Goal: Information Seeking & Learning: Learn about a topic

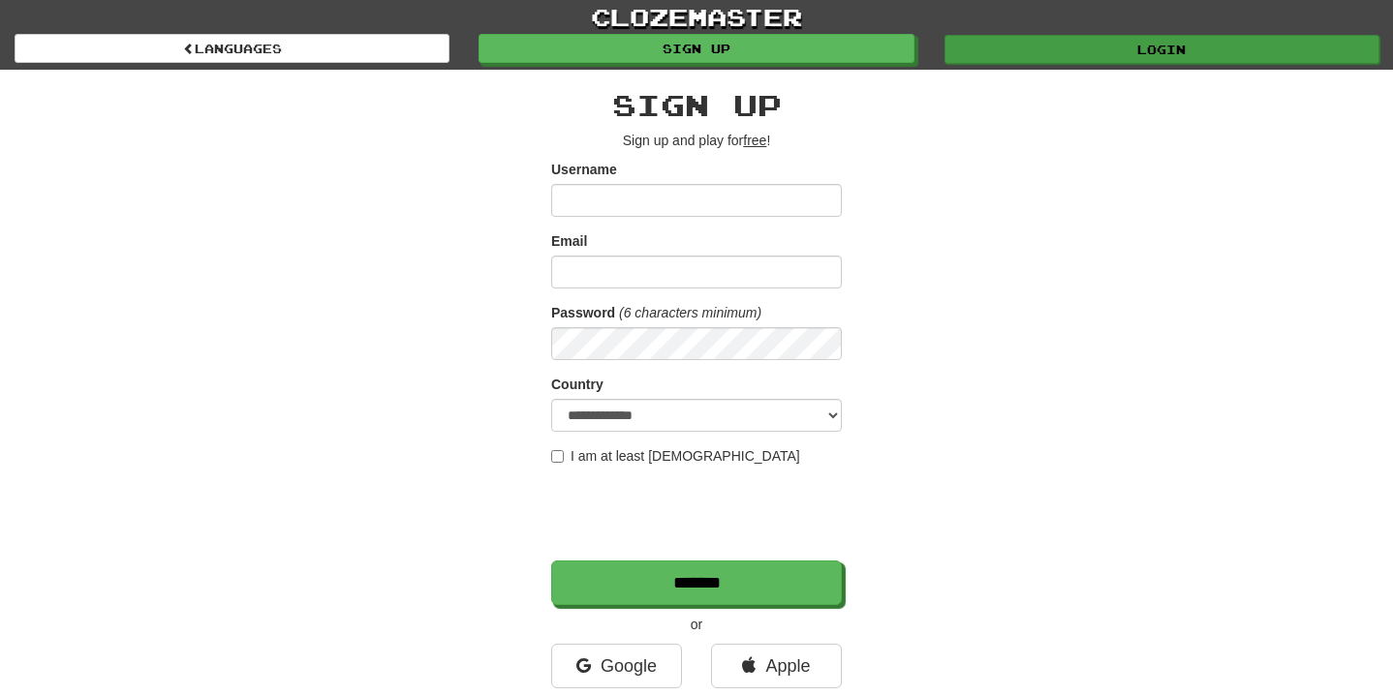
type input "**********"
click at [978, 45] on link "Login" at bounding box center [1161, 49] width 435 height 29
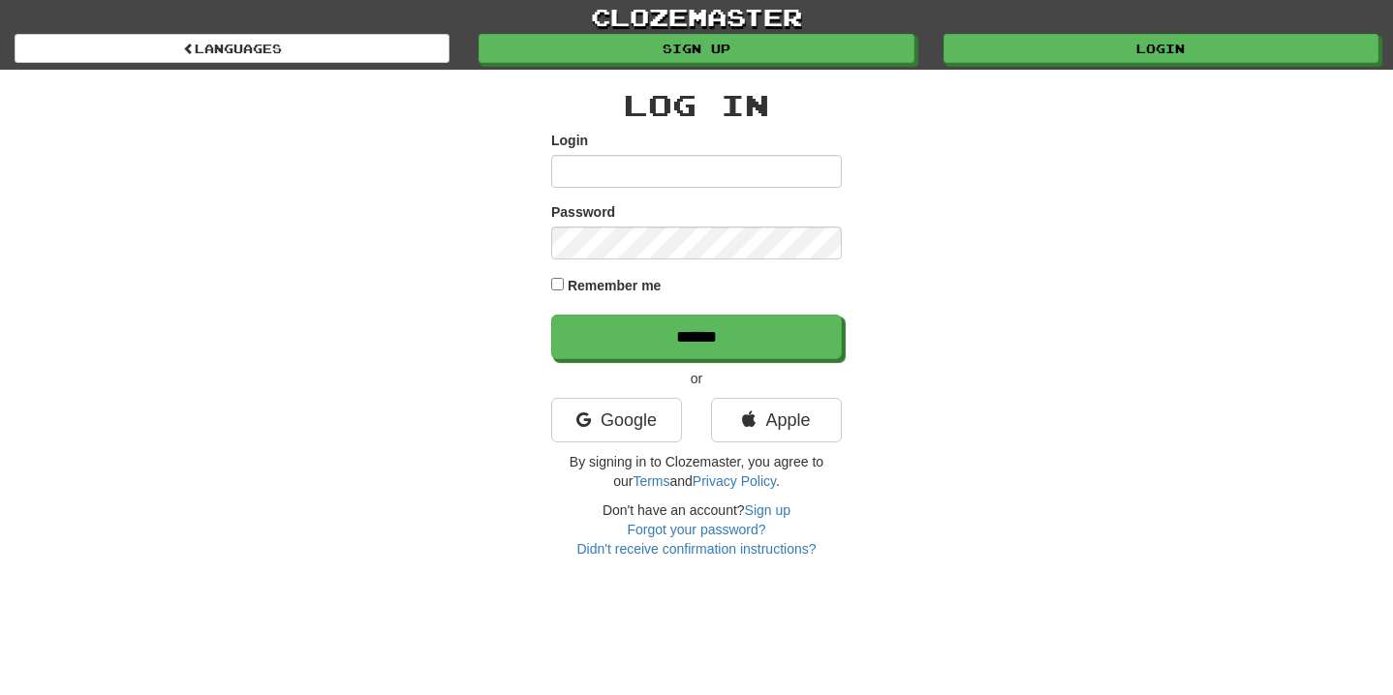
type input "**********"
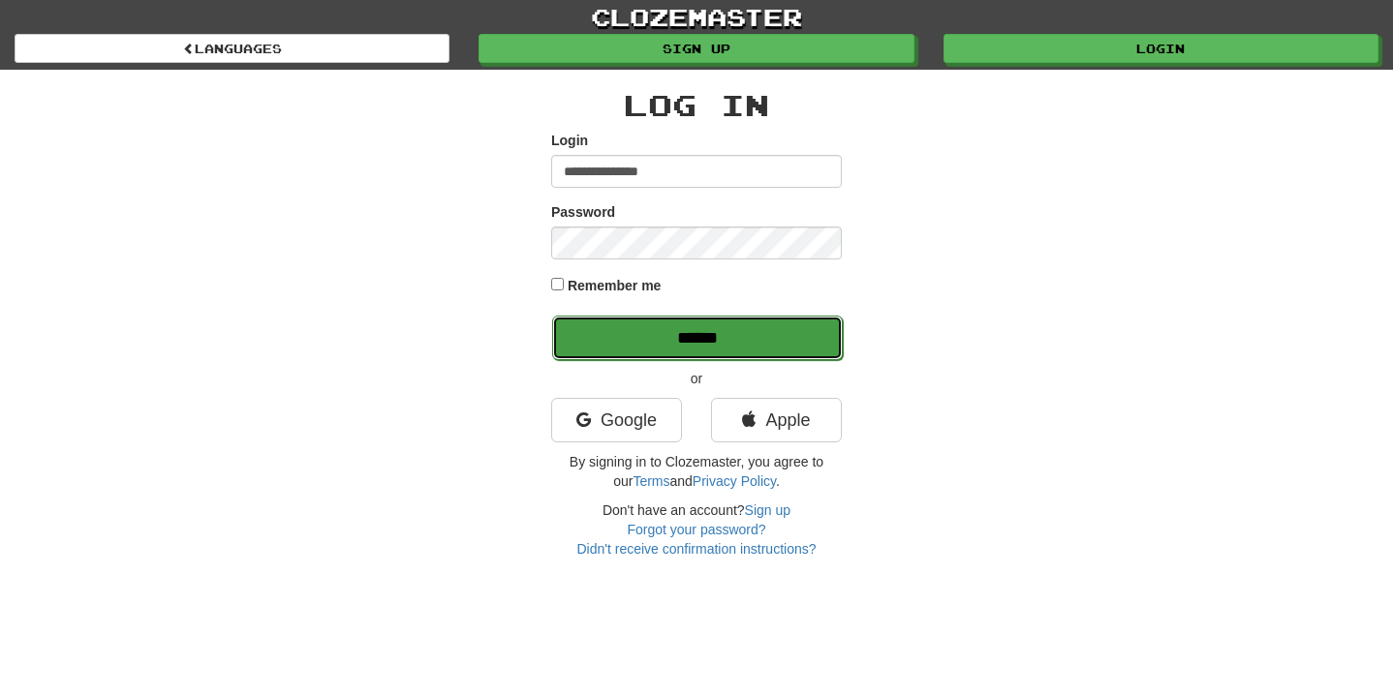
click at [649, 341] on input "******" at bounding box center [697, 338] width 291 height 45
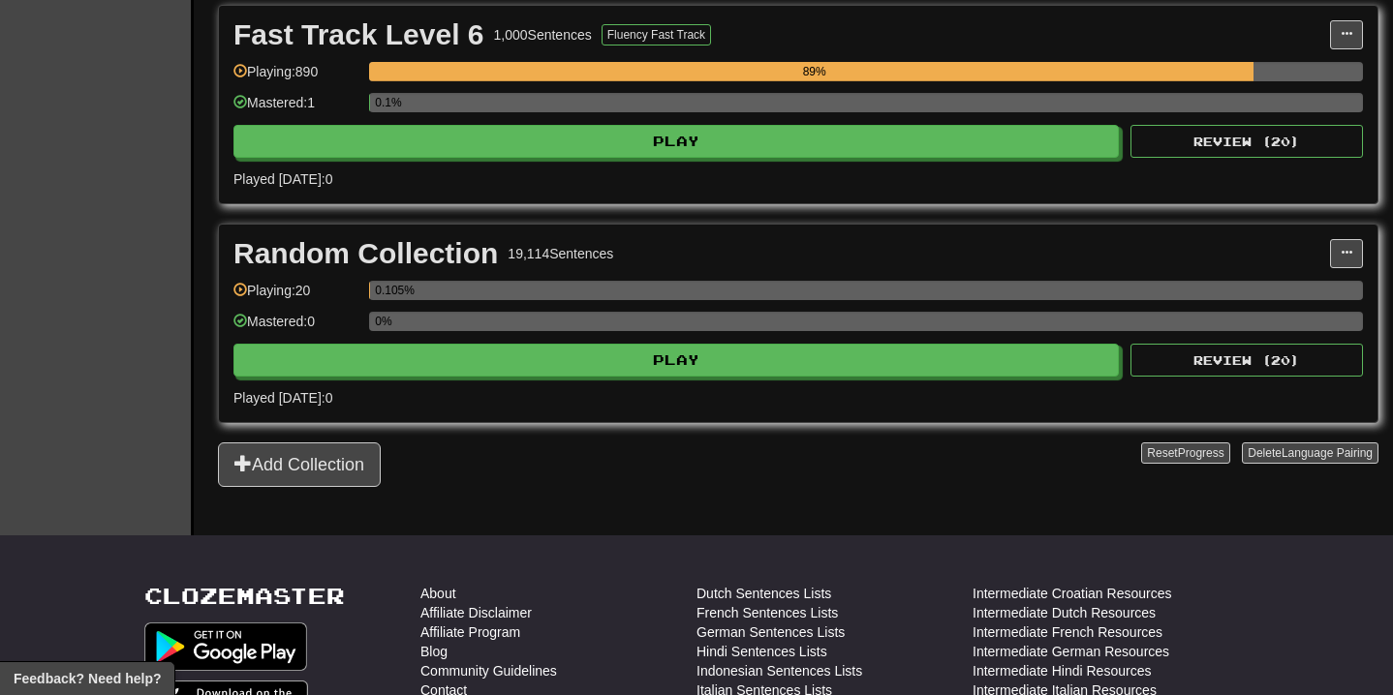
scroll to position [1594, 0]
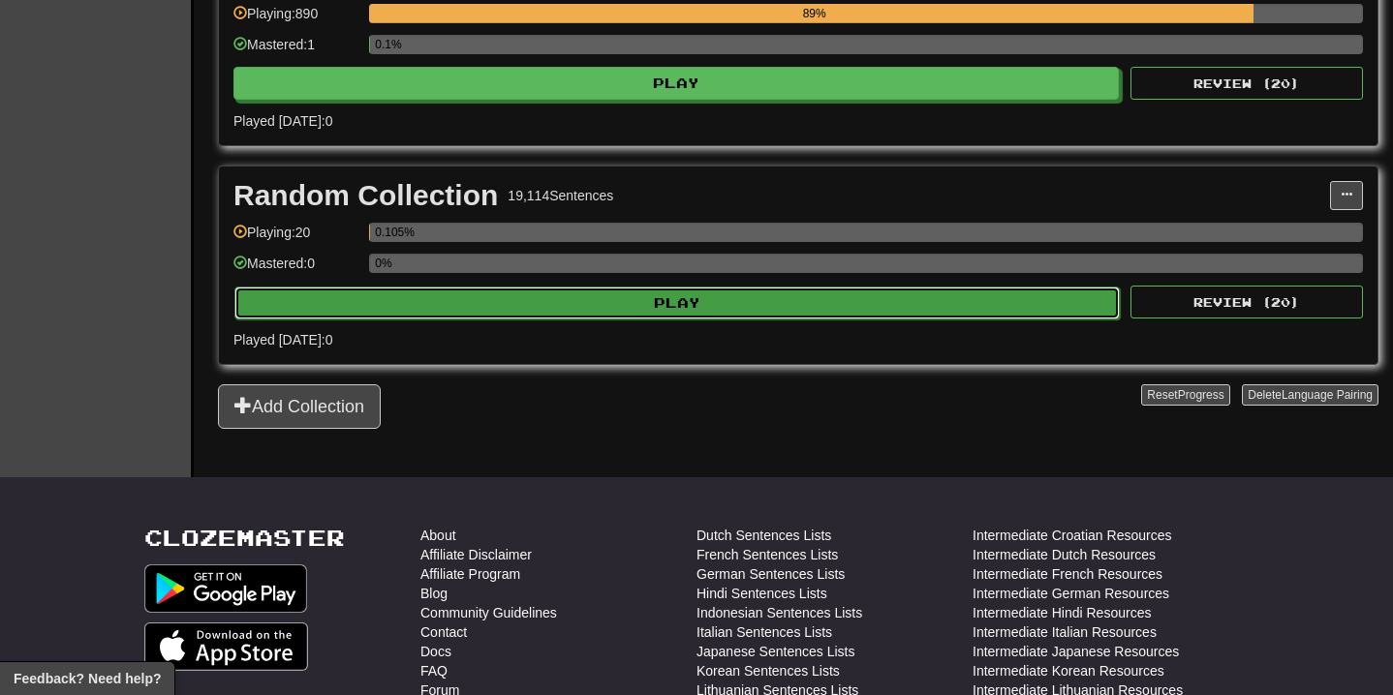
click at [675, 302] on button "Play" at bounding box center [676, 303] width 885 height 33
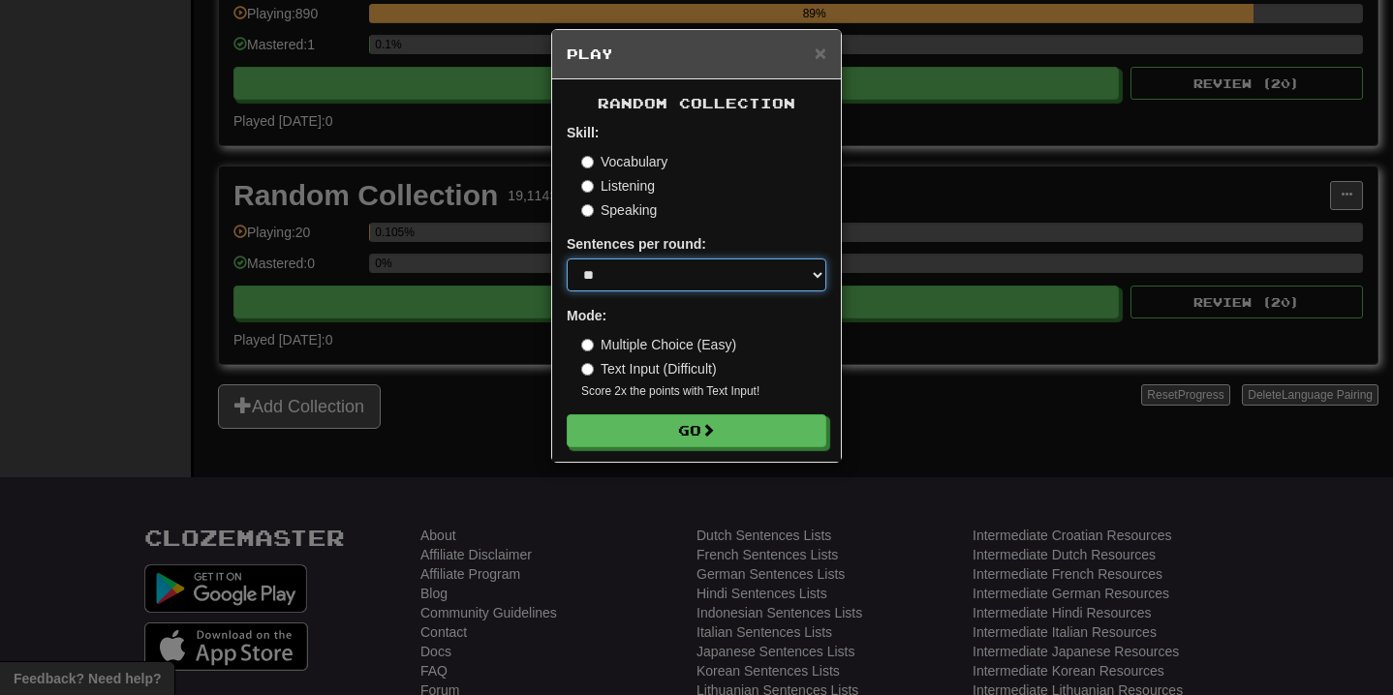
click at [687, 284] on select "* ** ** ** ** ** *** ********" at bounding box center [697, 275] width 260 height 33
select select "**"
click at [567, 259] on select "* ** ** ** ** ** *** ********" at bounding box center [697, 275] width 260 height 33
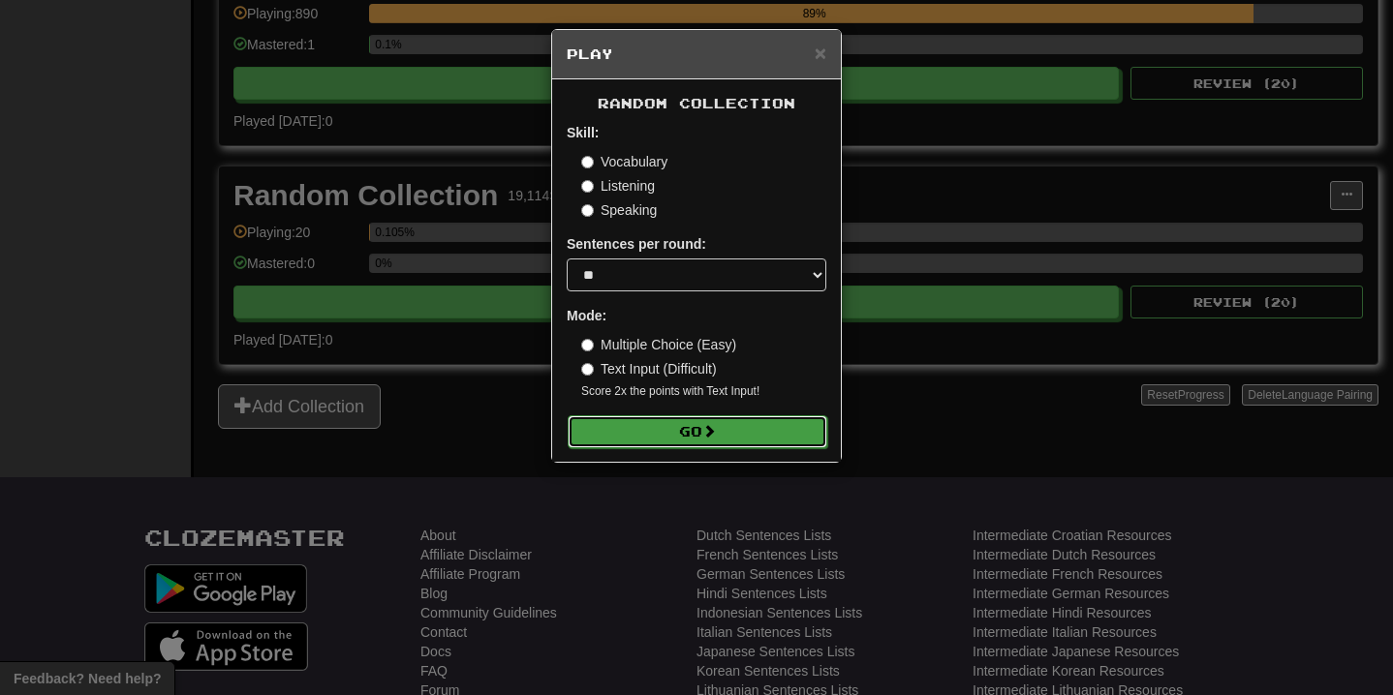
click at [655, 424] on button "Go" at bounding box center [698, 431] width 260 height 33
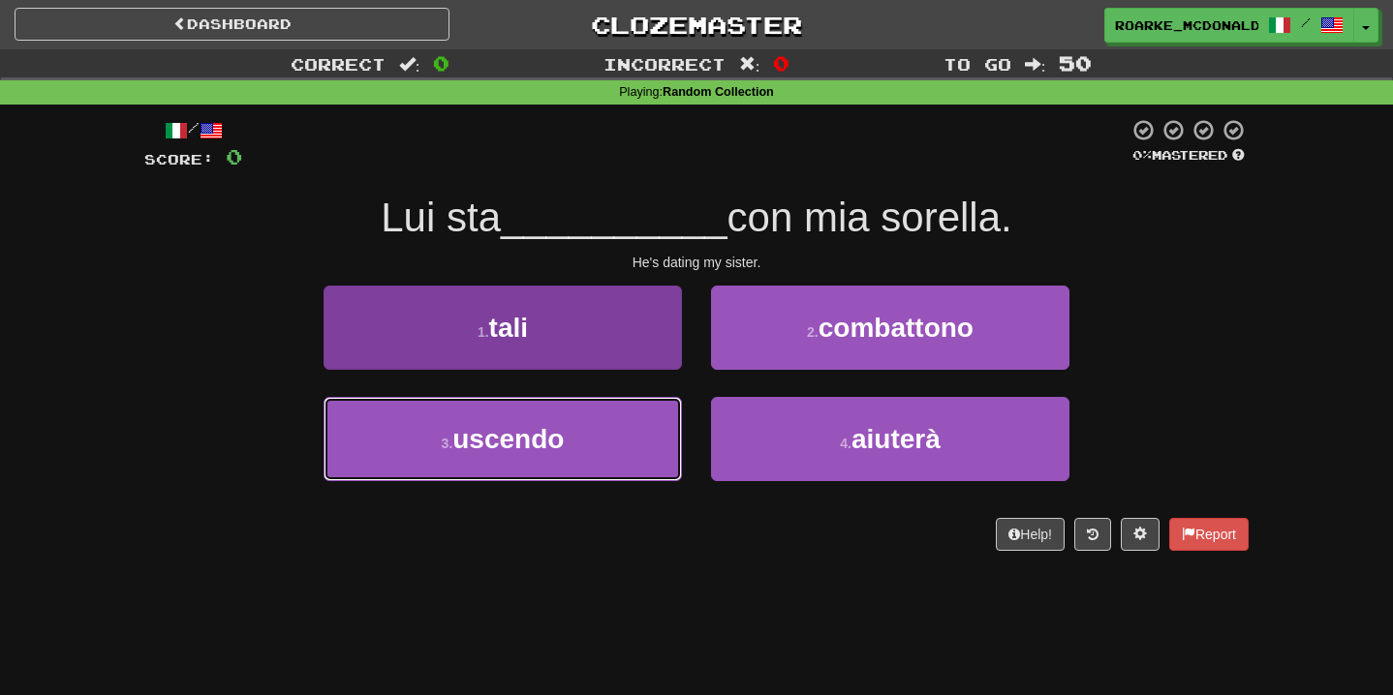
click at [647, 437] on button "3 . uscendo" at bounding box center [502, 439] width 358 height 84
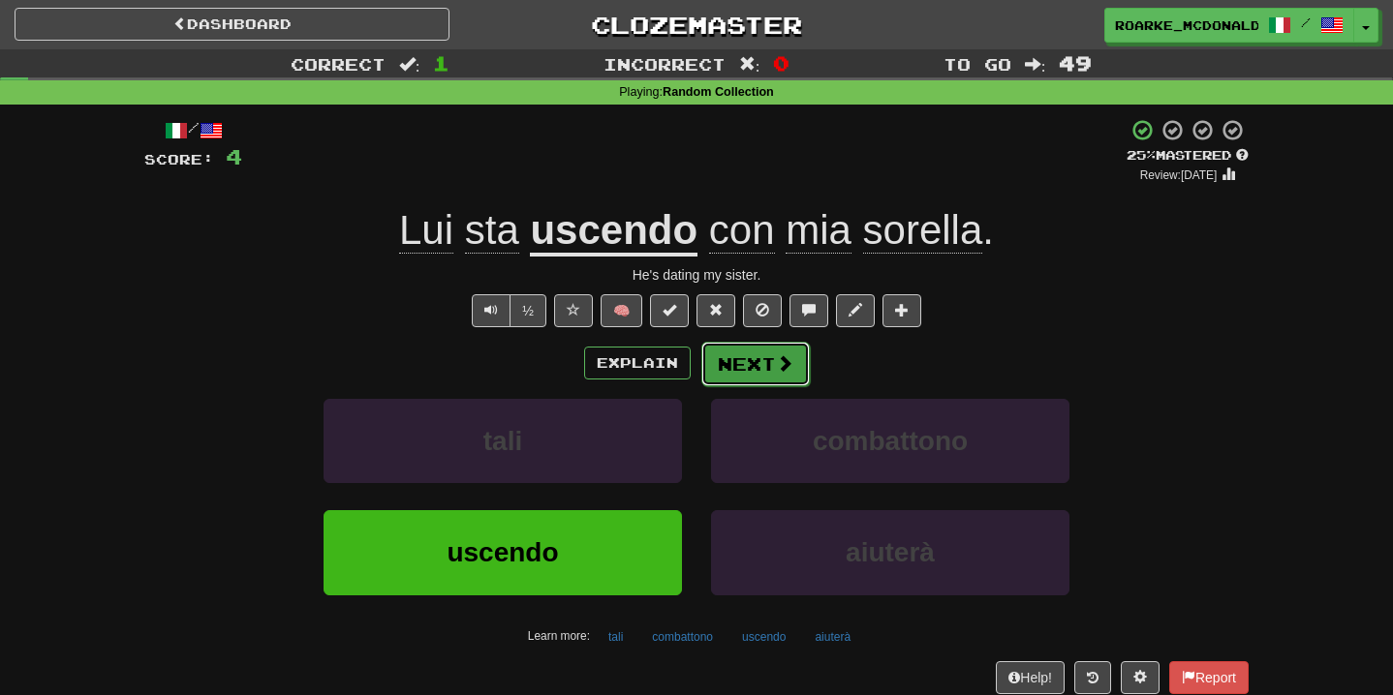
click at [752, 368] on button "Next" at bounding box center [755, 364] width 108 height 45
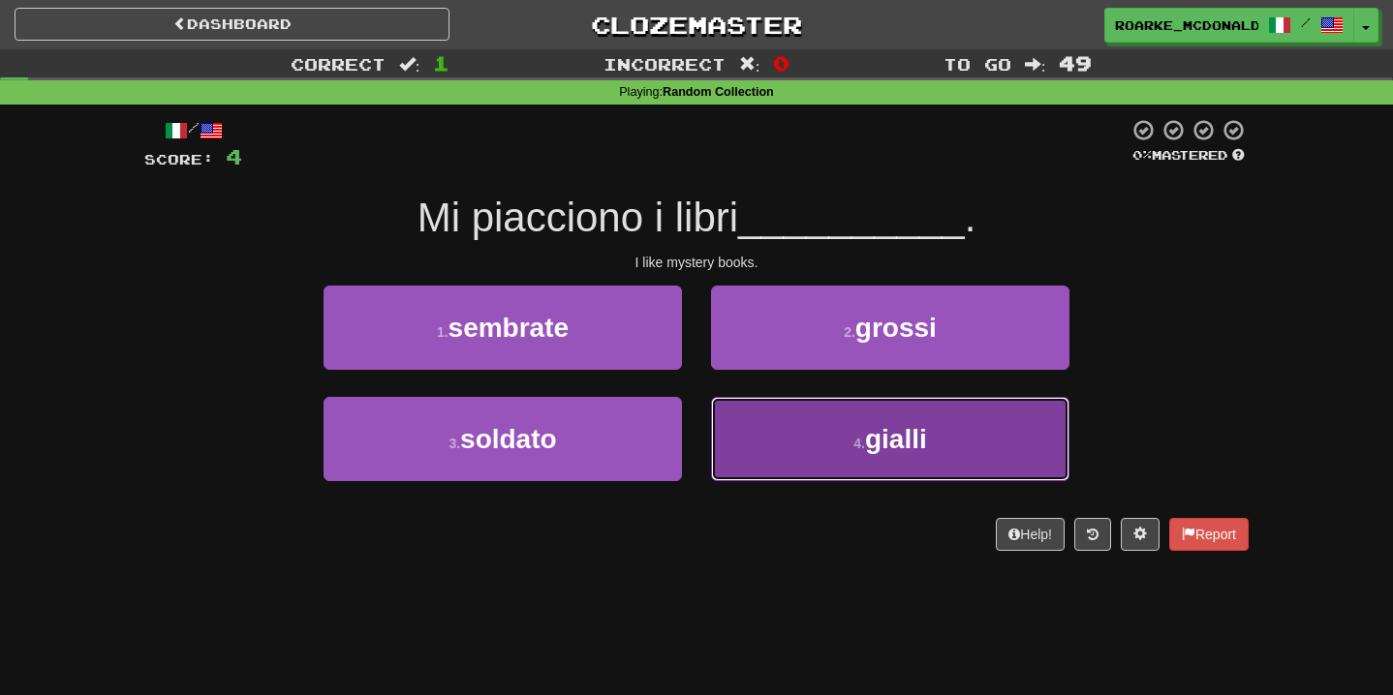
click at [748, 453] on button "4 . gialli" at bounding box center [890, 439] width 358 height 84
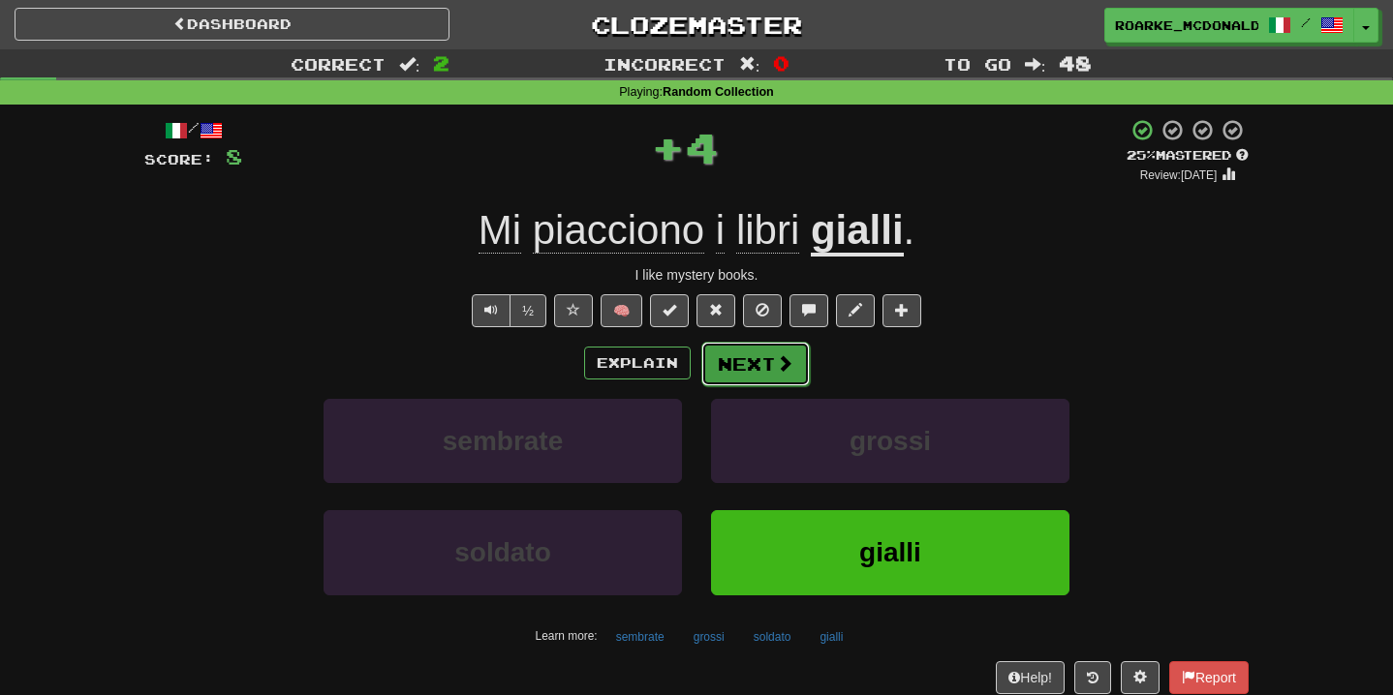
click at [761, 380] on button "Next" at bounding box center [755, 364] width 108 height 45
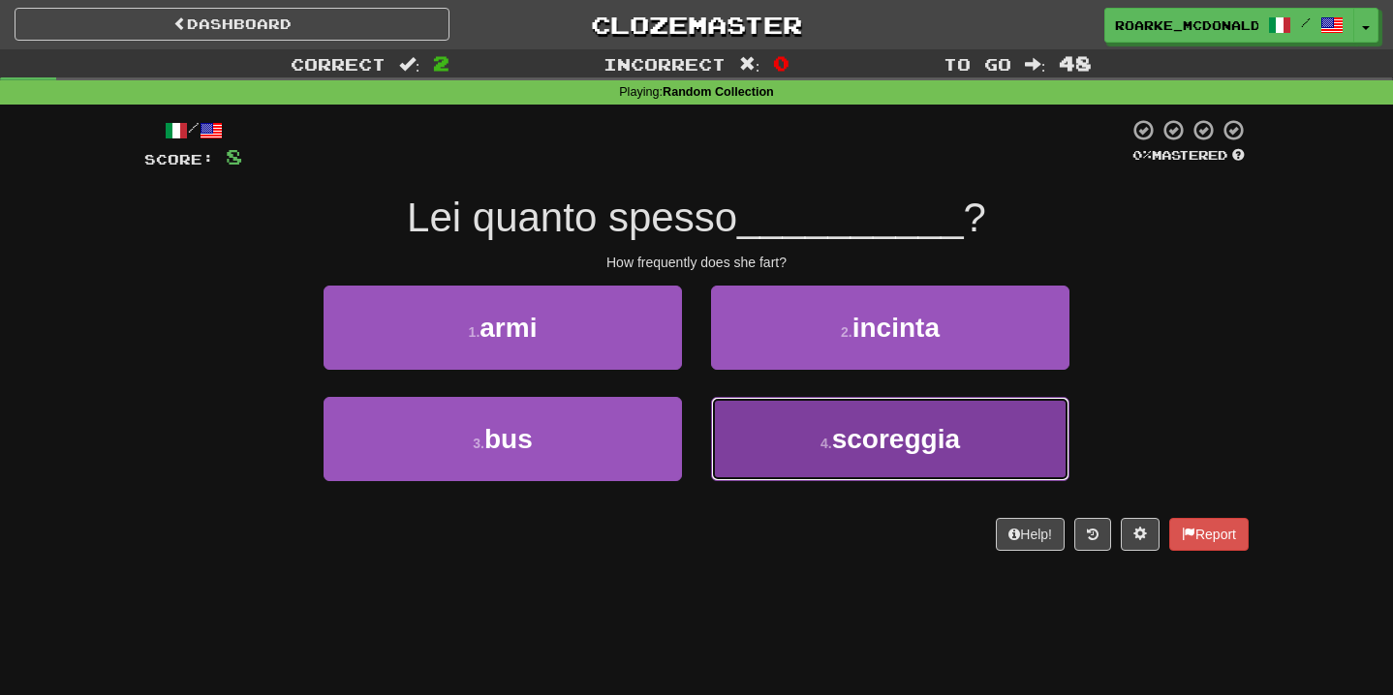
click at [768, 439] on button "4 . scoreggia" at bounding box center [890, 439] width 358 height 84
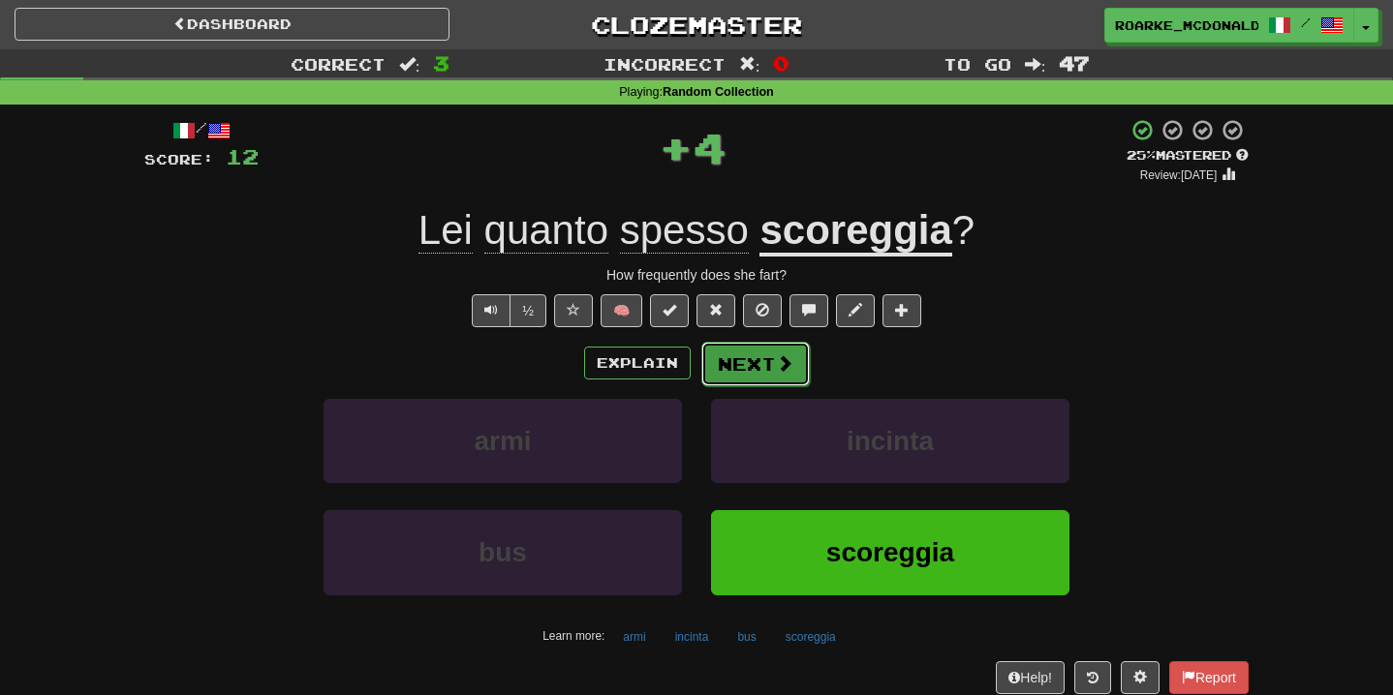
click at [785, 369] on span at bounding box center [784, 362] width 17 height 17
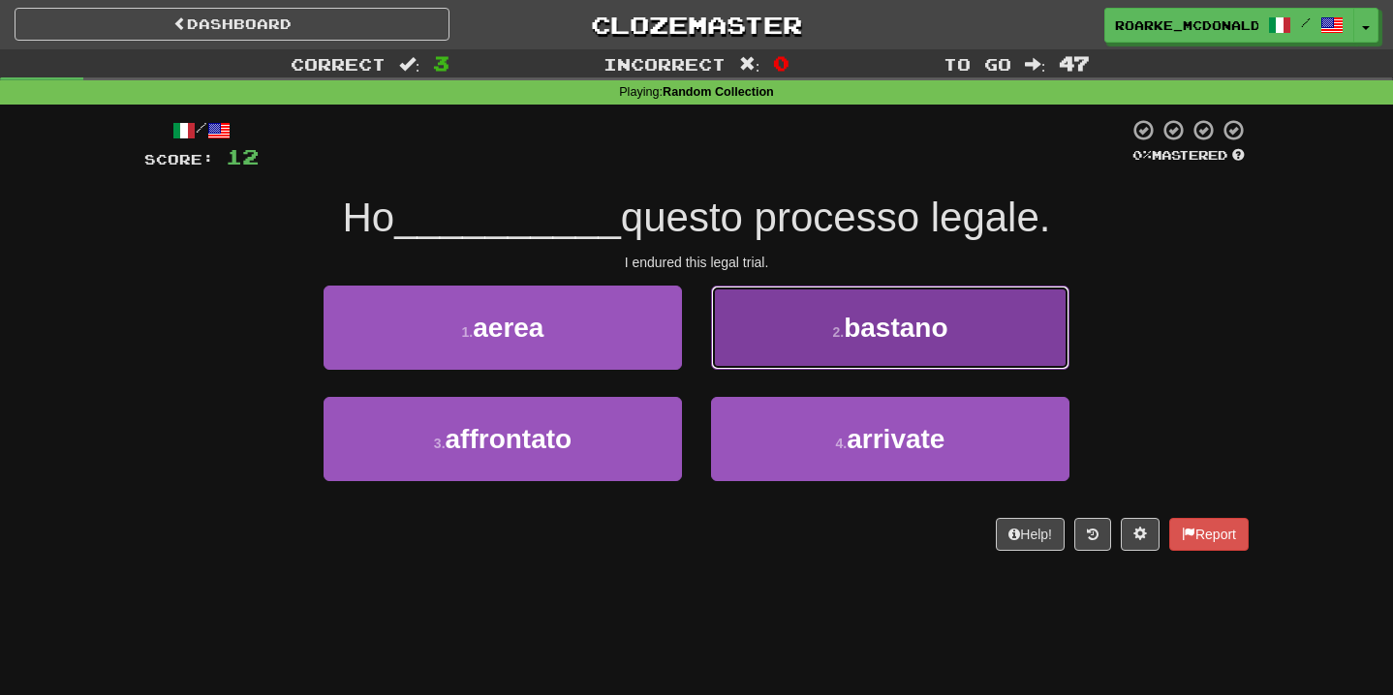
click at [804, 358] on button "2 . bastano" at bounding box center [890, 328] width 358 height 84
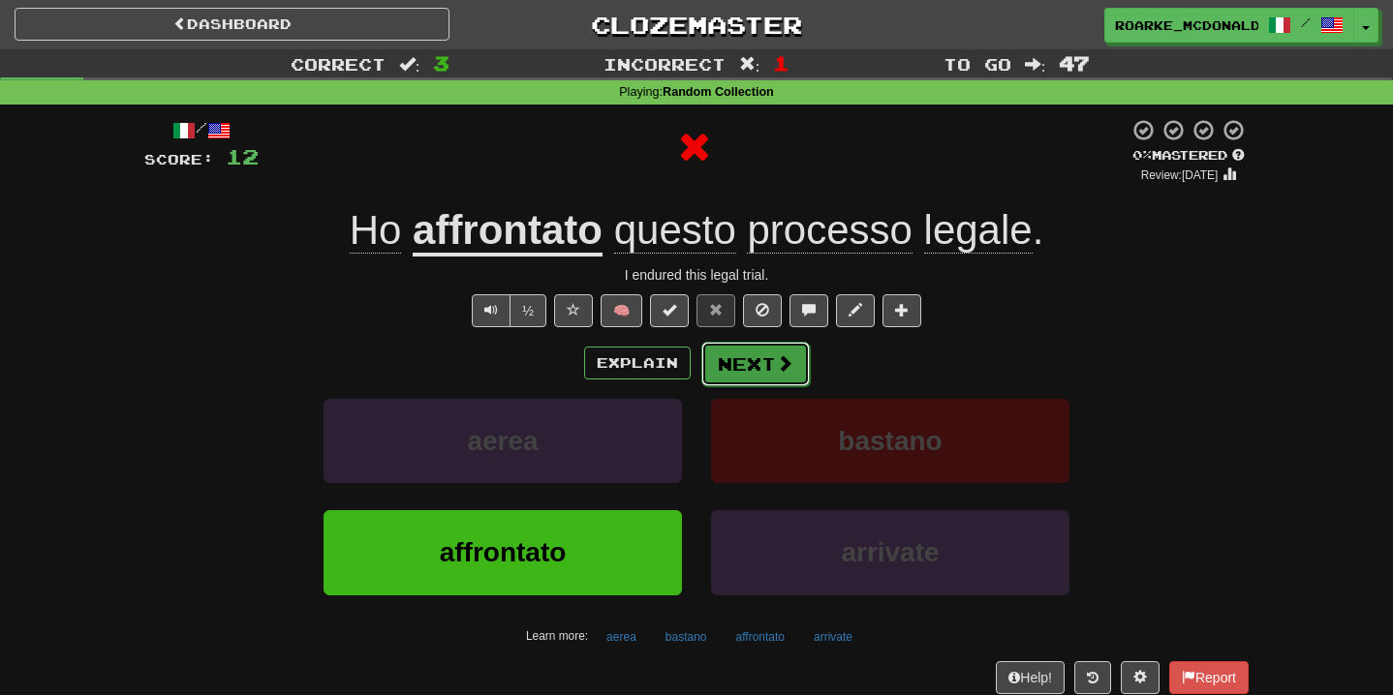
click at [754, 360] on button "Next" at bounding box center [755, 364] width 108 height 45
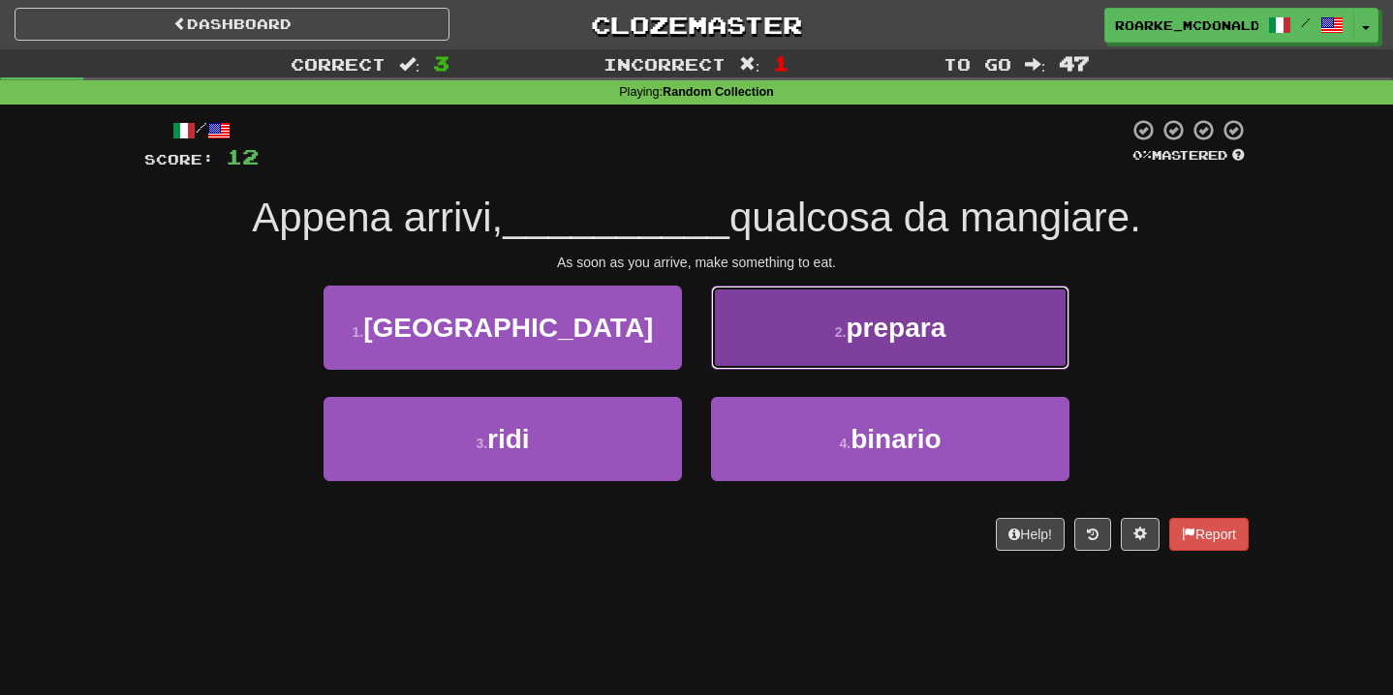
click at [792, 322] on button "2 . prepara" at bounding box center [890, 328] width 358 height 84
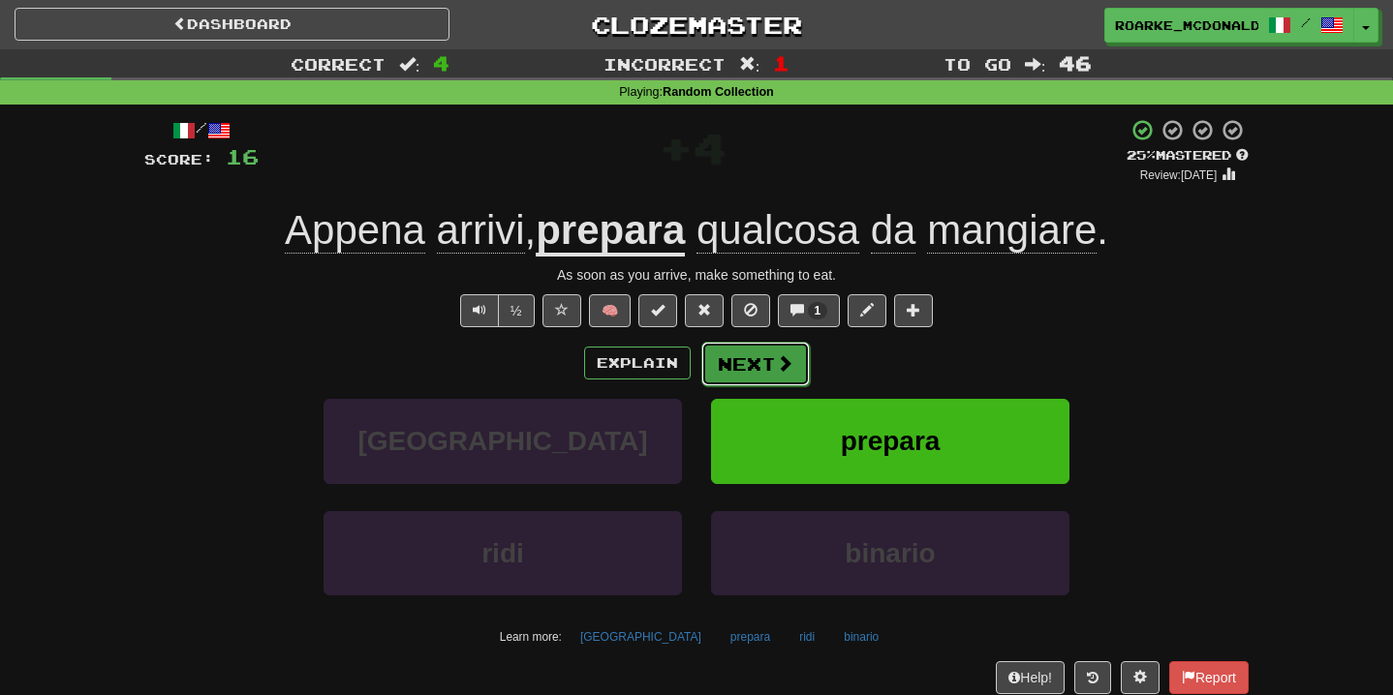
click at [777, 357] on span at bounding box center [784, 362] width 17 height 17
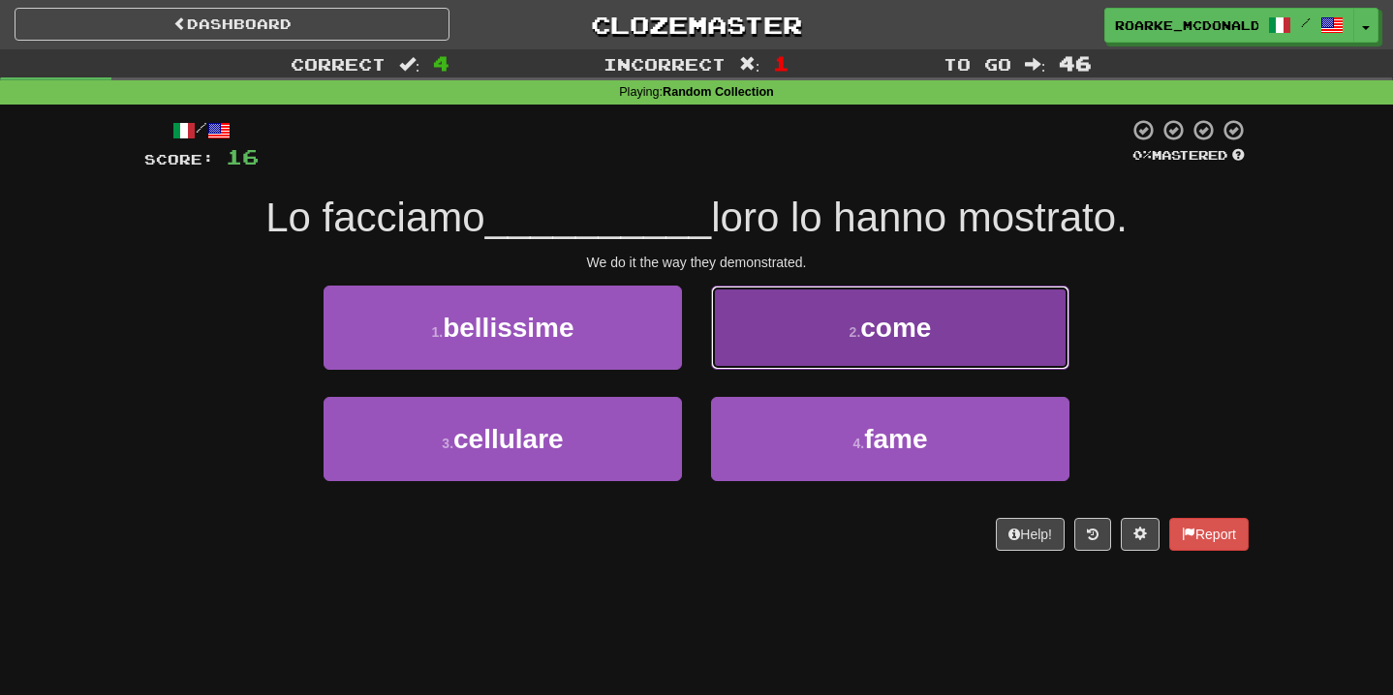
click at [830, 336] on button "2 . come" at bounding box center [890, 328] width 358 height 84
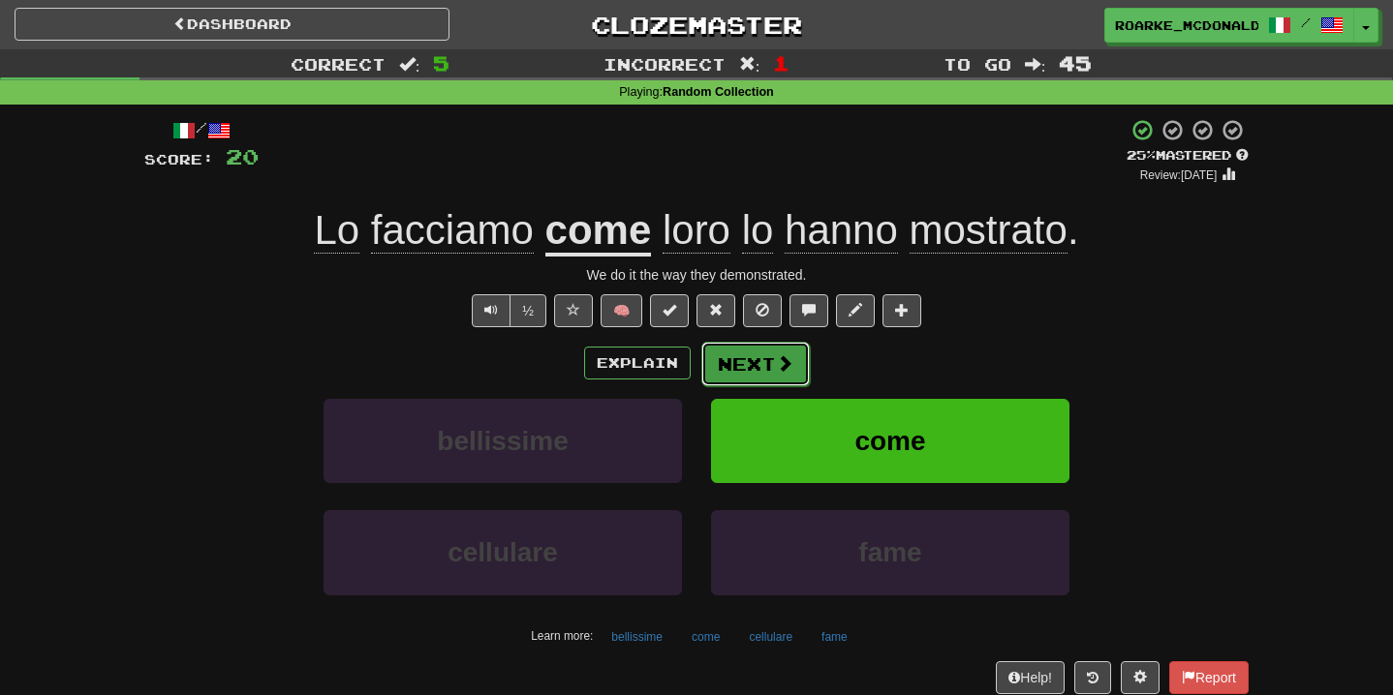
click at [770, 368] on button "Next" at bounding box center [755, 364] width 108 height 45
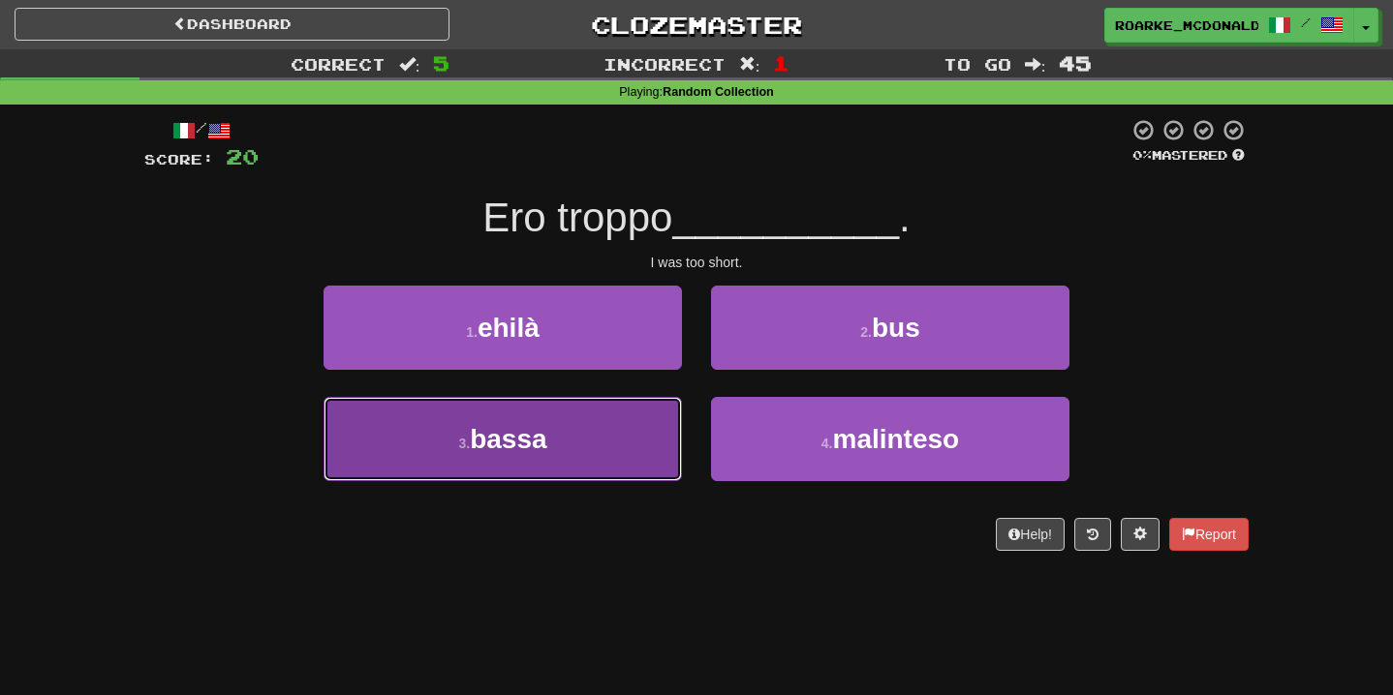
click at [658, 428] on button "3 . bassa" at bounding box center [502, 439] width 358 height 84
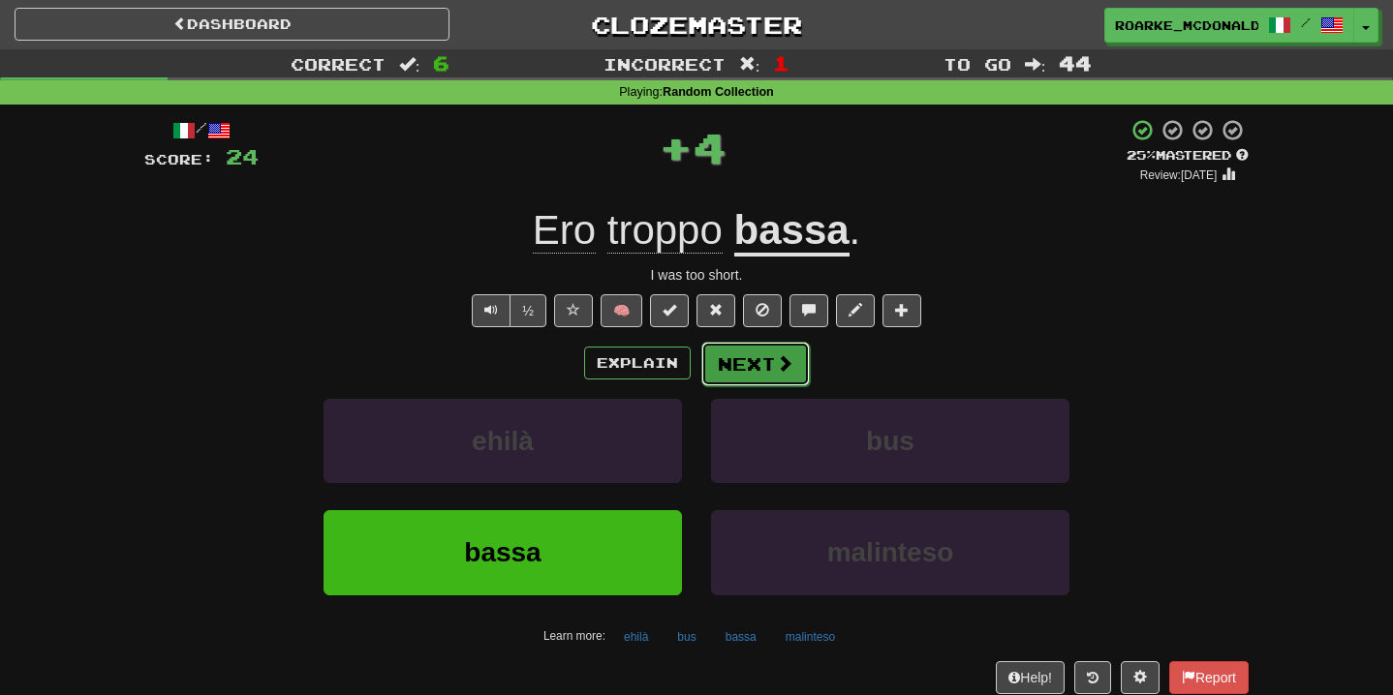
click at [750, 374] on button "Next" at bounding box center [755, 364] width 108 height 45
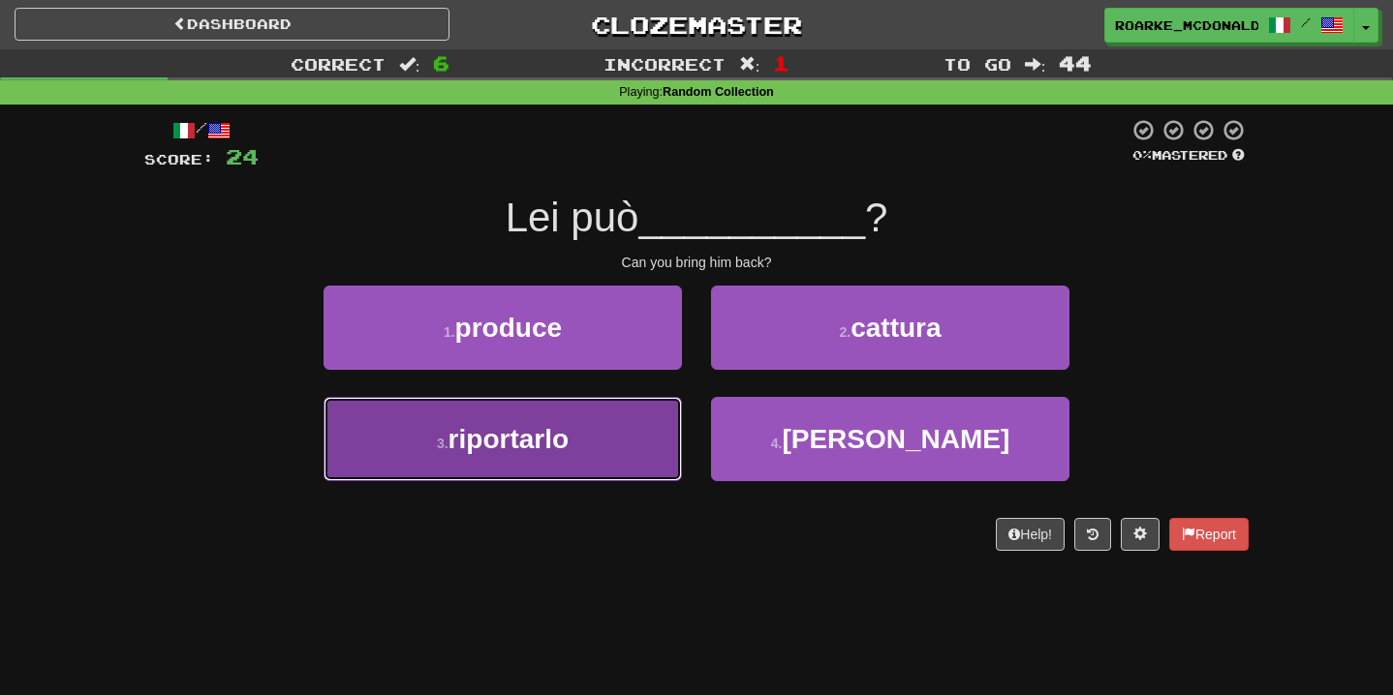
click at [643, 419] on button "3 . riportarlo" at bounding box center [502, 439] width 358 height 84
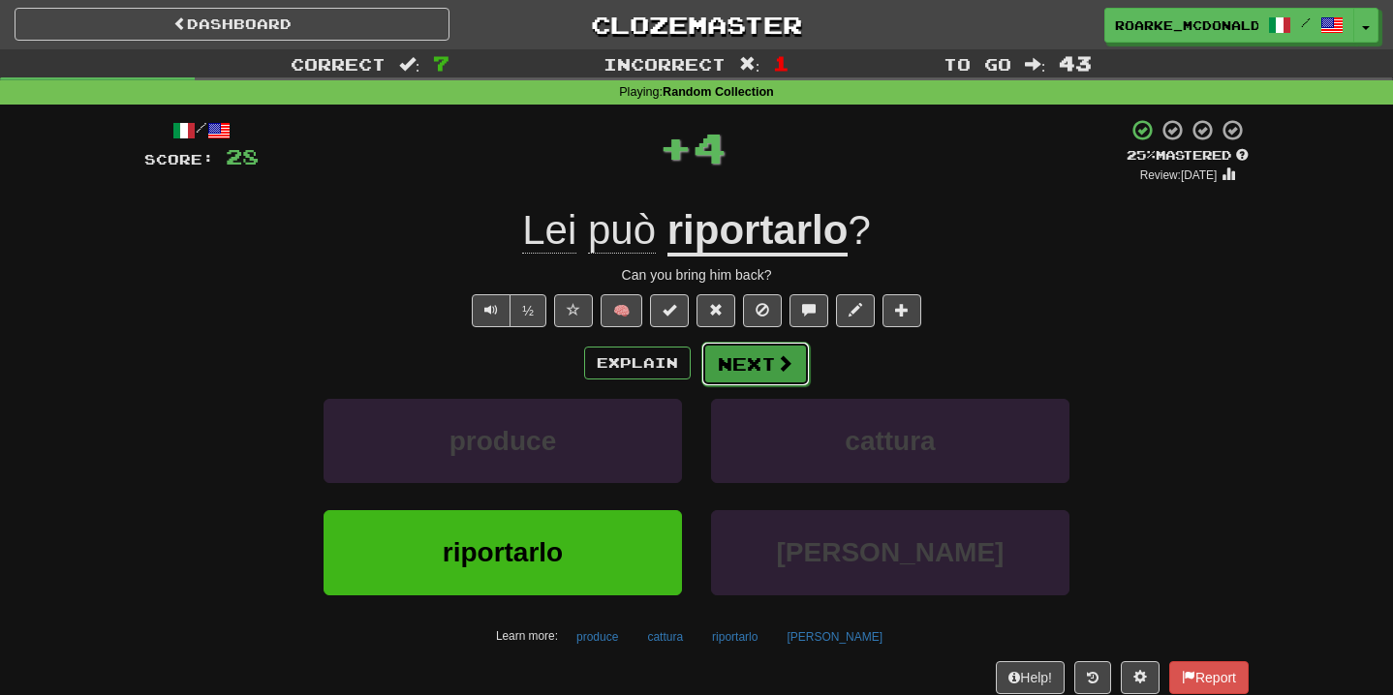
click at [754, 383] on button "Next" at bounding box center [755, 364] width 108 height 45
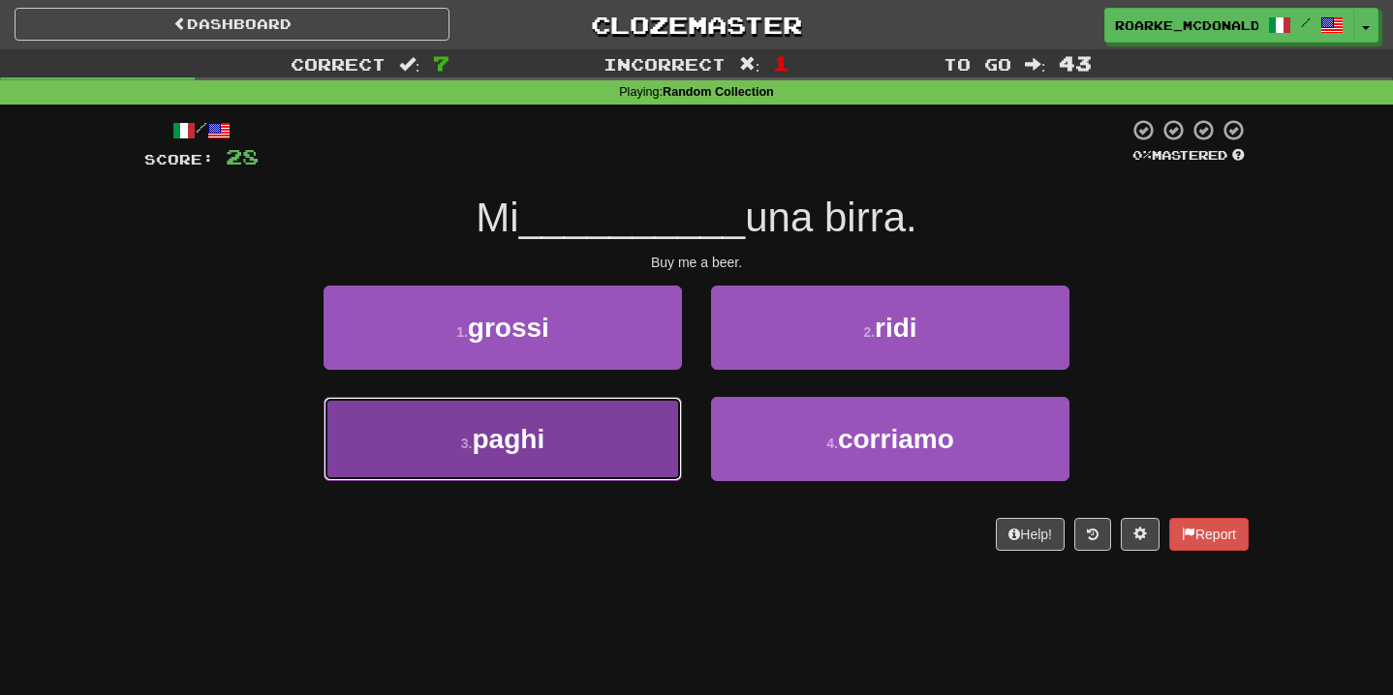
click at [659, 442] on button "3 . paghi" at bounding box center [502, 439] width 358 height 84
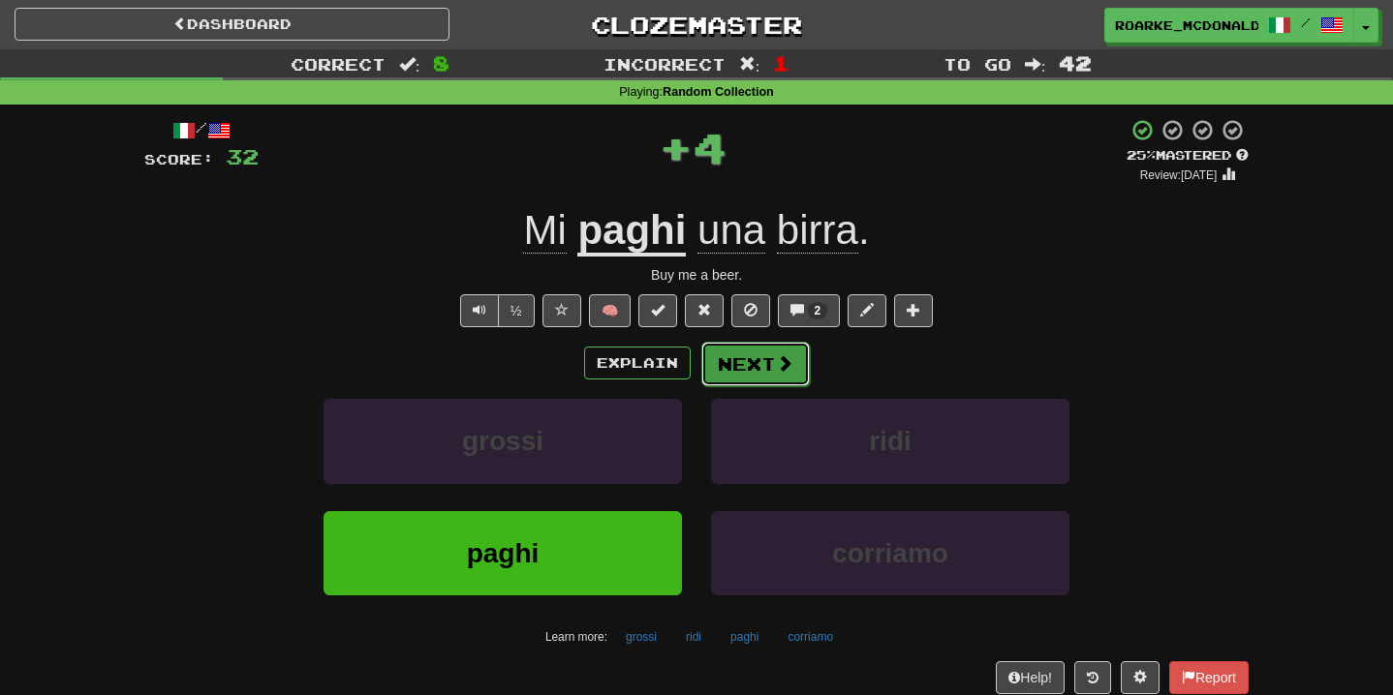
click at [753, 368] on button "Next" at bounding box center [755, 364] width 108 height 45
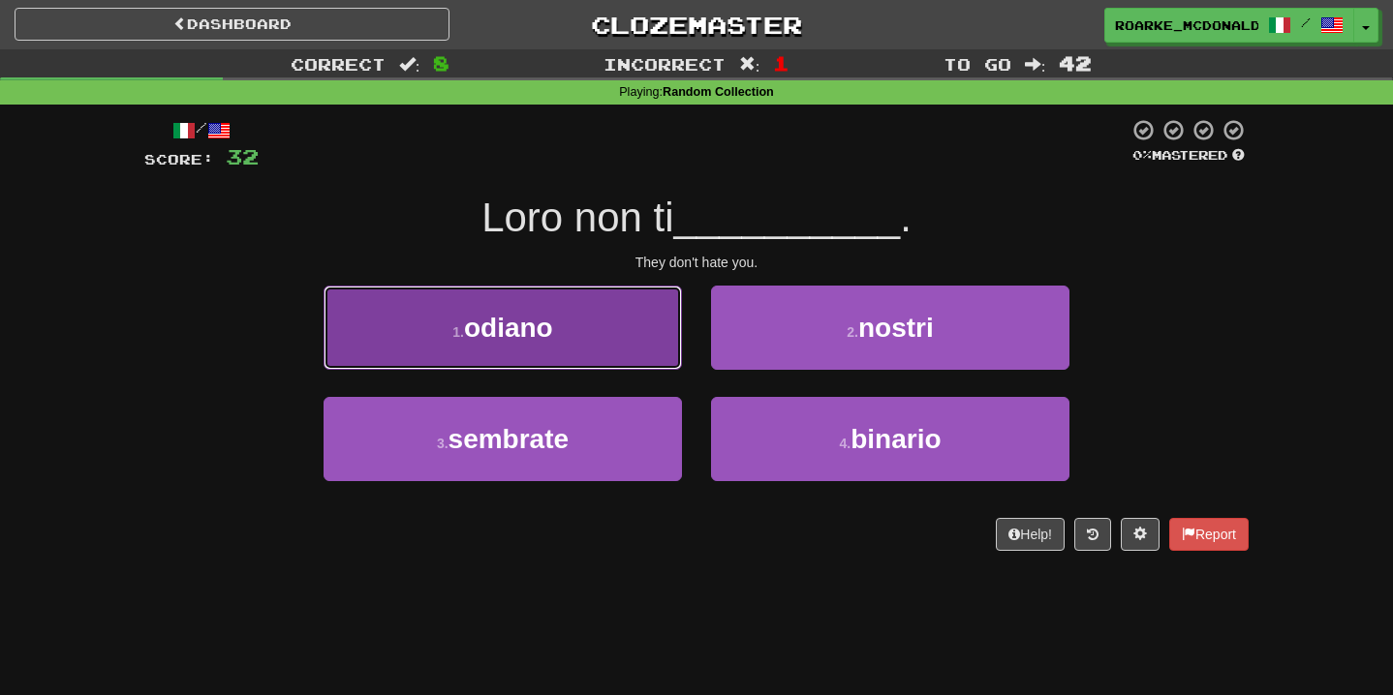
click at [579, 330] on button "1 . odiano" at bounding box center [502, 328] width 358 height 84
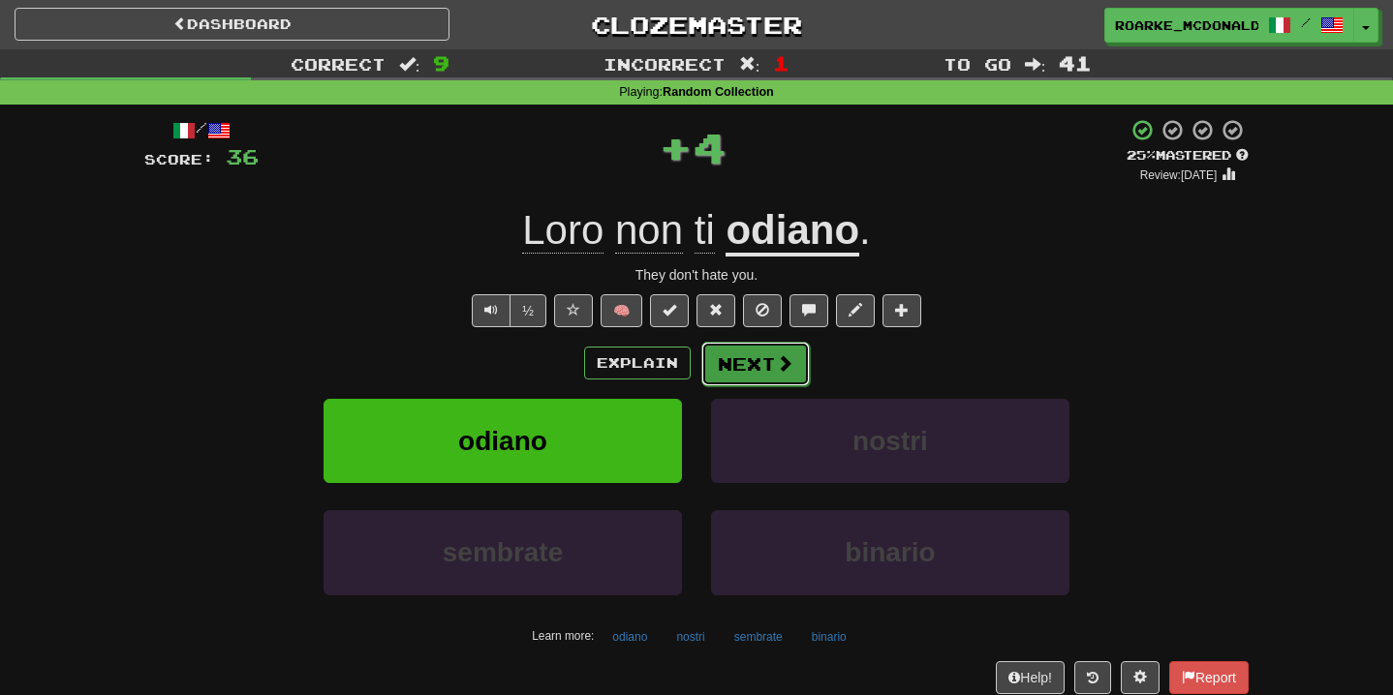
click at [755, 350] on button "Next" at bounding box center [755, 364] width 108 height 45
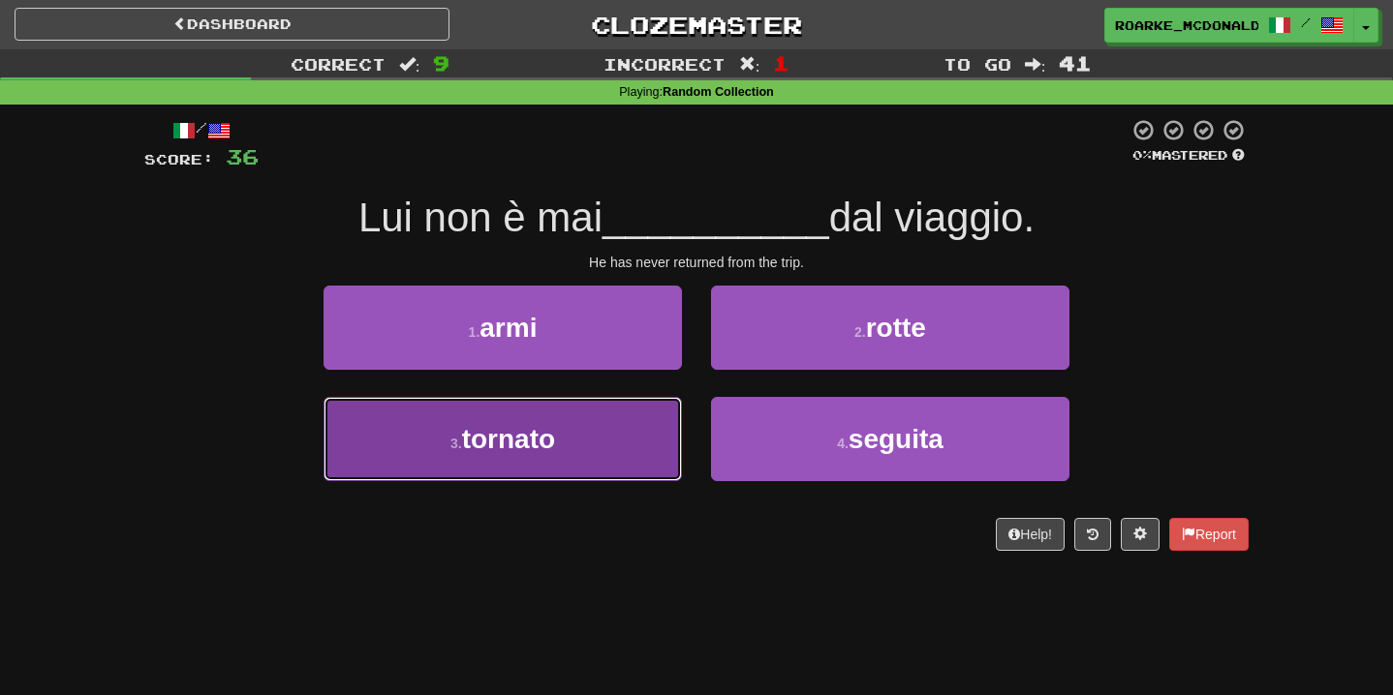
click at [672, 434] on button "3 . tornato" at bounding box center [502, 439] width 358 height 84
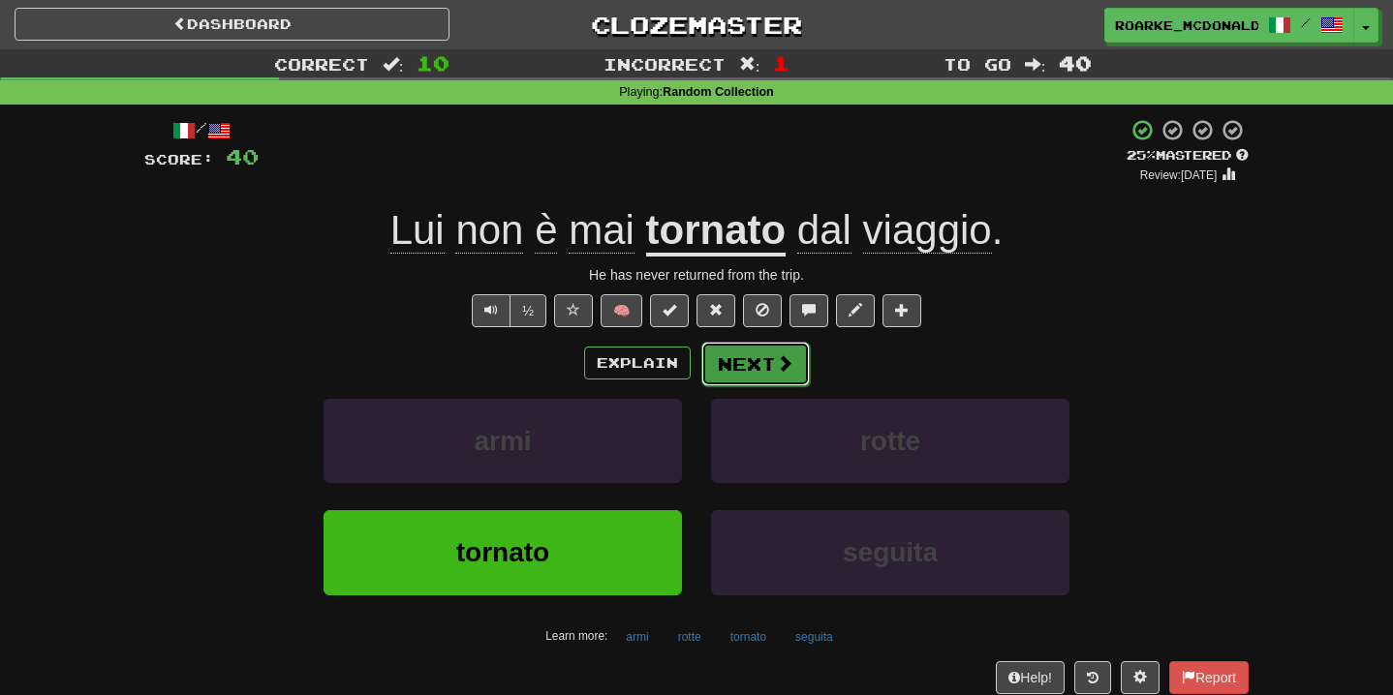
click at [768, 362] on button "Next" at bounding box center [755, 364] width 108 height 45
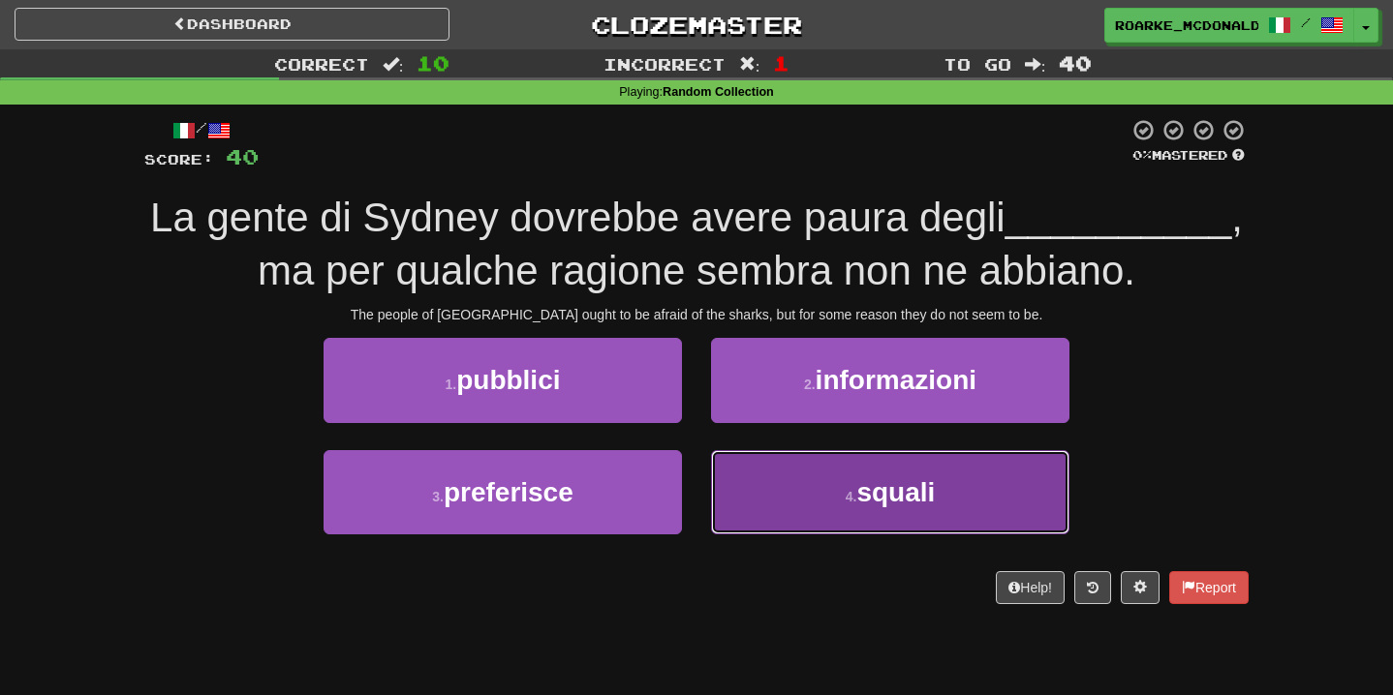
click at [751, 482] on button "4 . squali" at bounding box center [890, 492] width 358 height 84
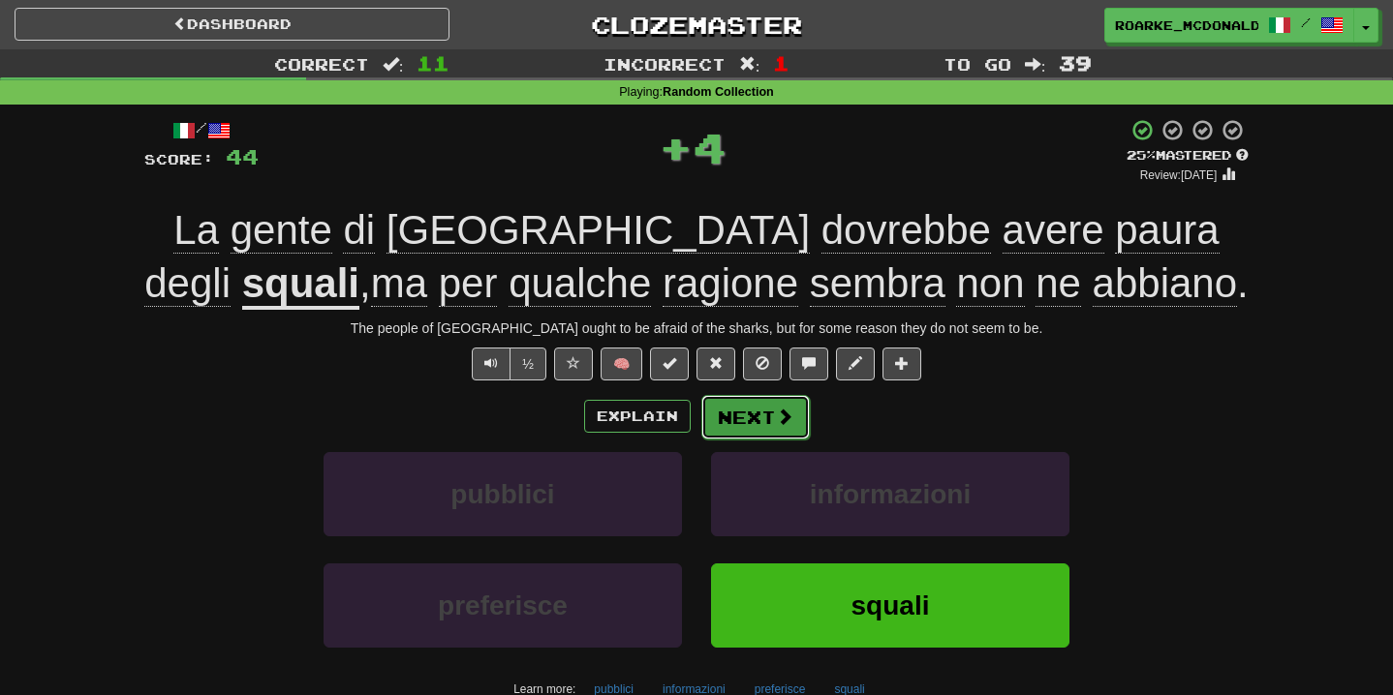
click at [784, 415] on span at bounding box center [784, 416] width 17 height 17
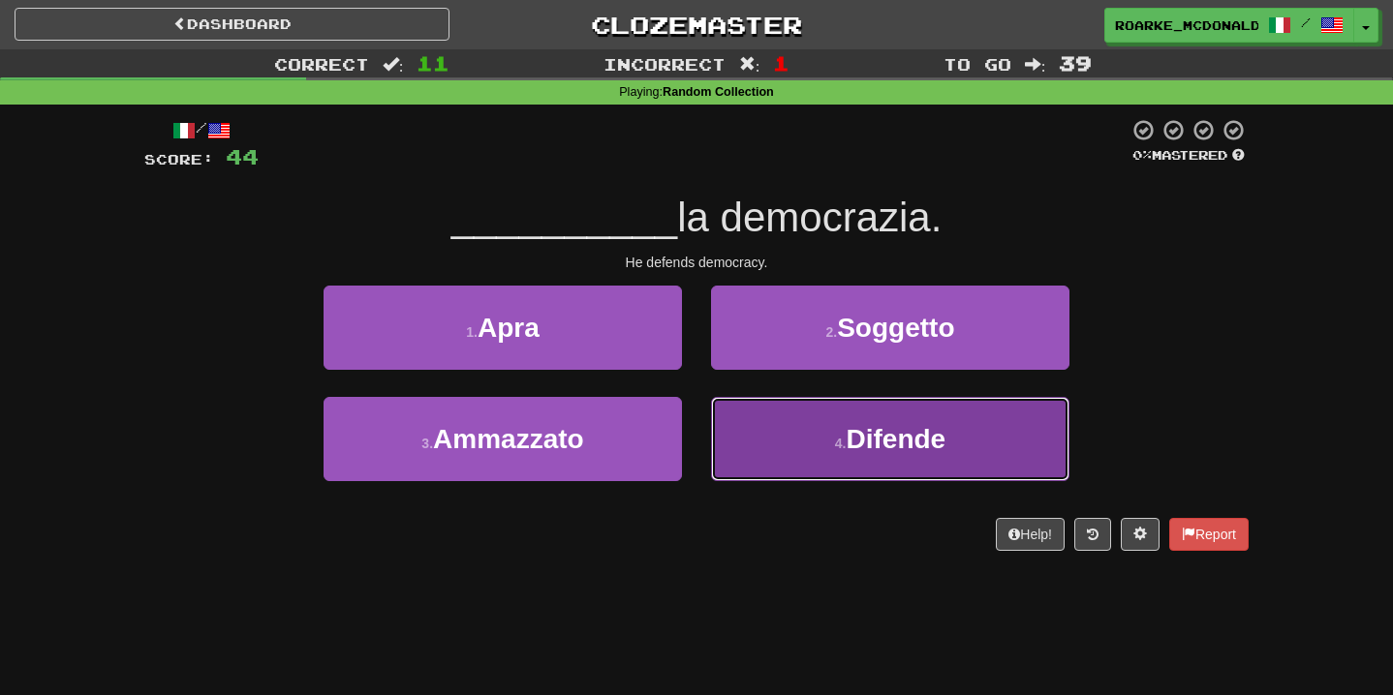
click at [786, 411] on button "4 . Difende" at bounding box center [890, 439] width 358 height 84
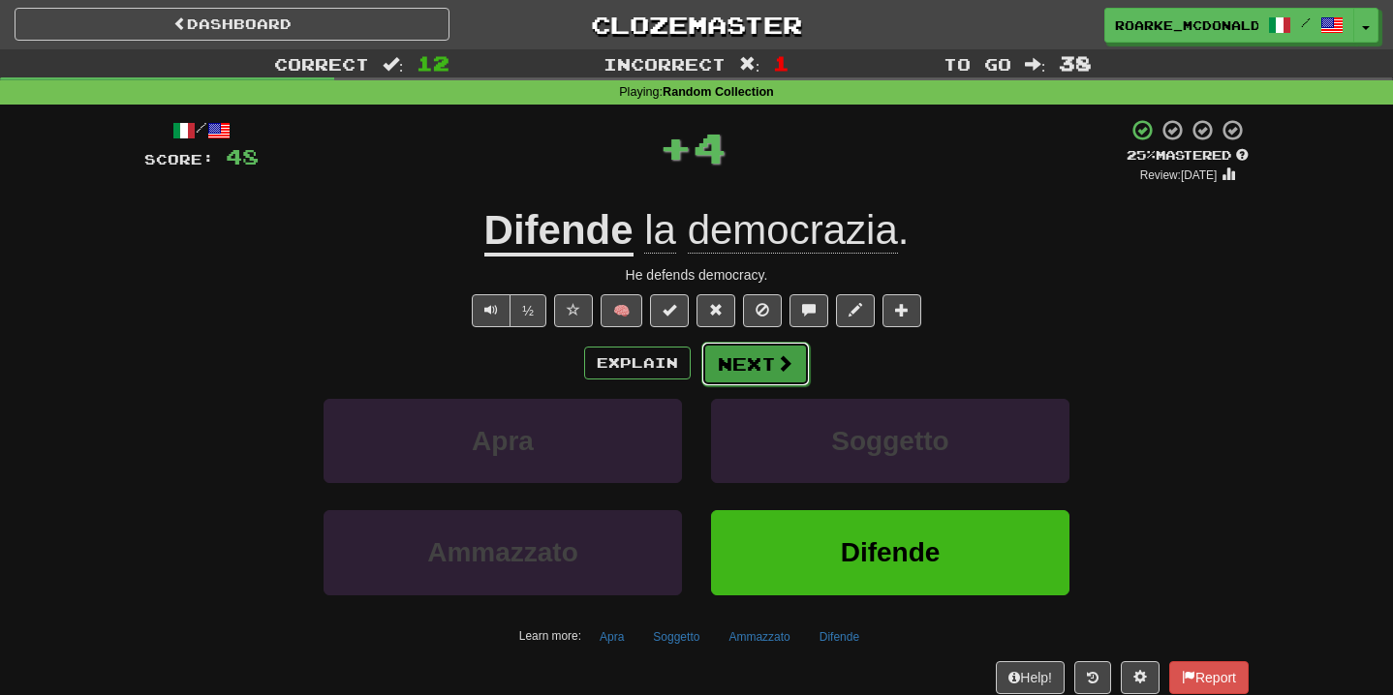
click at [769, 357] on button "Next" at bounding box center [755, 364] width 108 height 45
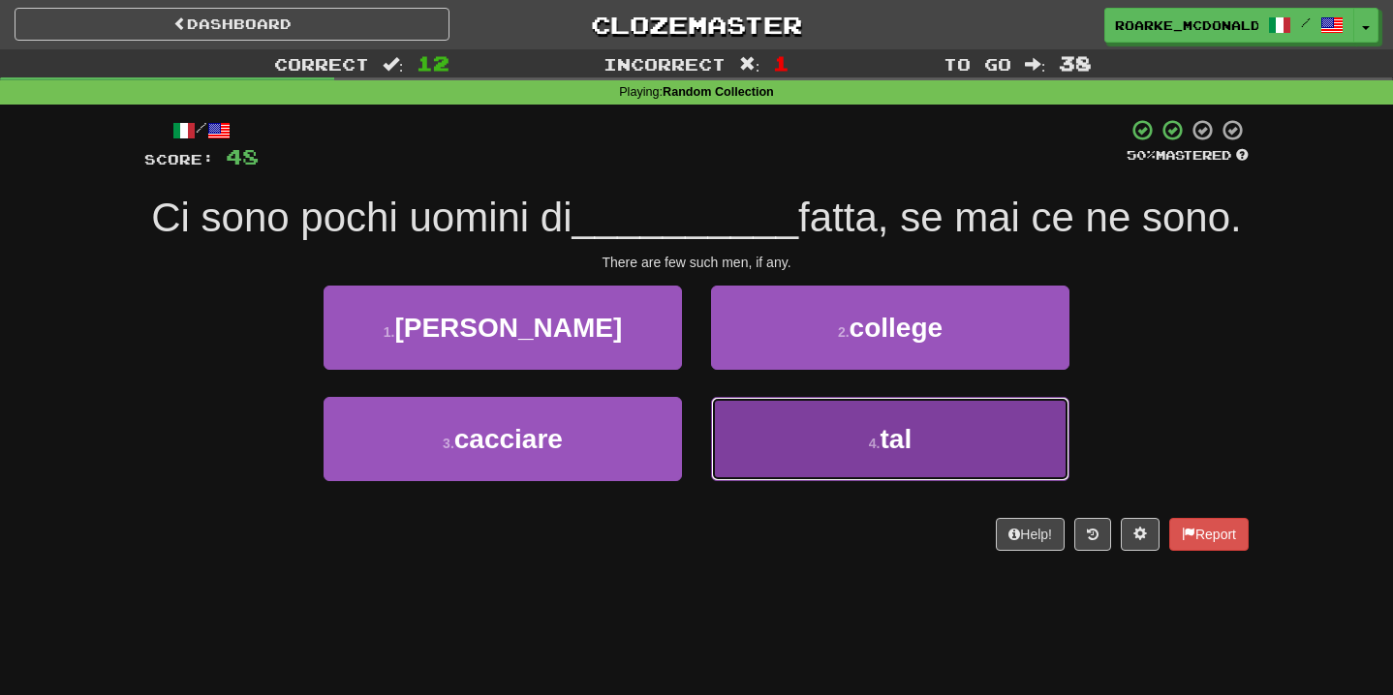
click at [742, 415] on button "4 . tal" at bounding box center [890, 439] width 358 height 84
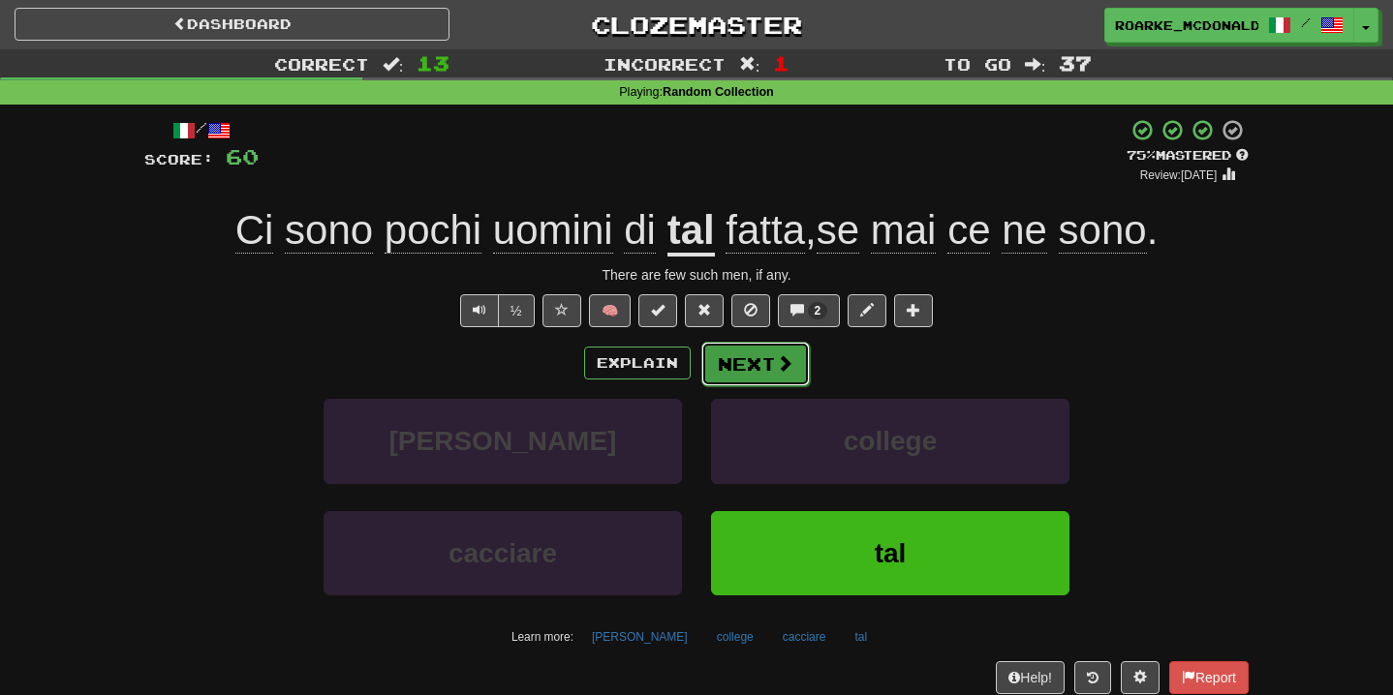
click at [751, 373] on button "Next" at bounding box center [755, 364] width 108 height 45
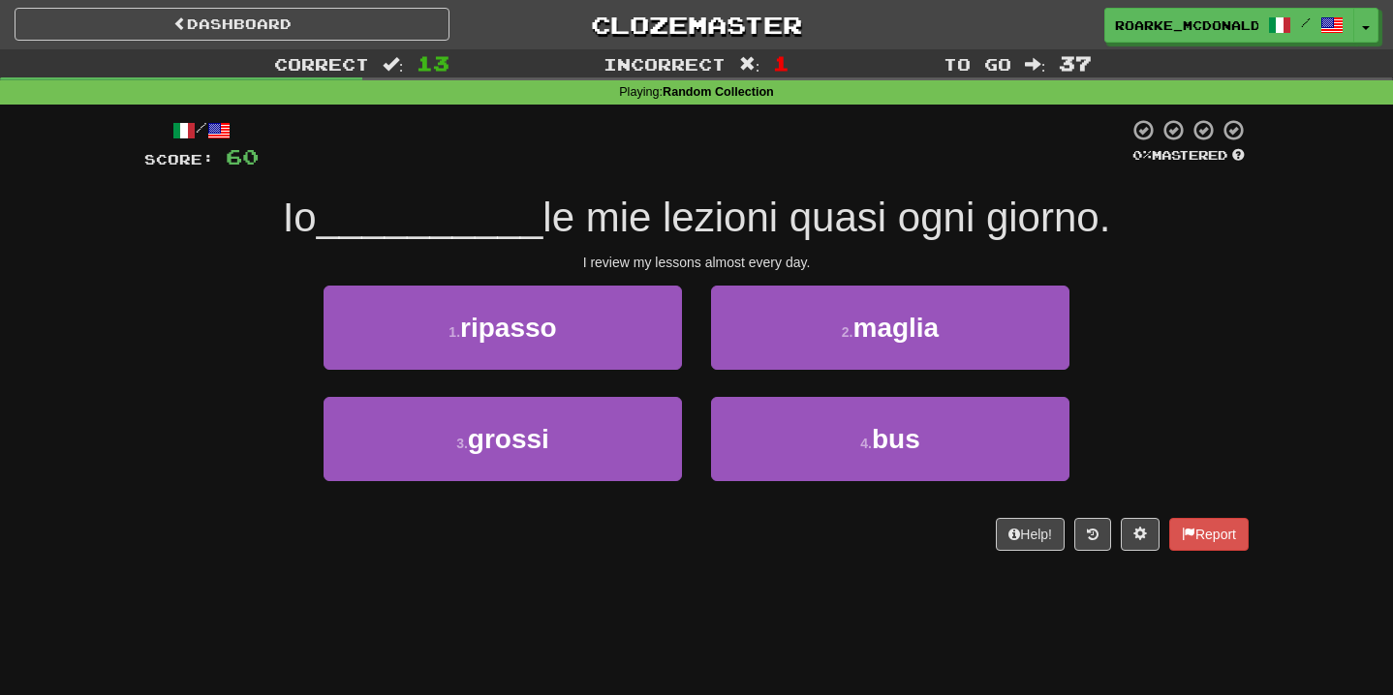
click at [692, 351] on div "1 . ripasso" at bounding box center [502, 341] width 387 height 111
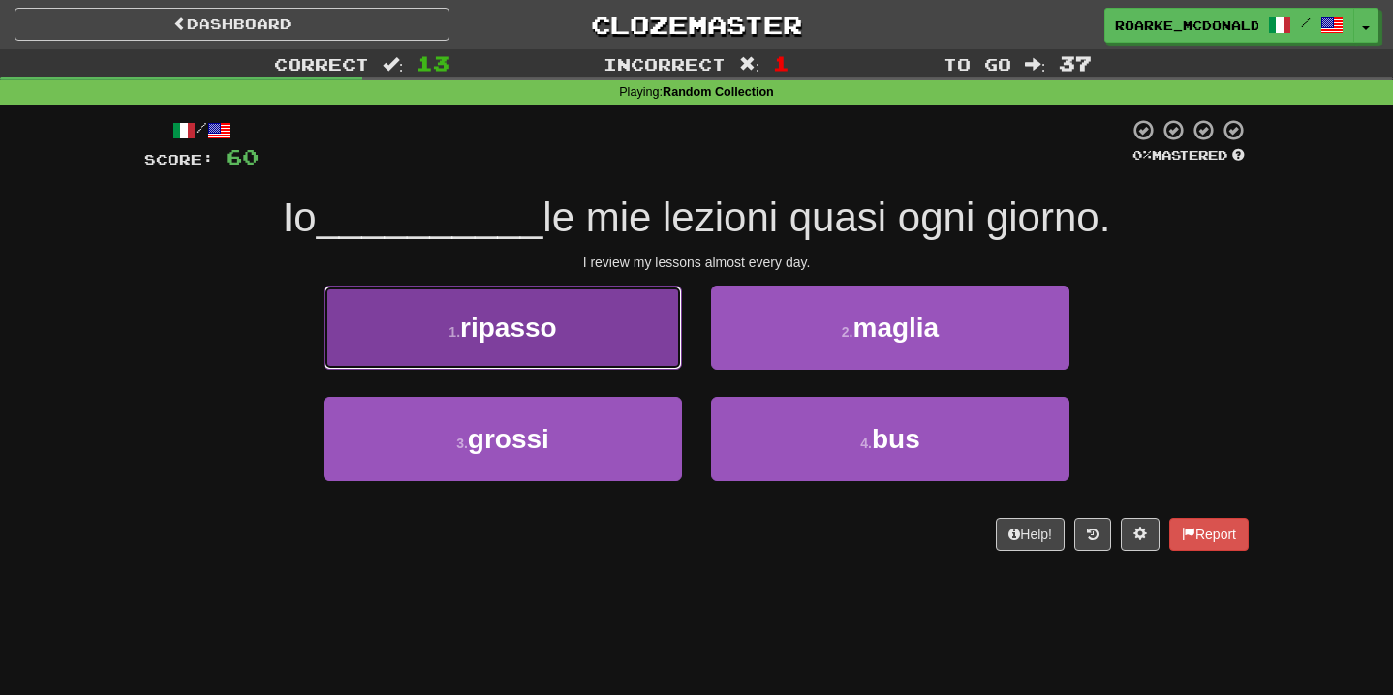
click at [660, 348] on button "1 . ripasso" at bounding box center [502, 328] width 358 height 84
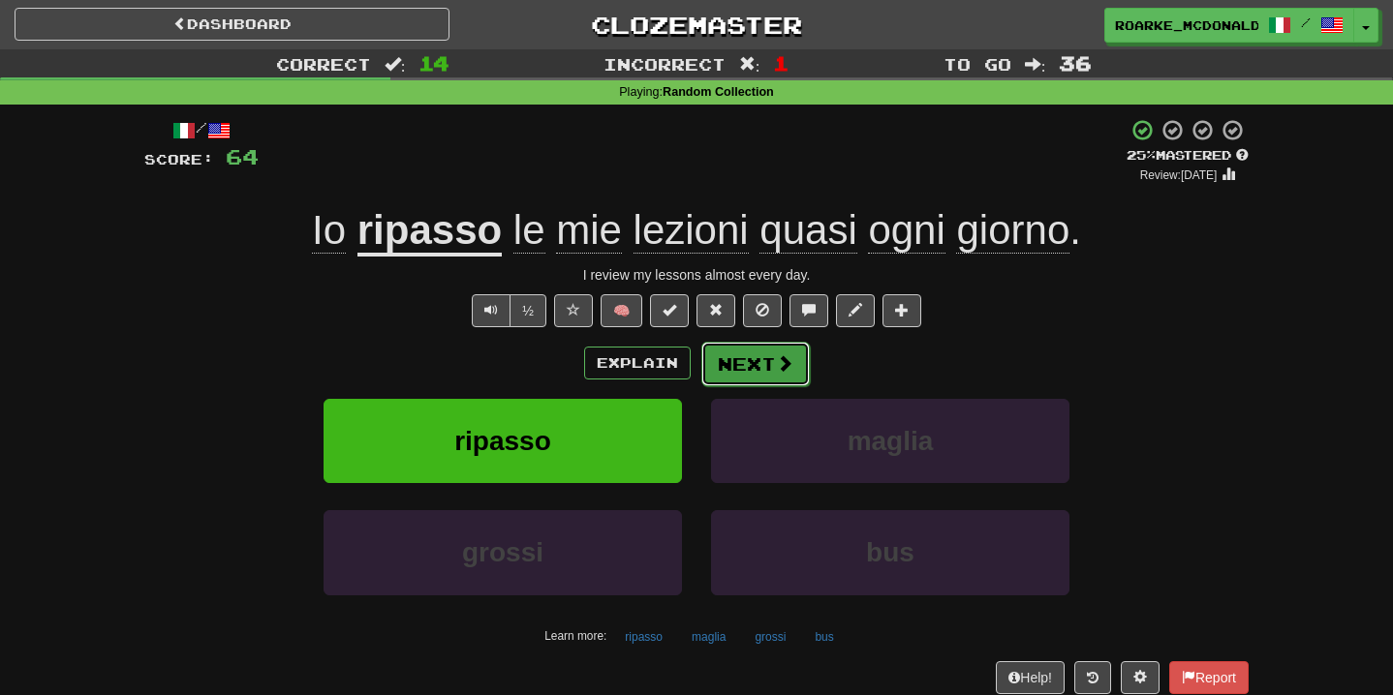
click at [713, 354] on button "Next" at bounding box center [755, 364] width 108 height 45
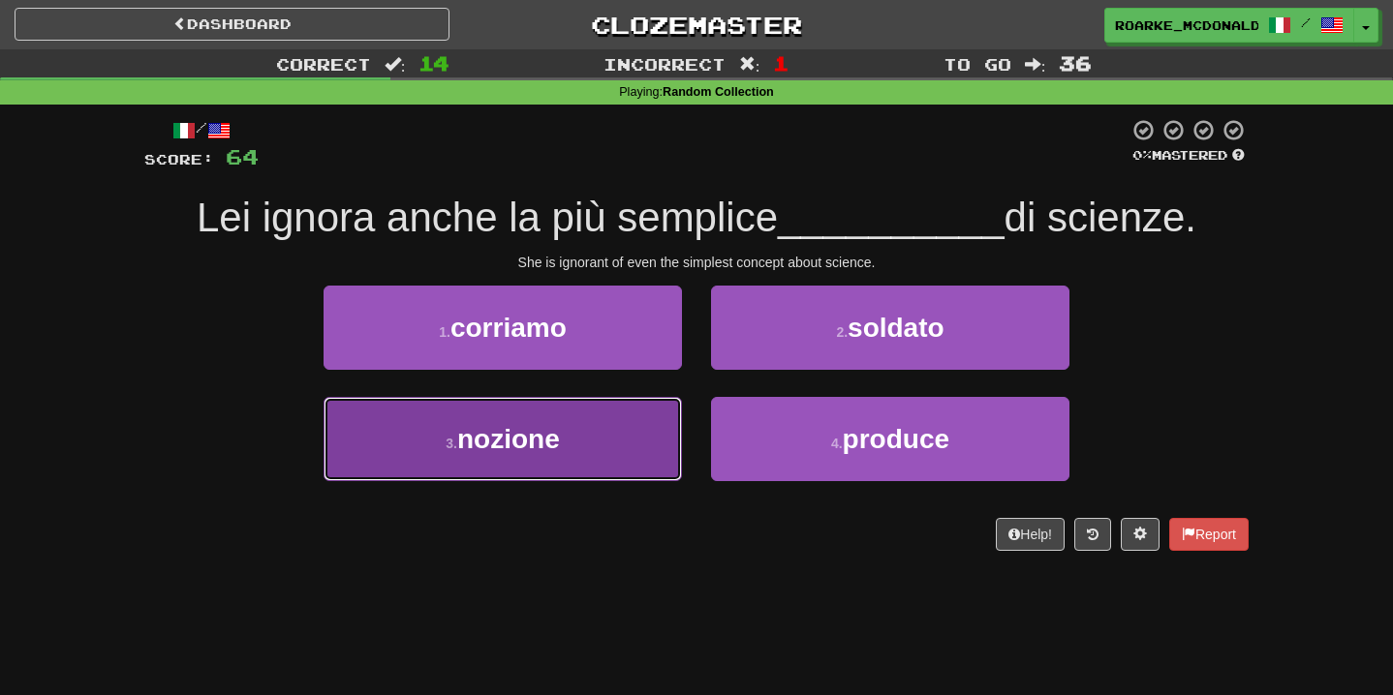
click at [670, 416] on button "3 . nozione" at bounding box center [502, 439] width 358 height 84
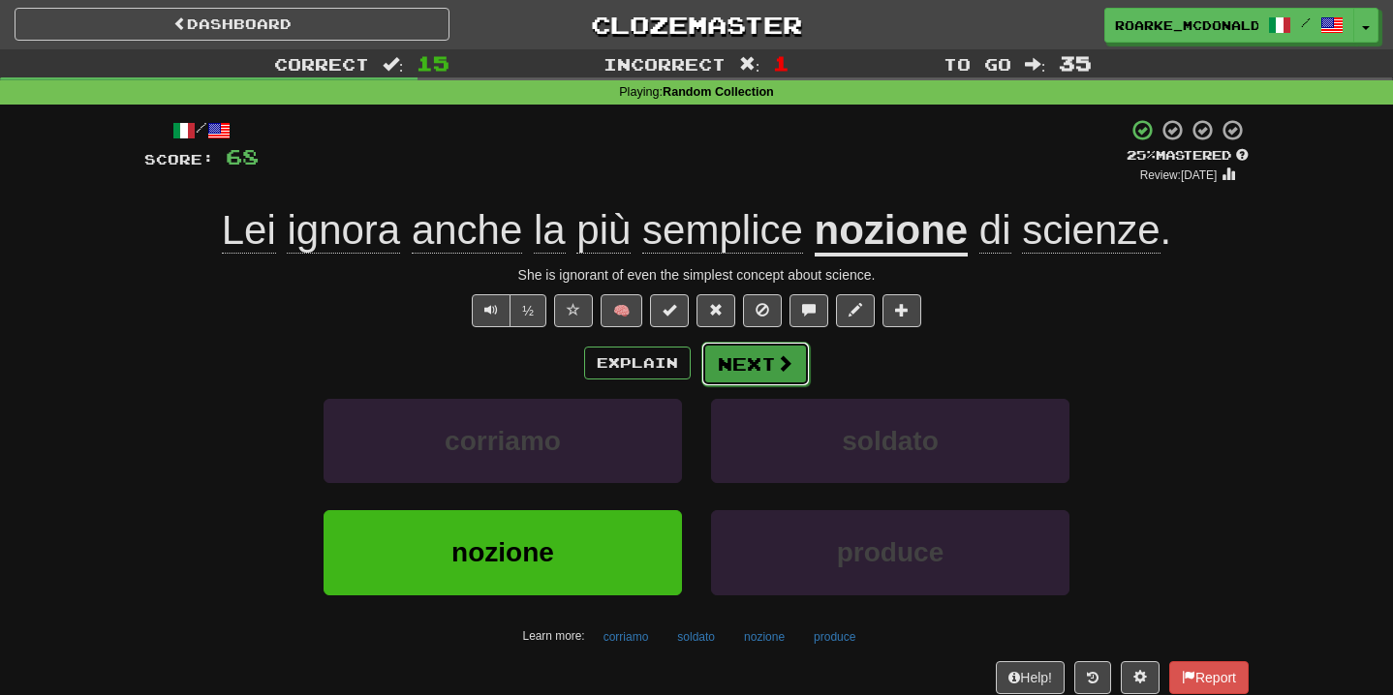
click at [744, 365] on button "Next" at bounding box center [755, 364] width 108 height 45
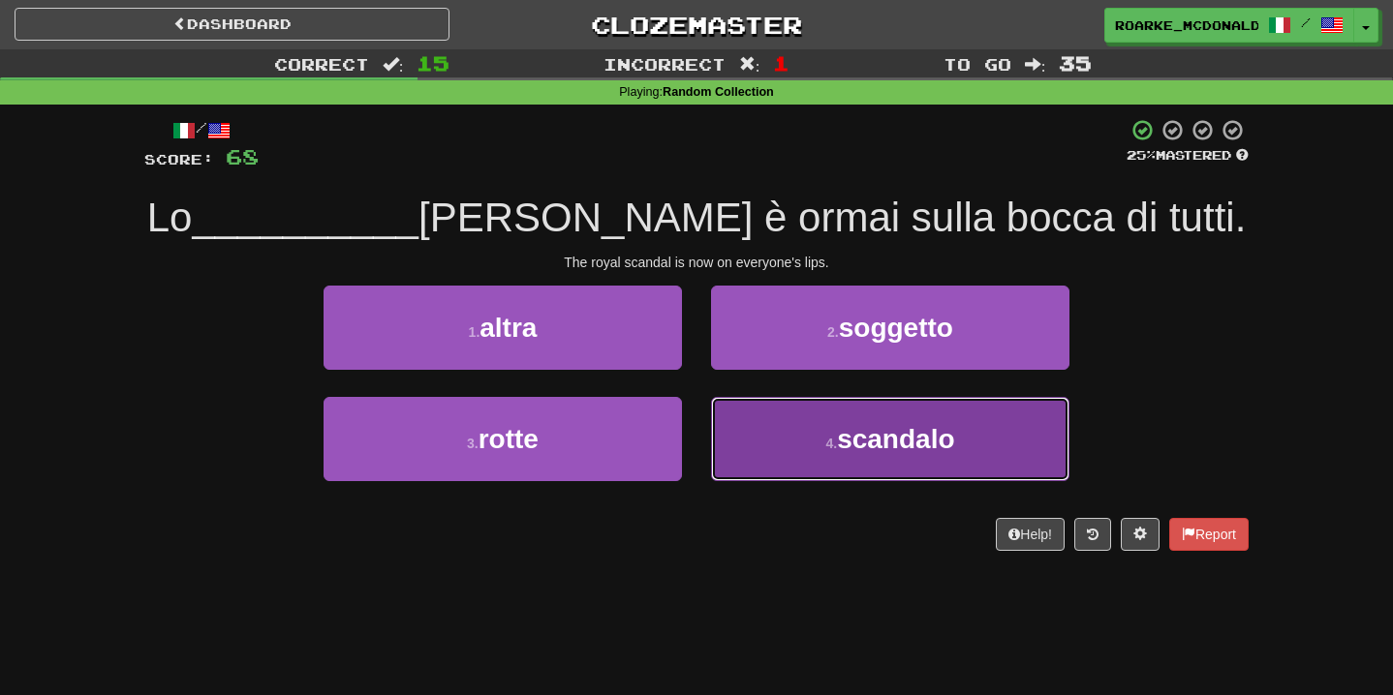
click at [737, 410] on button "4 . scandalo" at bounding box center [890, 439] width 358 height 84
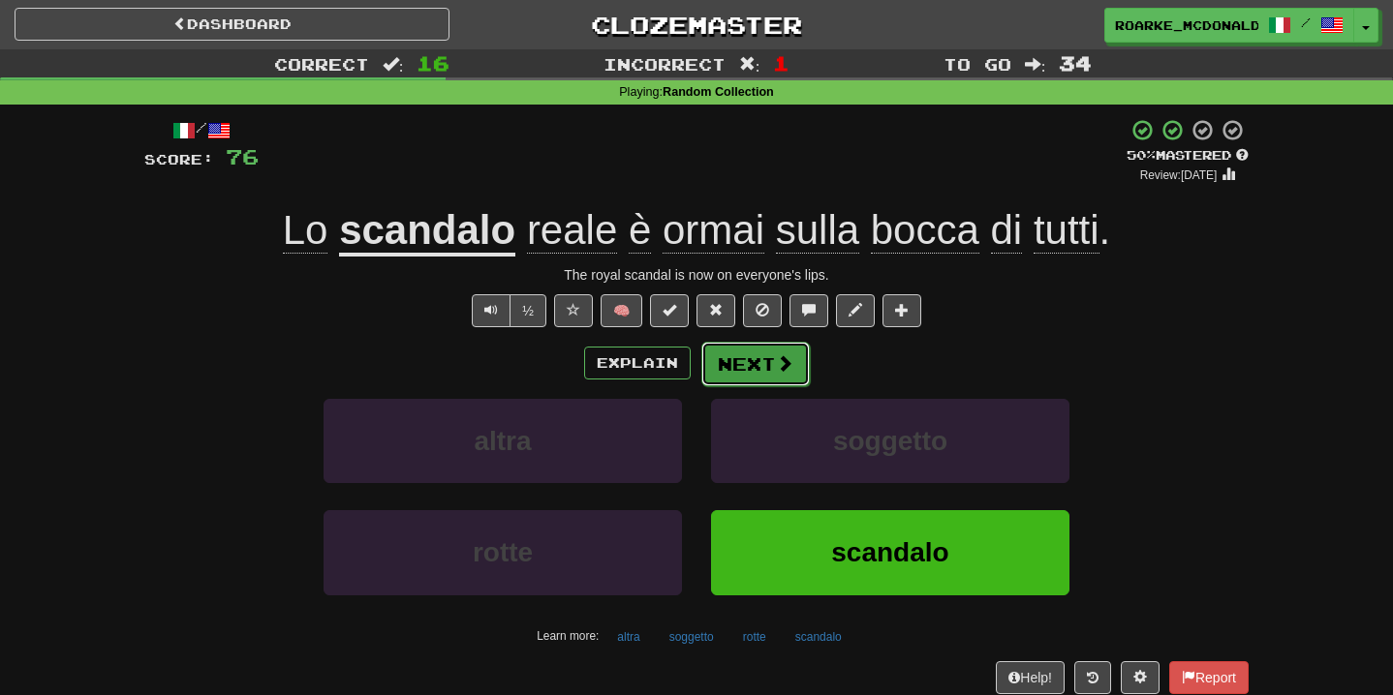
click at [769, 380] on button "Next" at bounding box center [755, 364] width 108 height 45
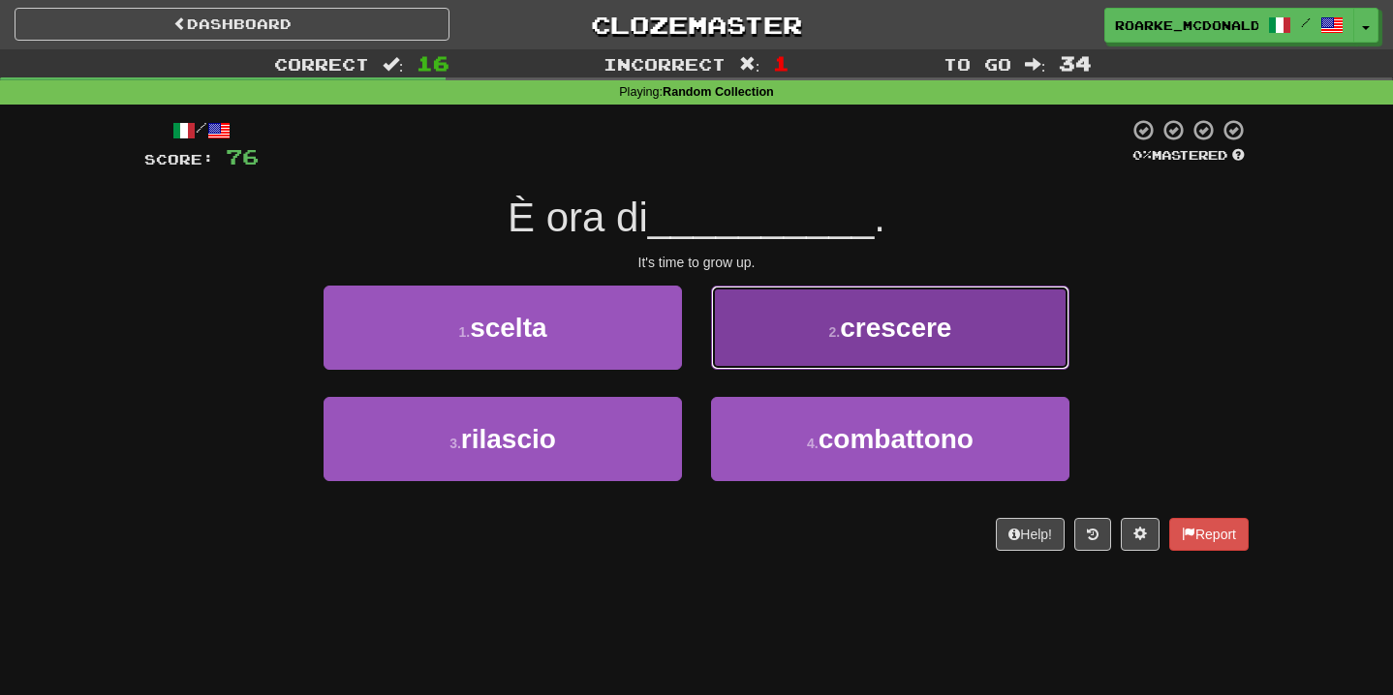
click at [764, 360] on button "2 . crescere" at bounding box center [890, 328] width 358 height 84
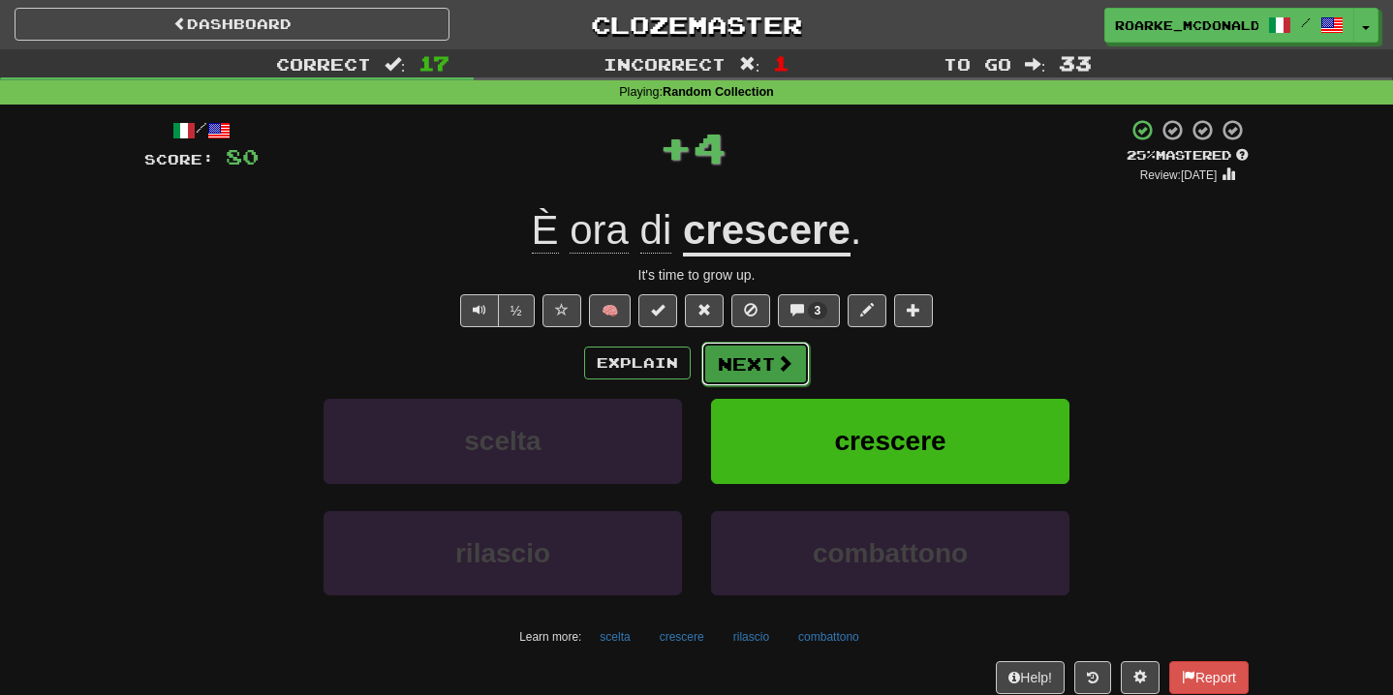
click at [764, 359] on button "Next" at bounding box center [755, 364] width 108 height 45
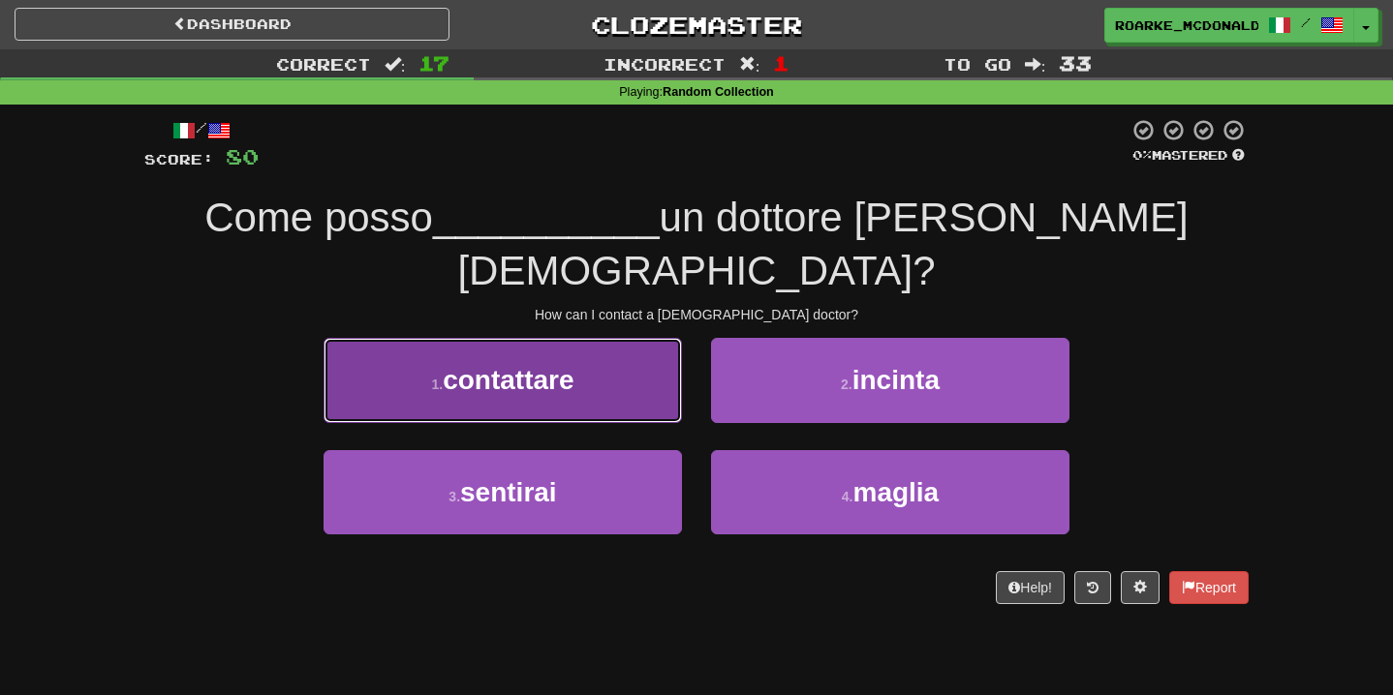
click at [637, 338] on button "1 . contattare" at bounding box center [502, 380] width 358 height 84
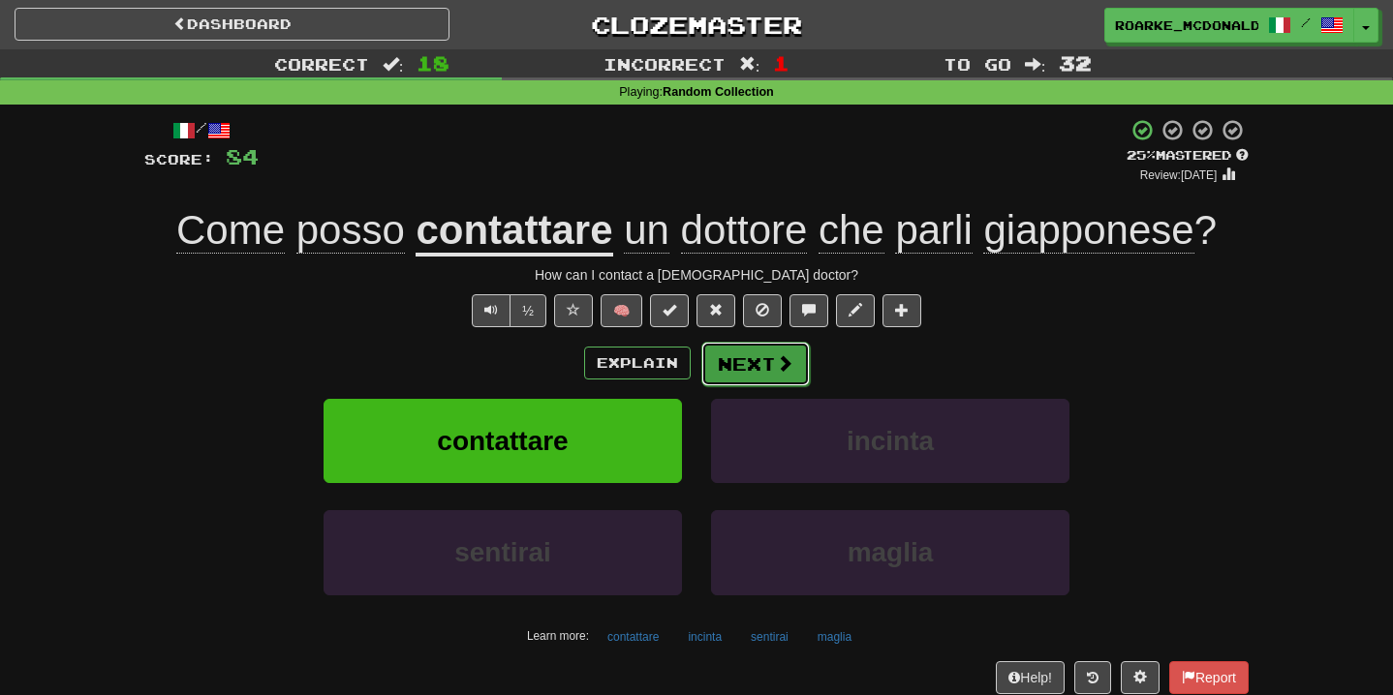
click at [750, 357] on button "Next" at bounding box center [755, 364] width 108 height 45
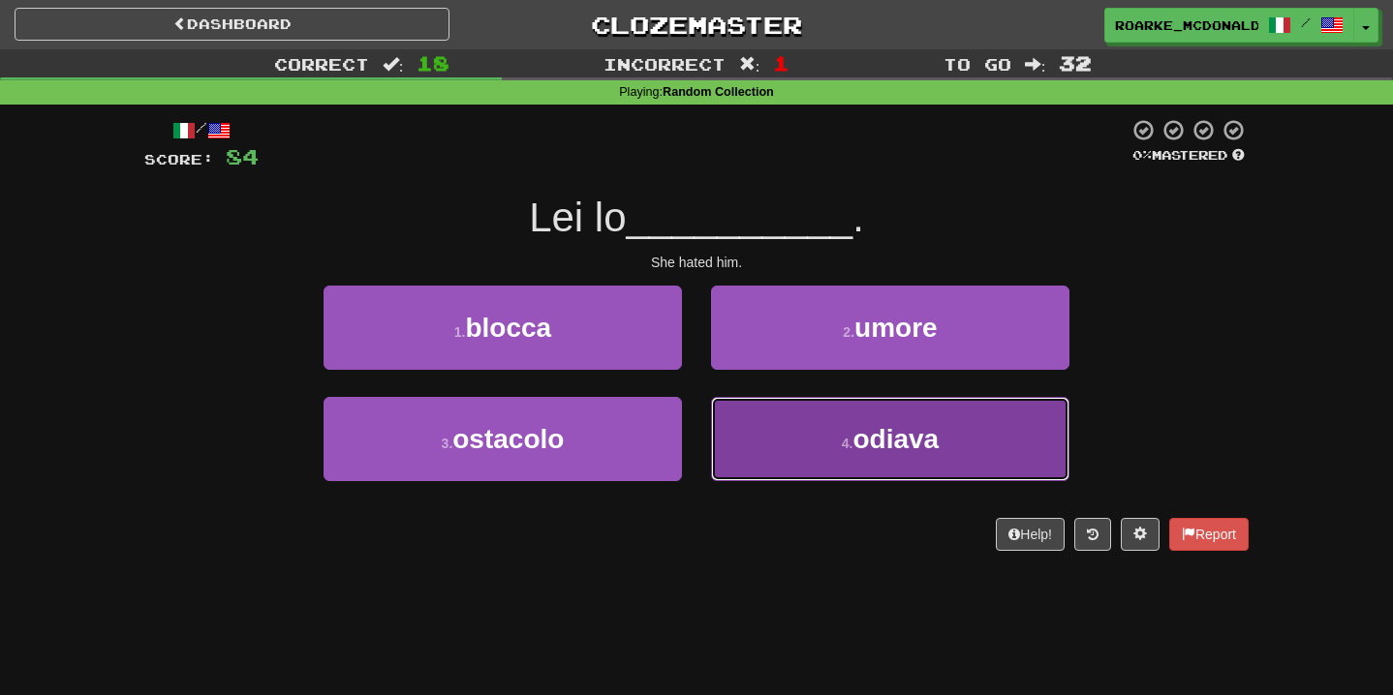
click at [872, 473] on button "4 . odiava" at bounding box center [890, 439] width 358 height 84
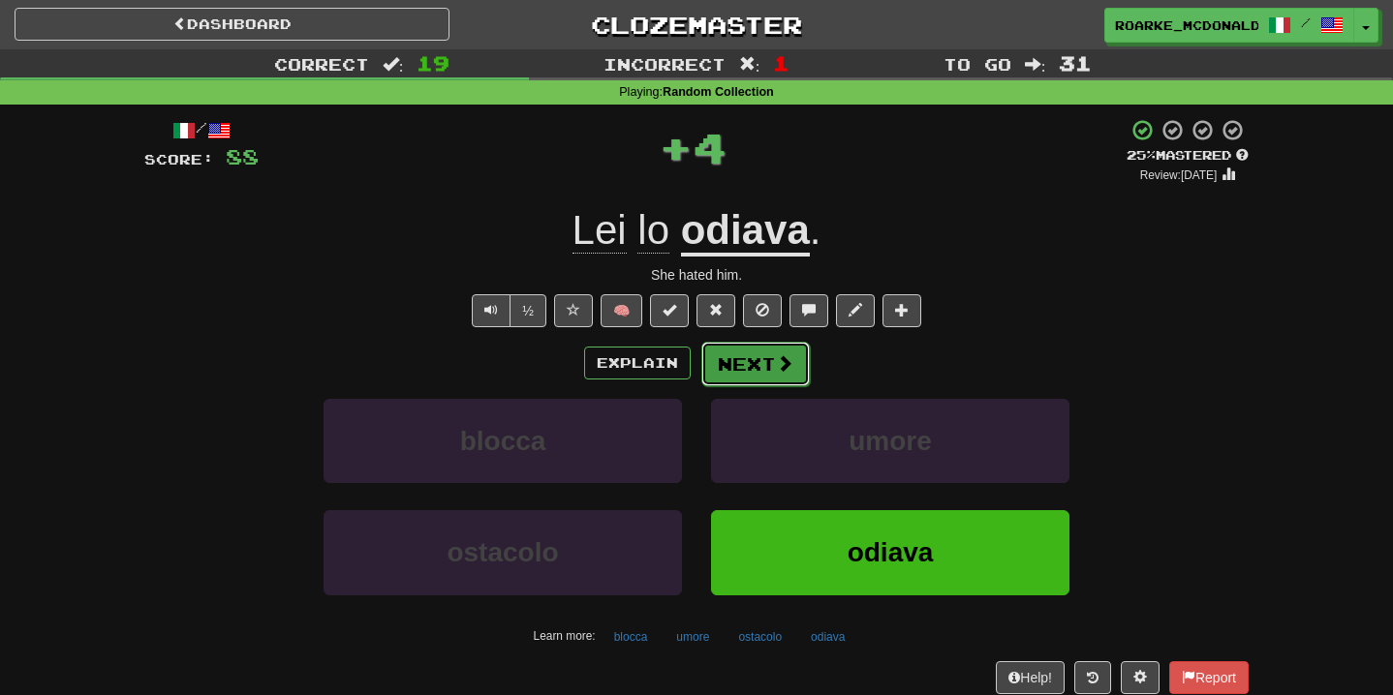
click at [780, 362] on span at bounding box center [784, 362] width 17 height 17
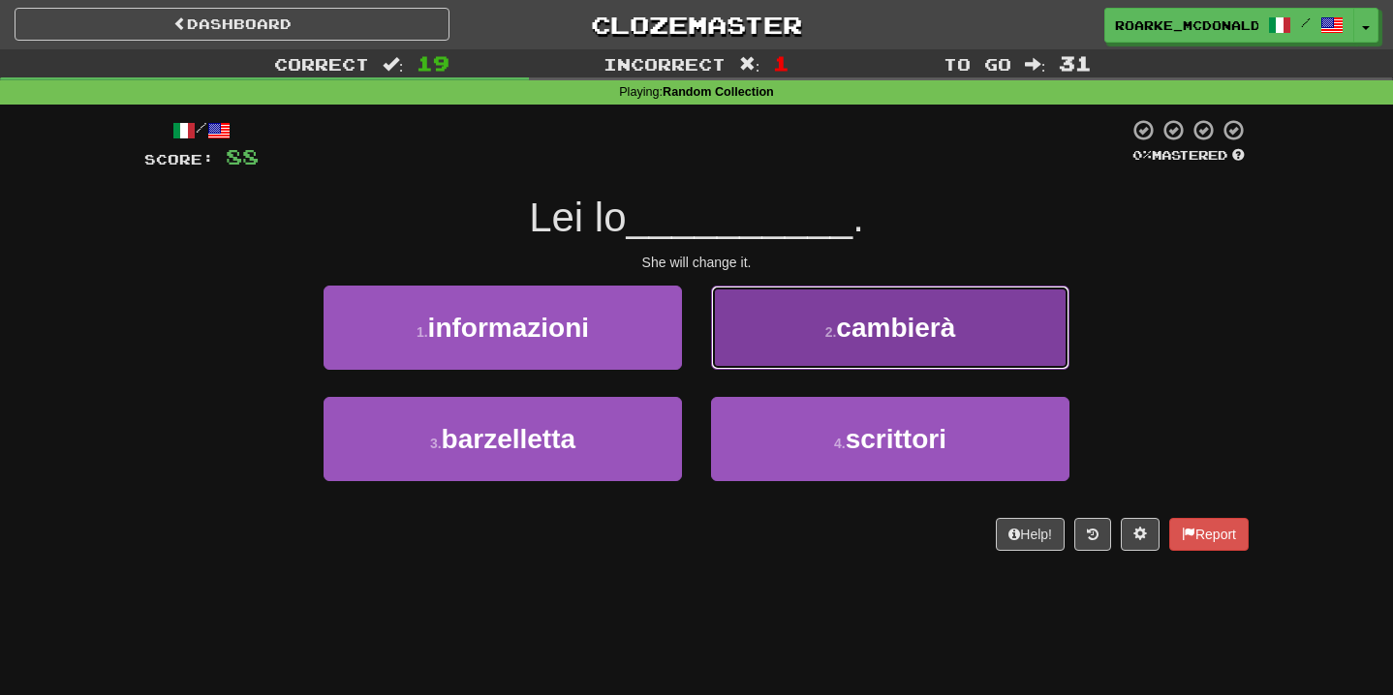
click at [765, 348] on button "2 . cambierà" at bounding box center [890, 328] width 358 height 84
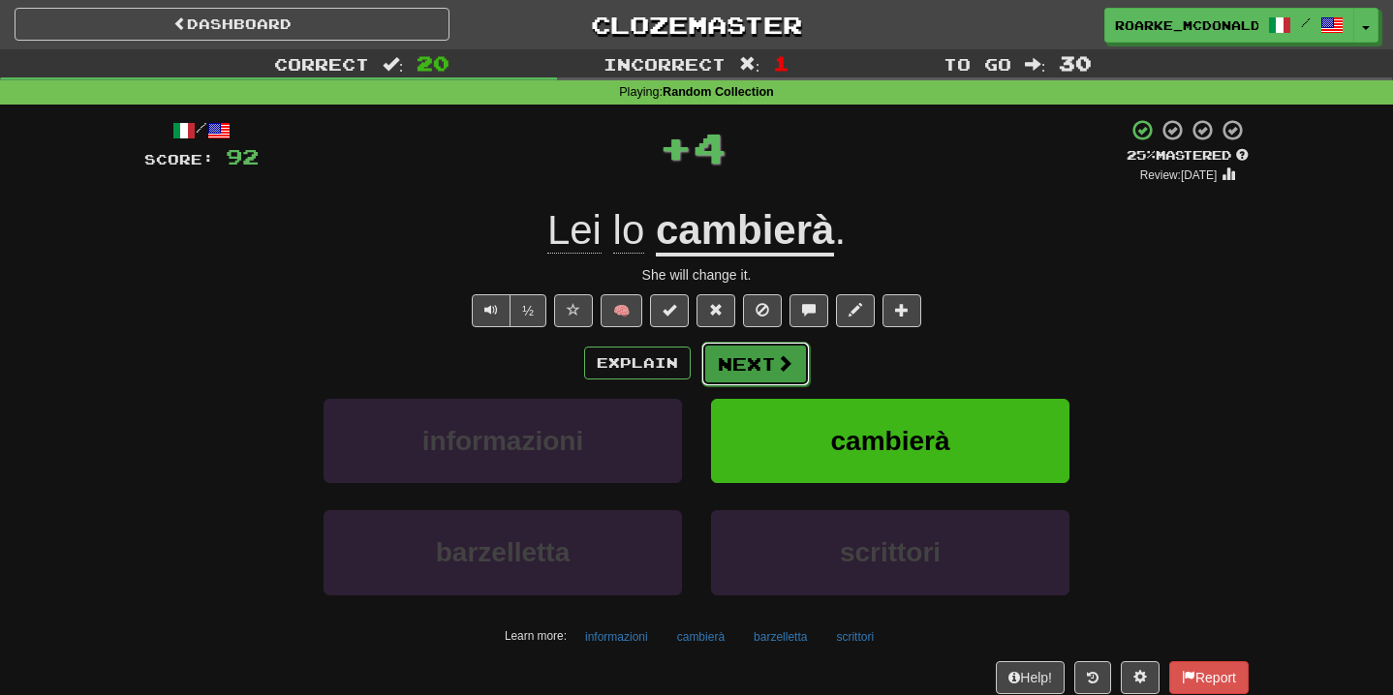
click at [751, 351] on button "Next" at bounding box center [755, 364] width 108 height 45
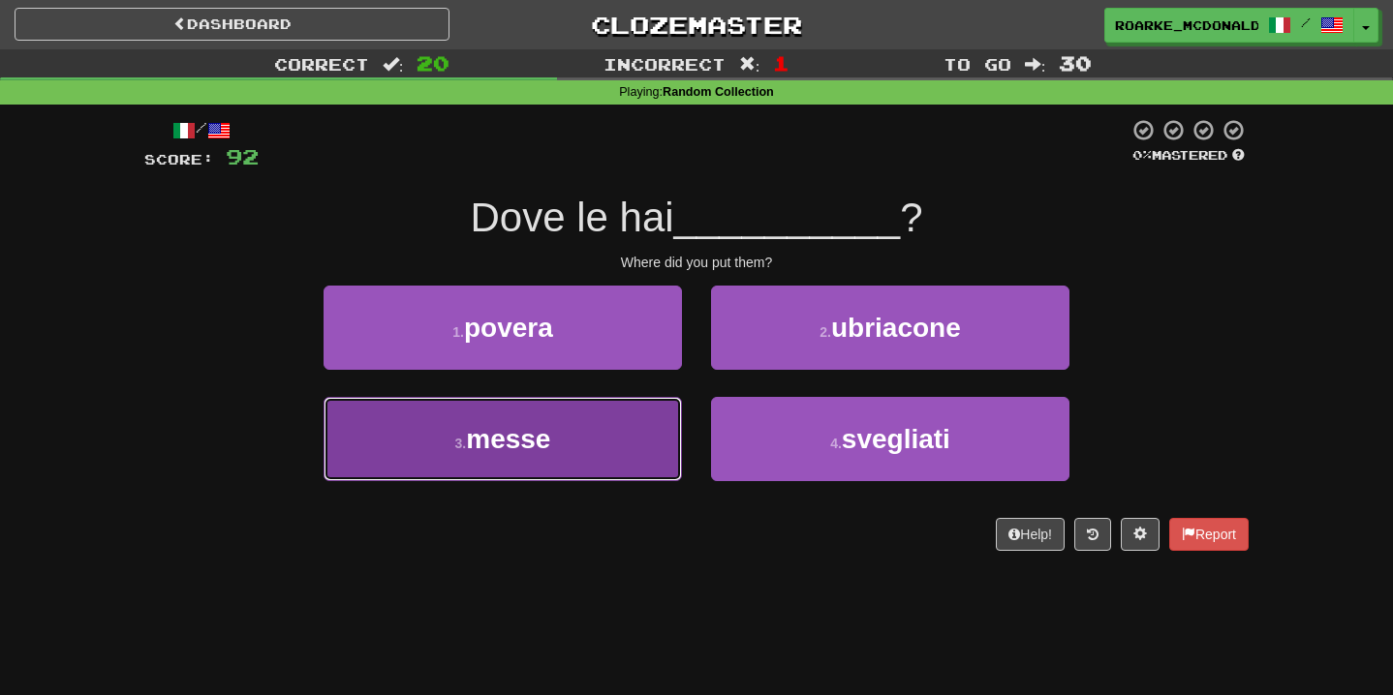
click at [638, 432] on button "3 . messe" at bounding box center [502, 439] width 358 height 84
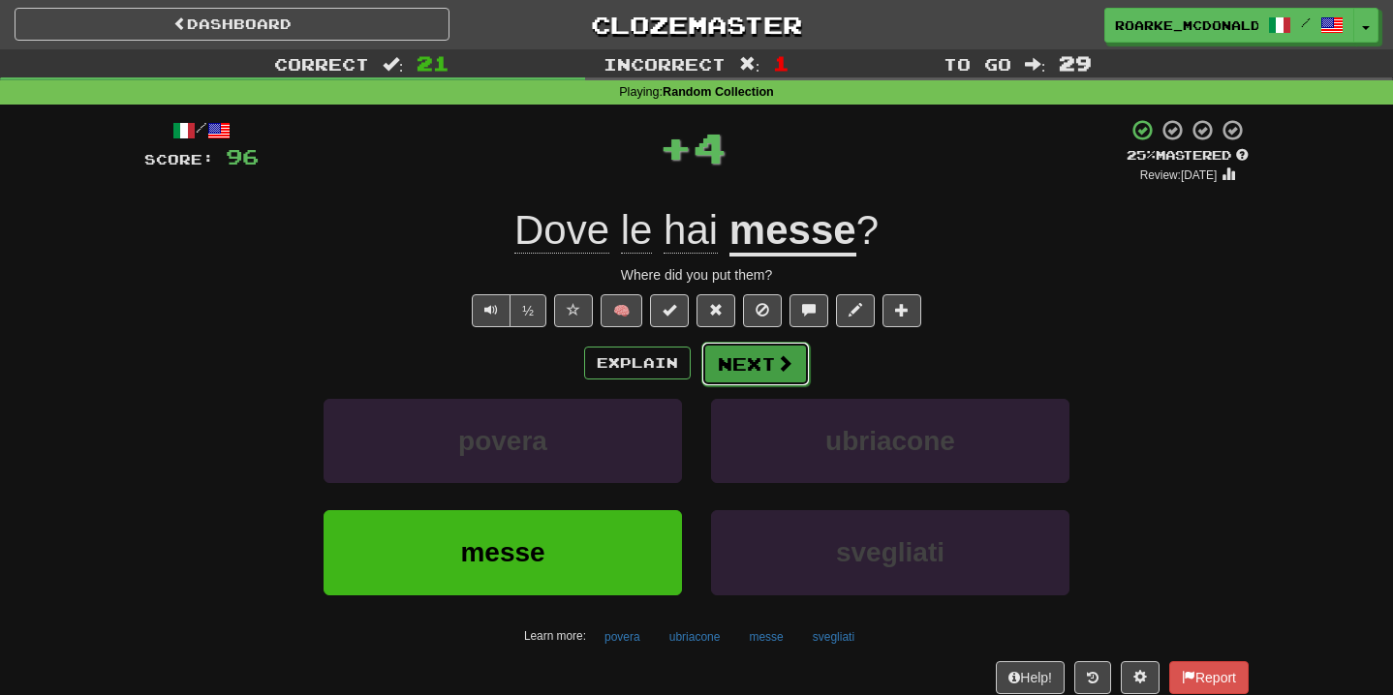
click at [743, 373] on button "Next" at bounding box center [755, 364] width 108 height 45
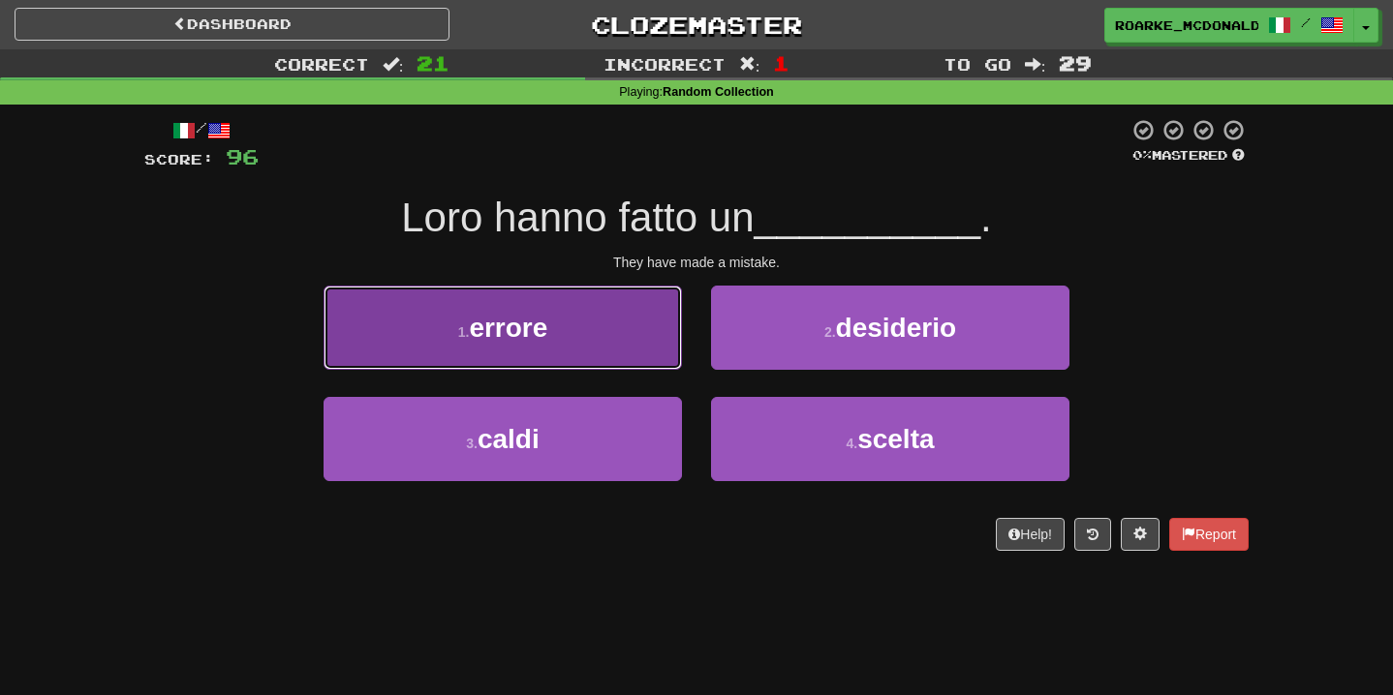
click at [624, 348] on button "1 . errore" at bounding box center [502, 328] width 358 height 84
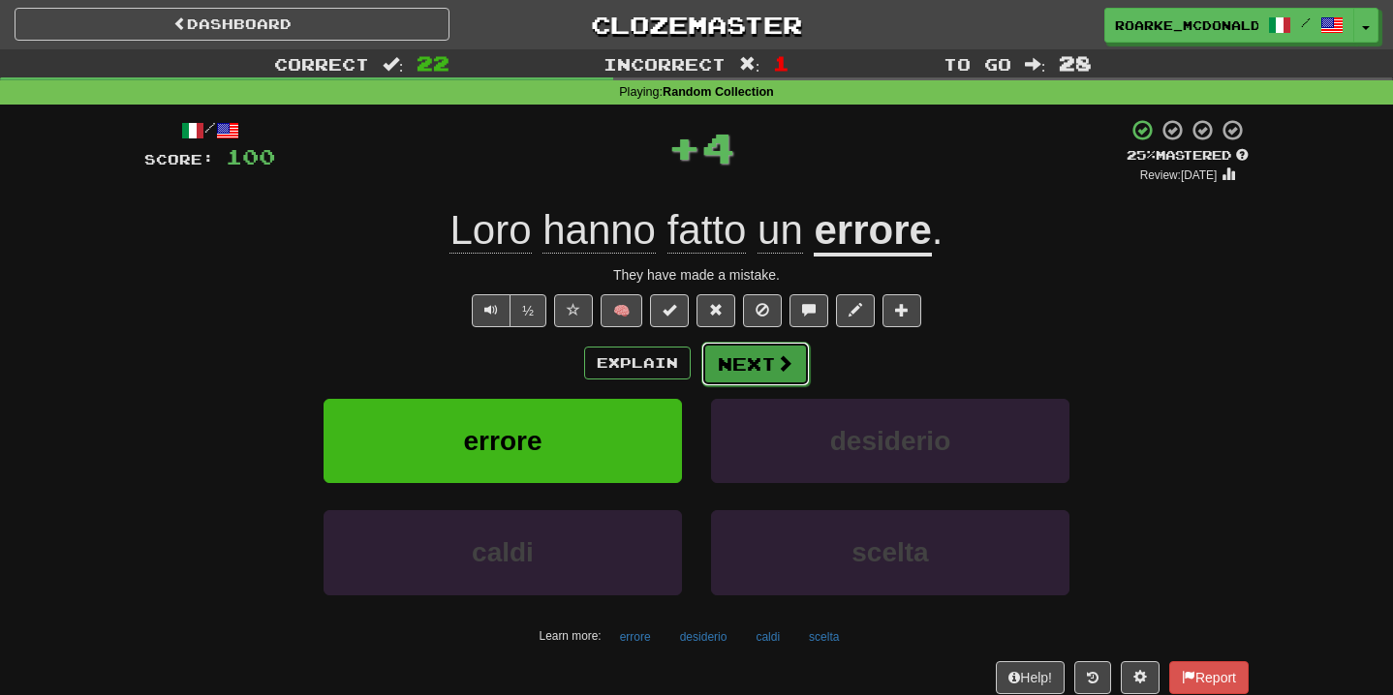
click at [752, 351] on button "Next" at bounding box center [755, 364] width 108 height 45
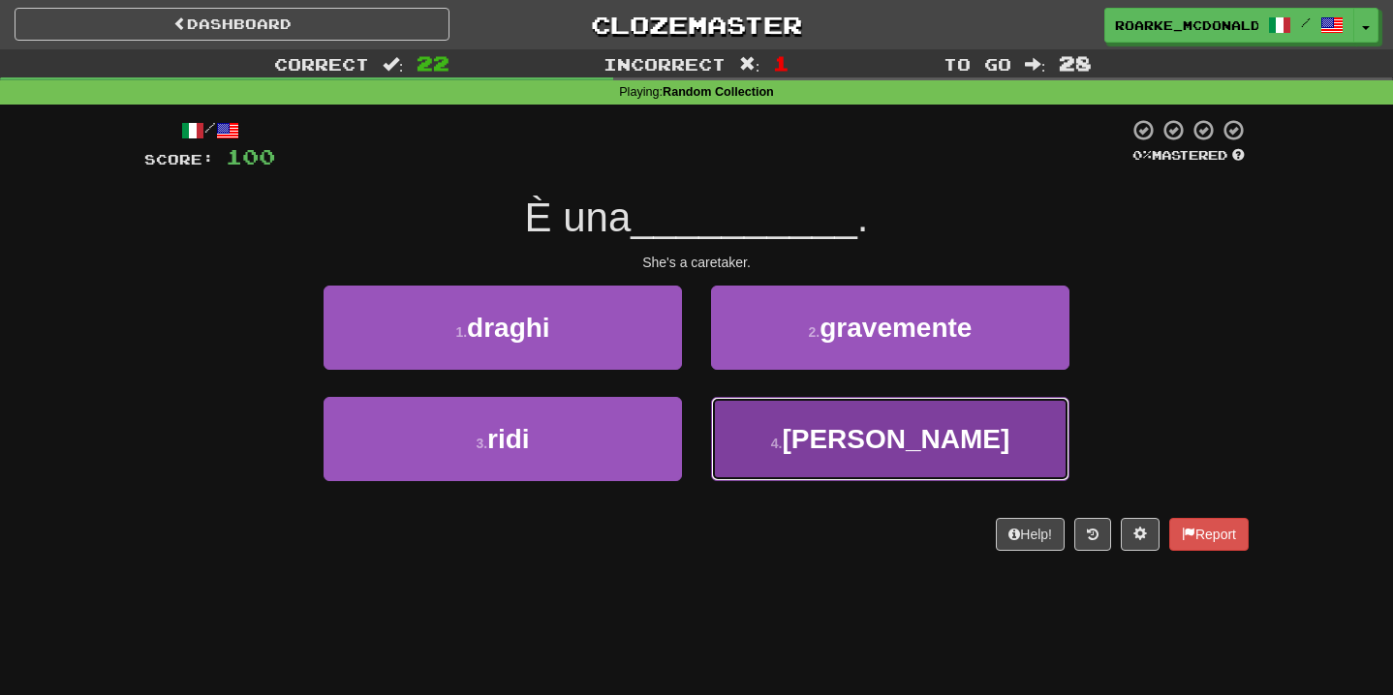
click at [763, 404] on button "4 . custode" at bounding box center [890, 439] width 358 height 84
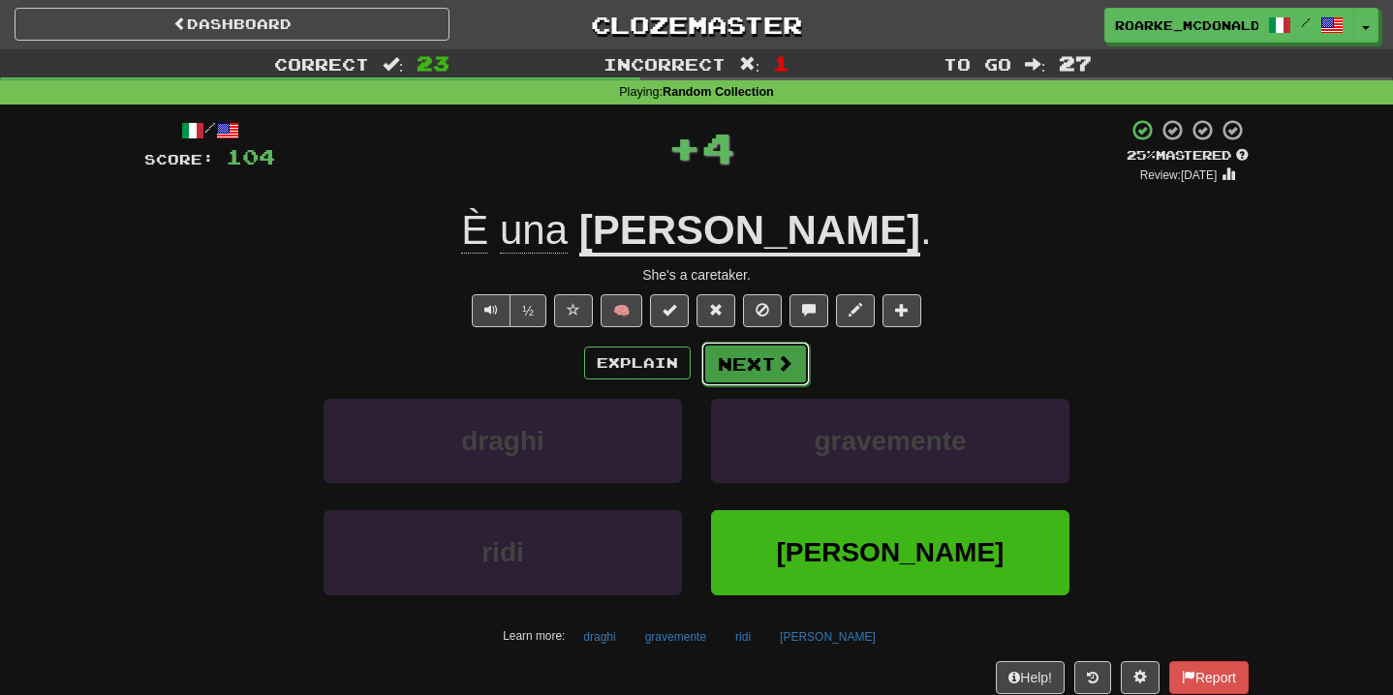
click at [763, 385] on button "Next" at bounding box center [755, 364] width 108 height 45
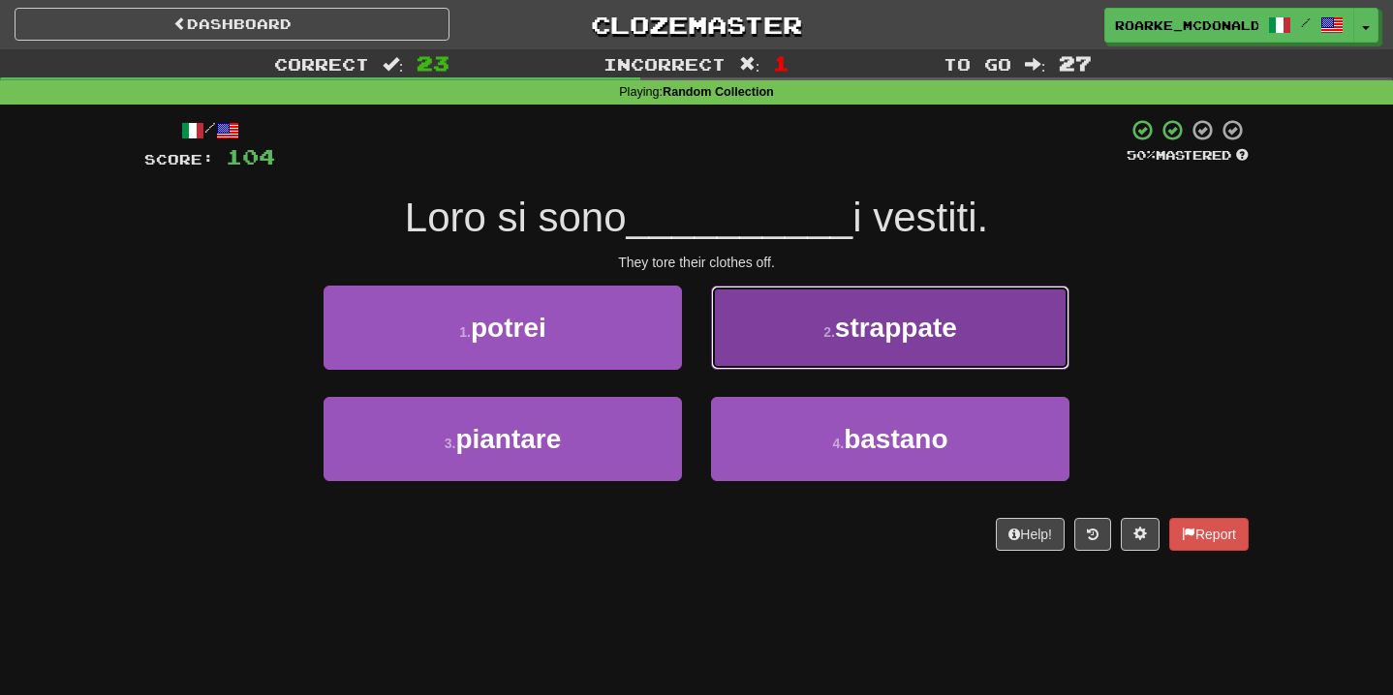
click at [791, 336] on button "2 . strappate" at bounding box center [890, 328] width 358 height 84
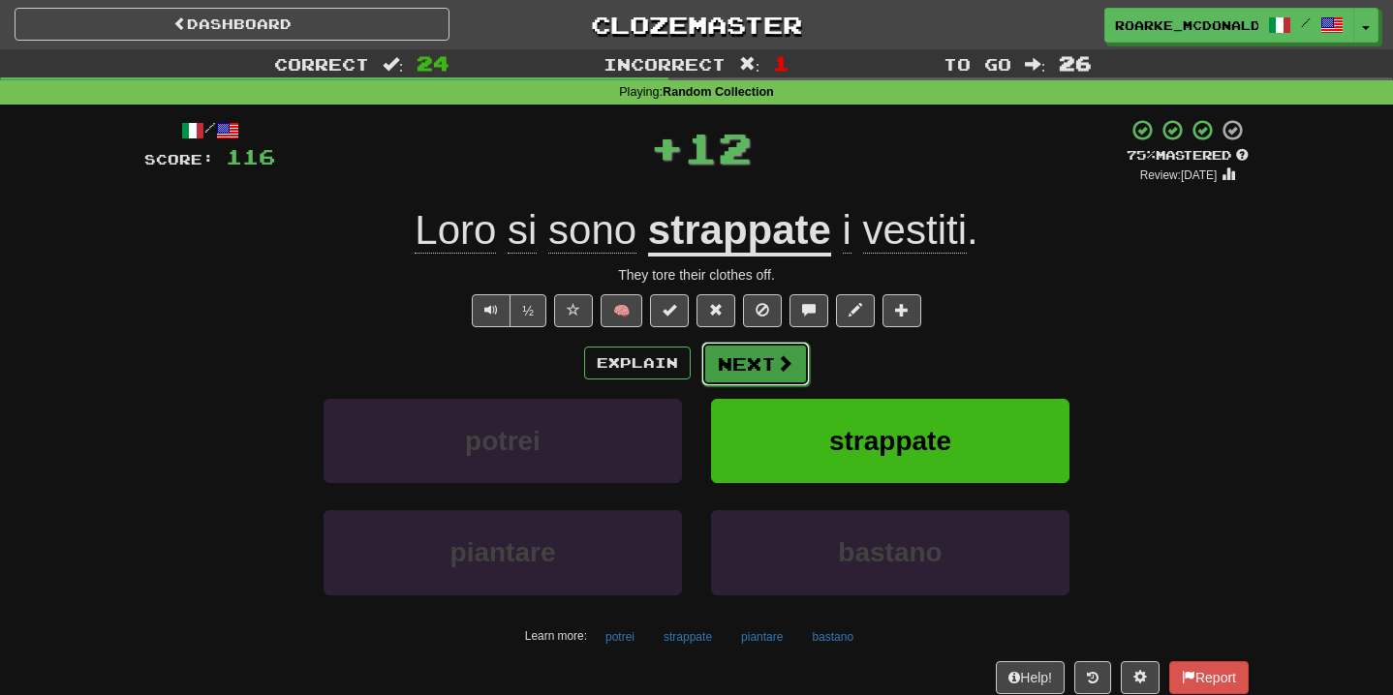
click at [776, 371] on span at bounding box center [784, 362] width 17 height 17
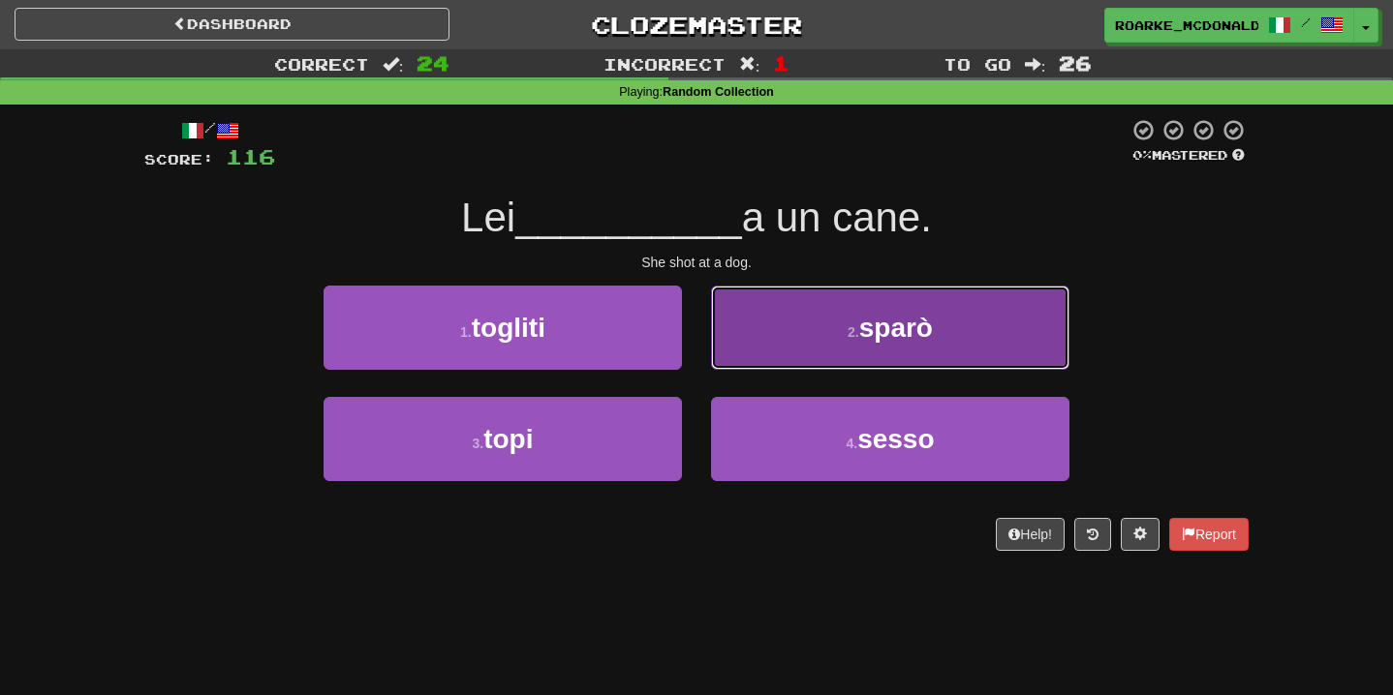
click at [779, 346] on button "2 . sparò" at bounding box center [890, 328] width 358 height 84
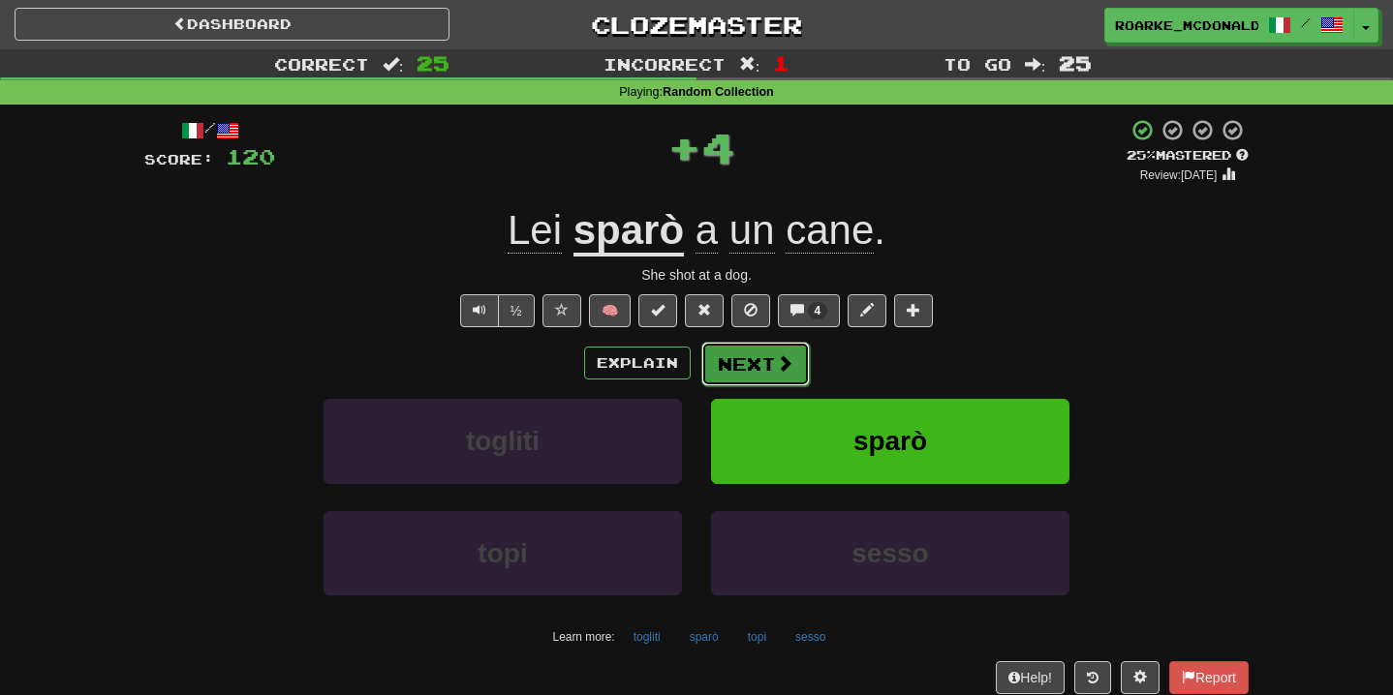
click at [766, 359] on button "Next" at bounding box center [755, 364] width 108 height 45
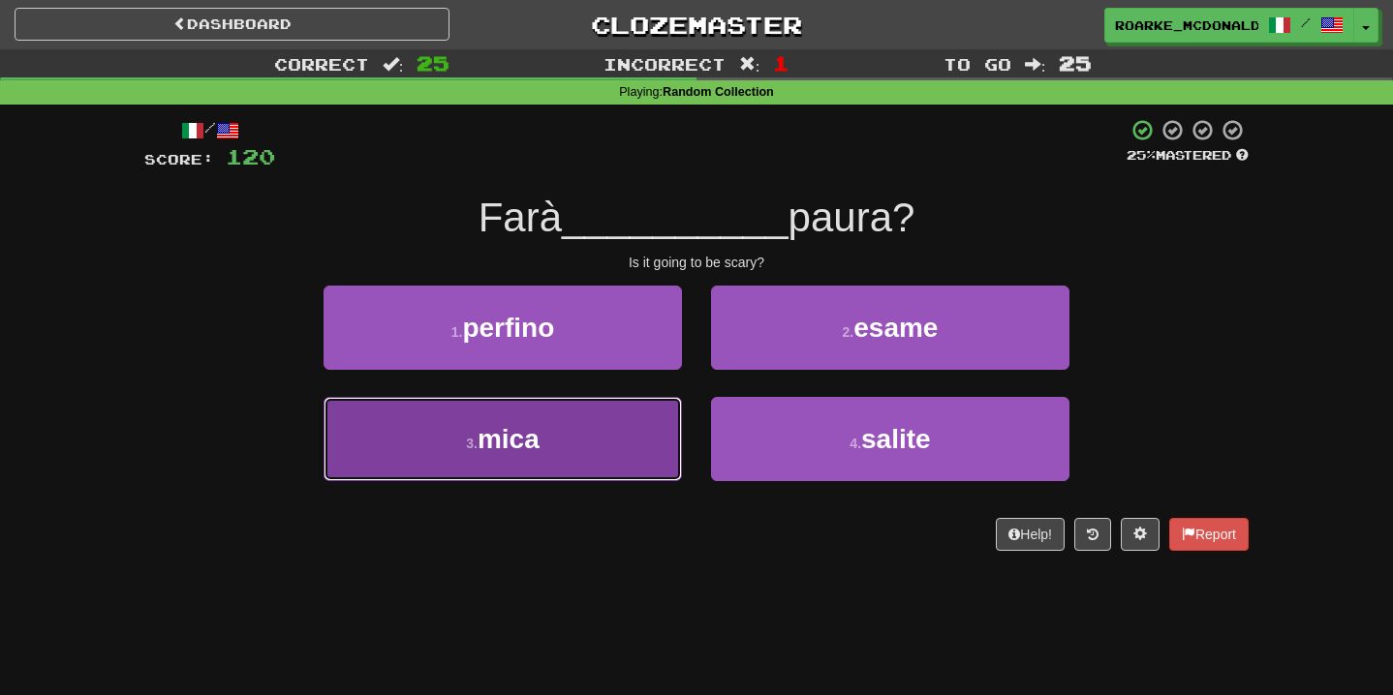
click at [654, 443] on button "3 . mica" at bounding box center [502, 439] width 358 height 84
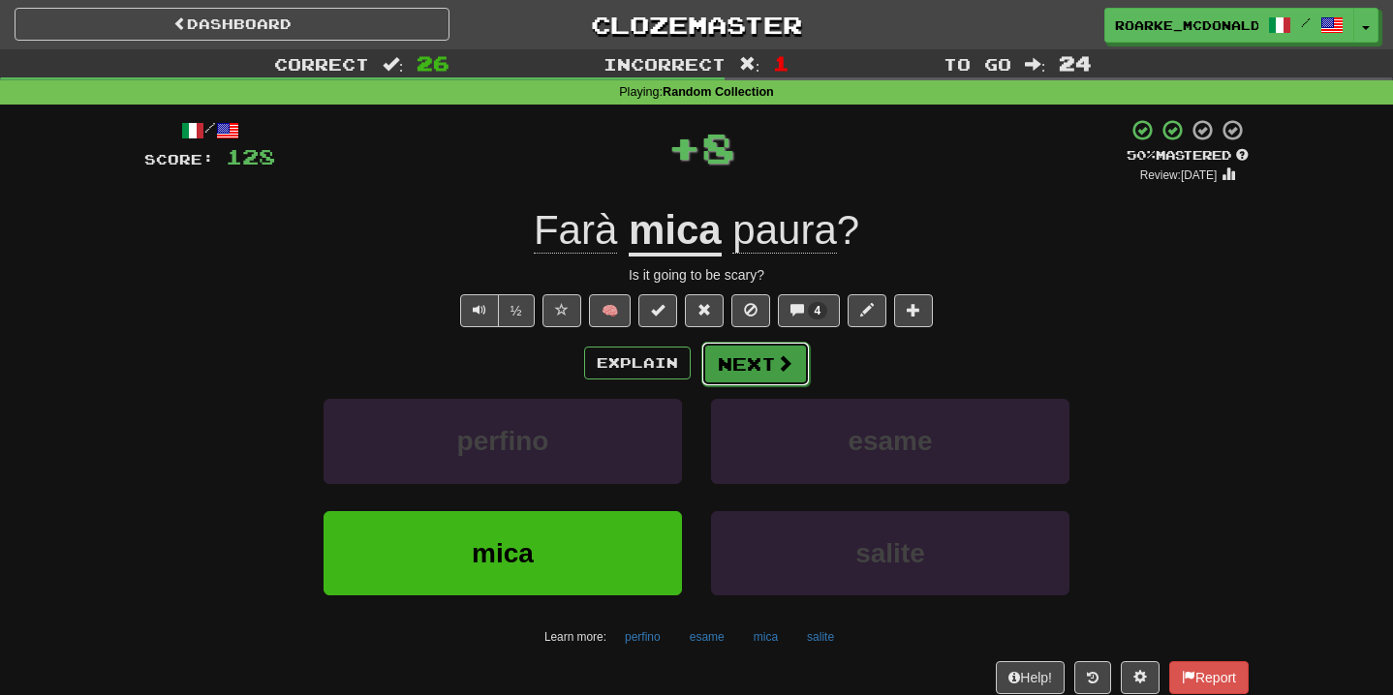
click at [747, 366] on button "Next" at bounding box center [755, 364] width 108 height 45
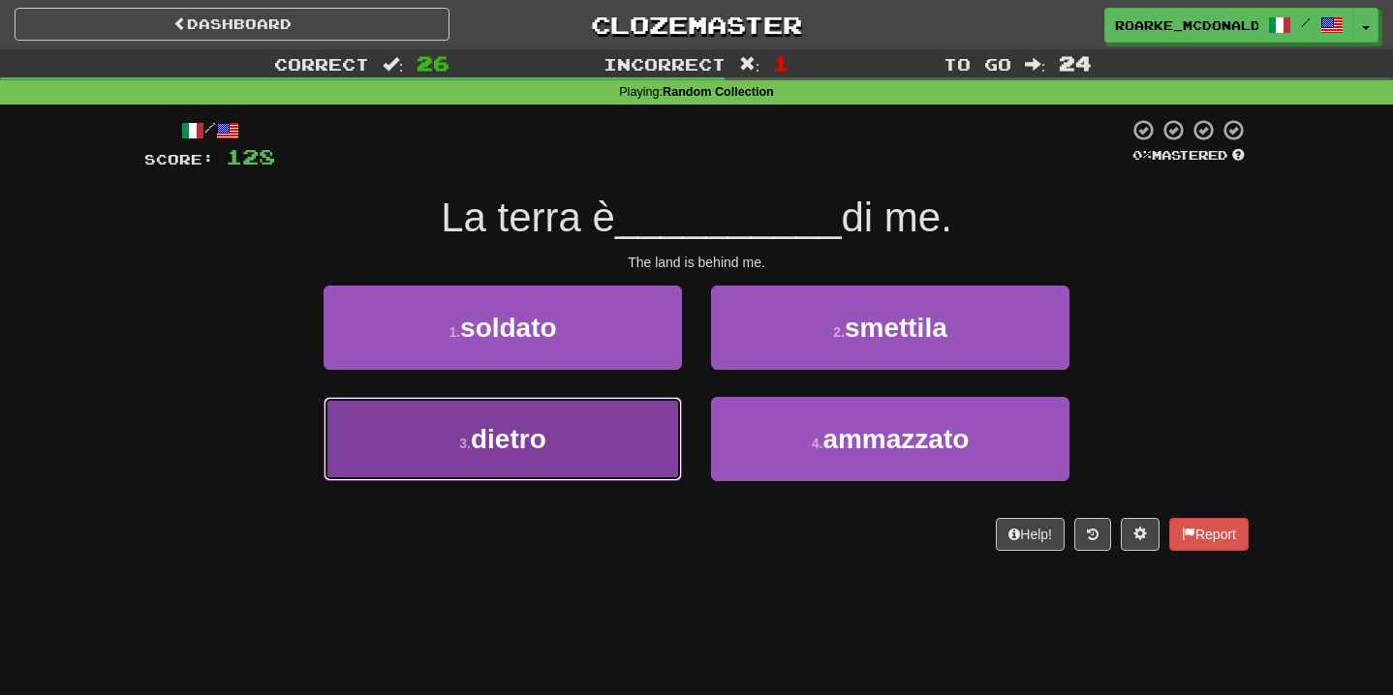
click at [635, 427] on button "3 . dietro" at bounding box center [502, 439] width 358 height 84
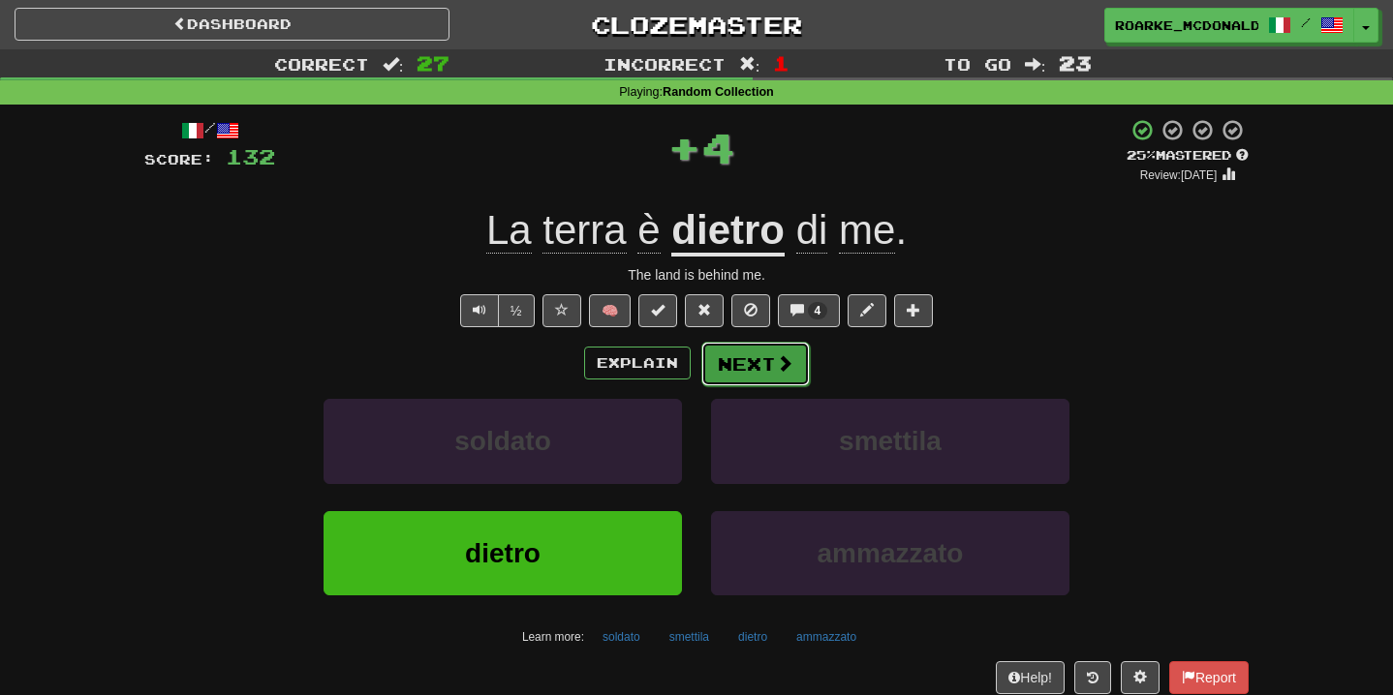
click at [771, 358] on button "Next" at bounding box center [755, 364] width 108 height 45
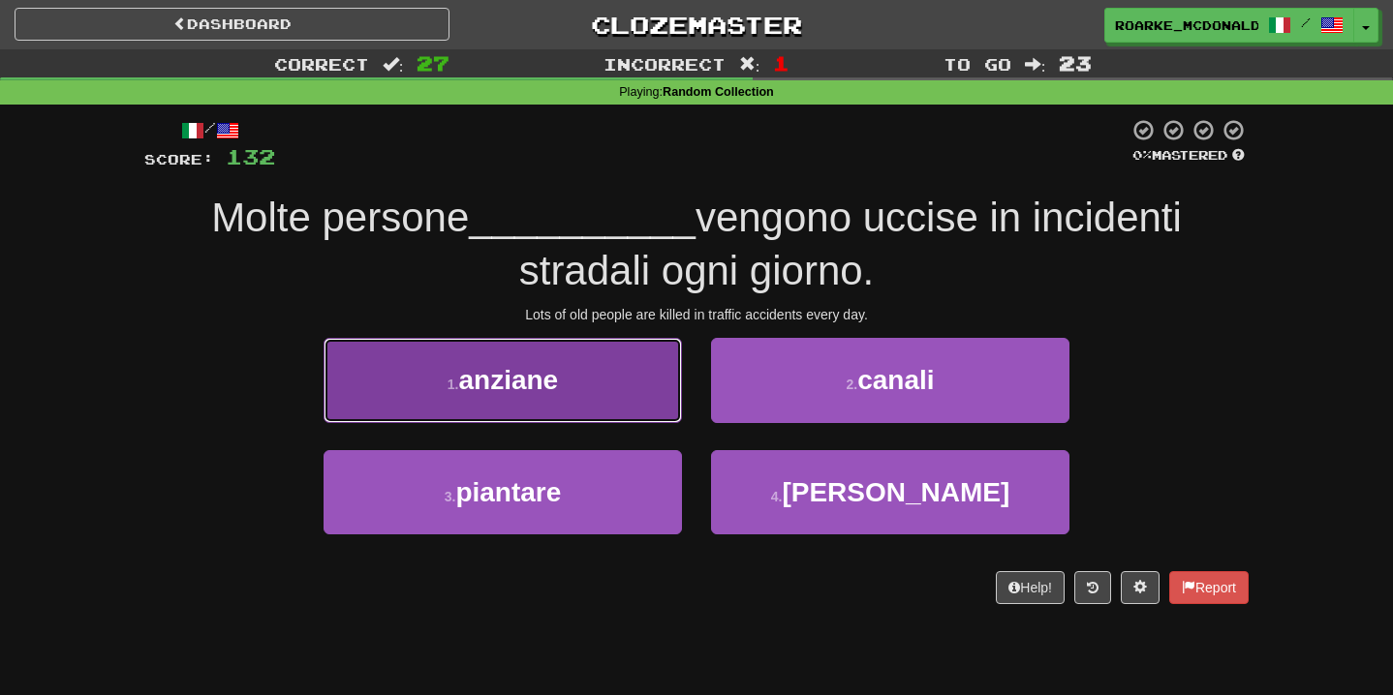
click at [661, 394] on button "1 . anziane" at bounding box center [502, 380] width 358 height 84
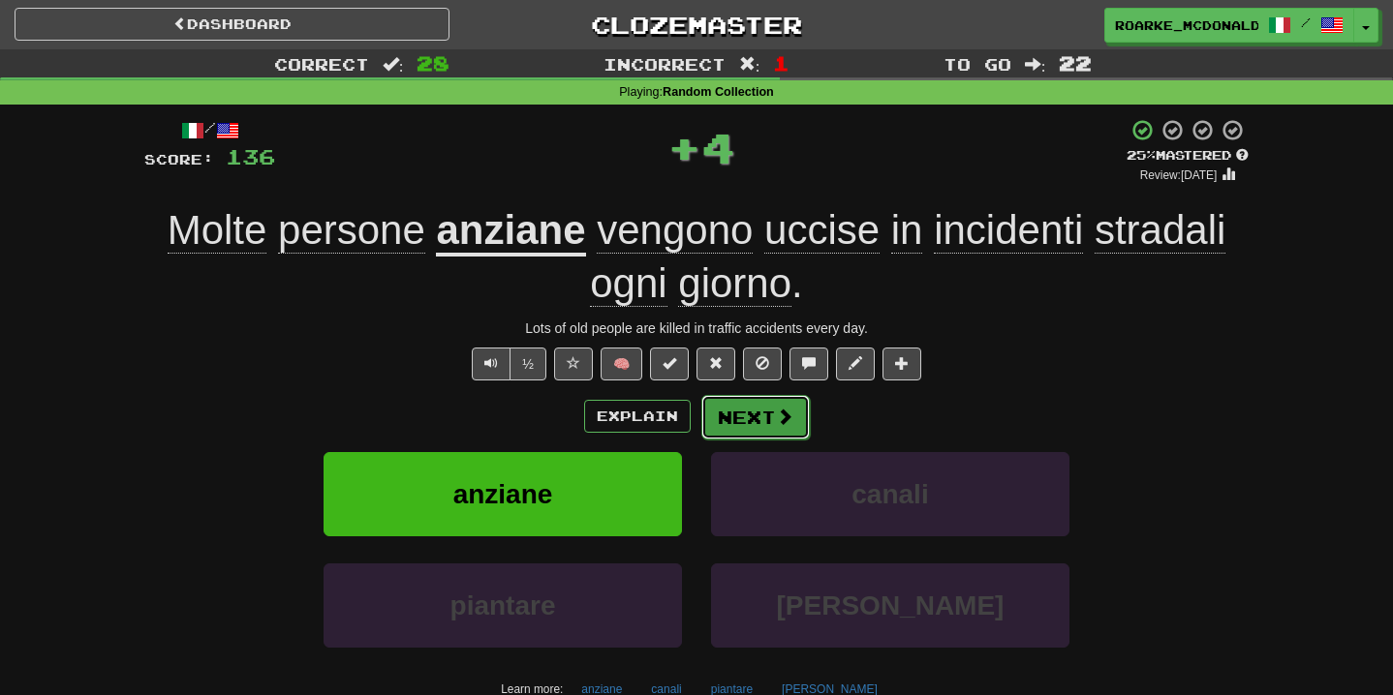
click at [784, 425] on span at bounding box center [784, 416] width 17 height 17
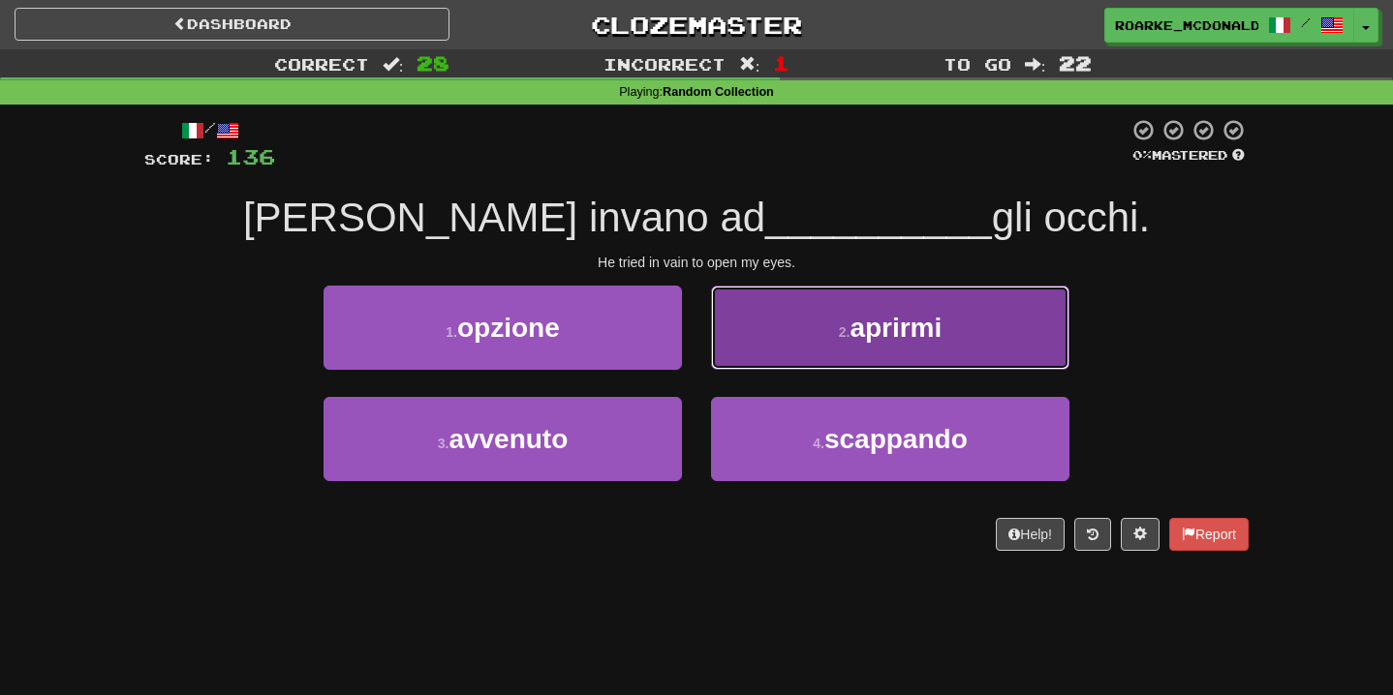
click at [787, 349] on button "2 . aprirmi" at bounding box center [890, 328] width 358 height 84
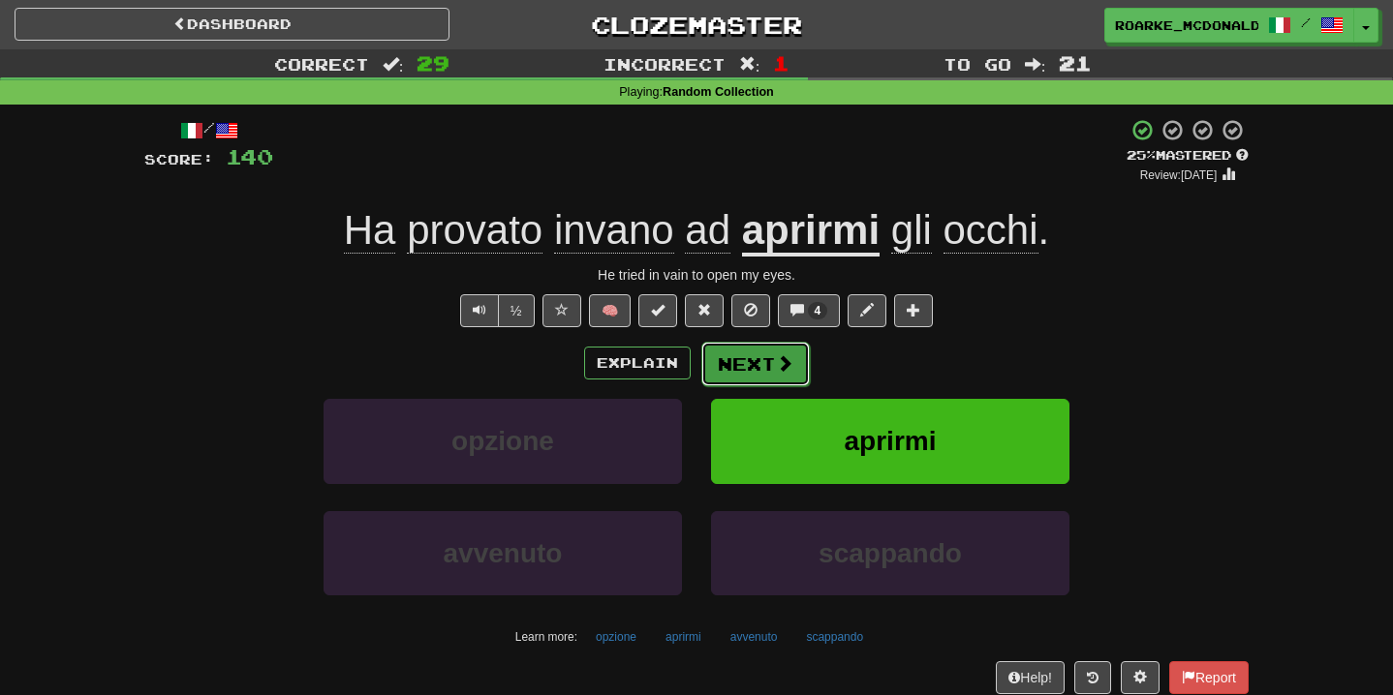
click at [776, 356] on span at bounding box center [784, 362] width 17 height 17
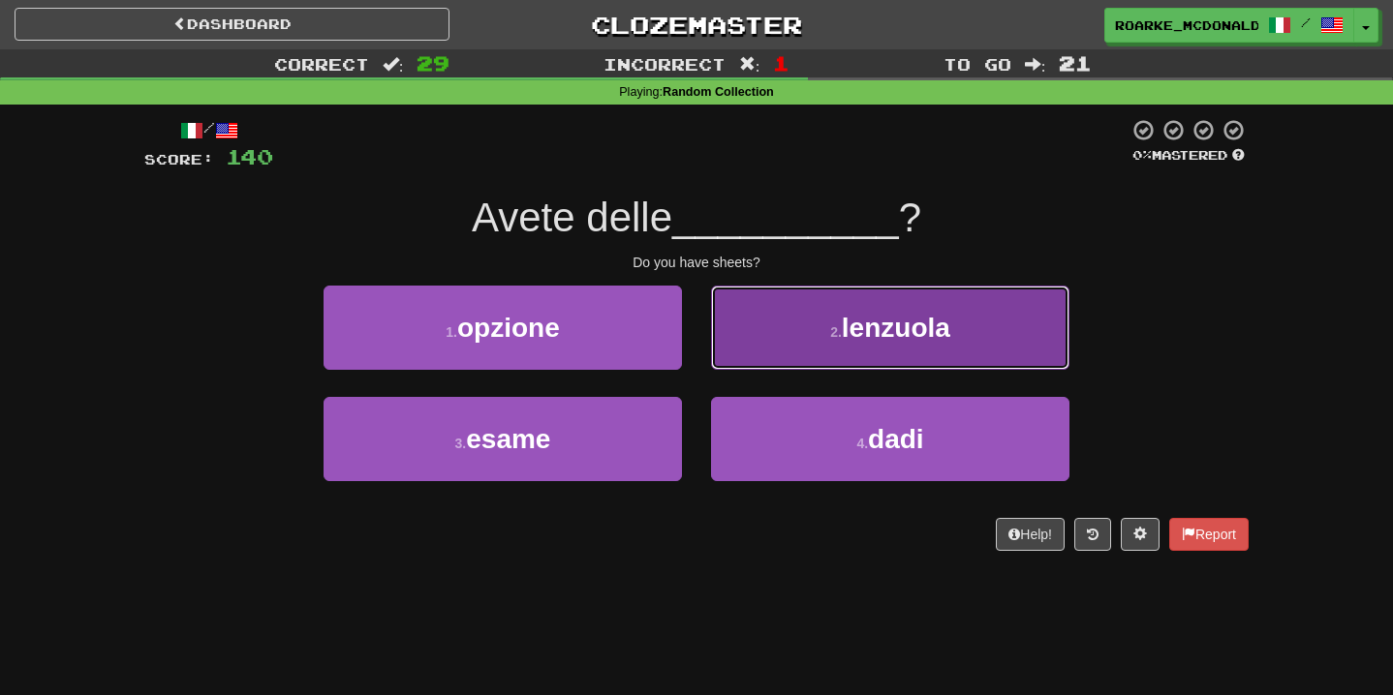
click at [810, 327] on button "2 . lenzuola" at bounding box center [890, 328] width 358 height 84
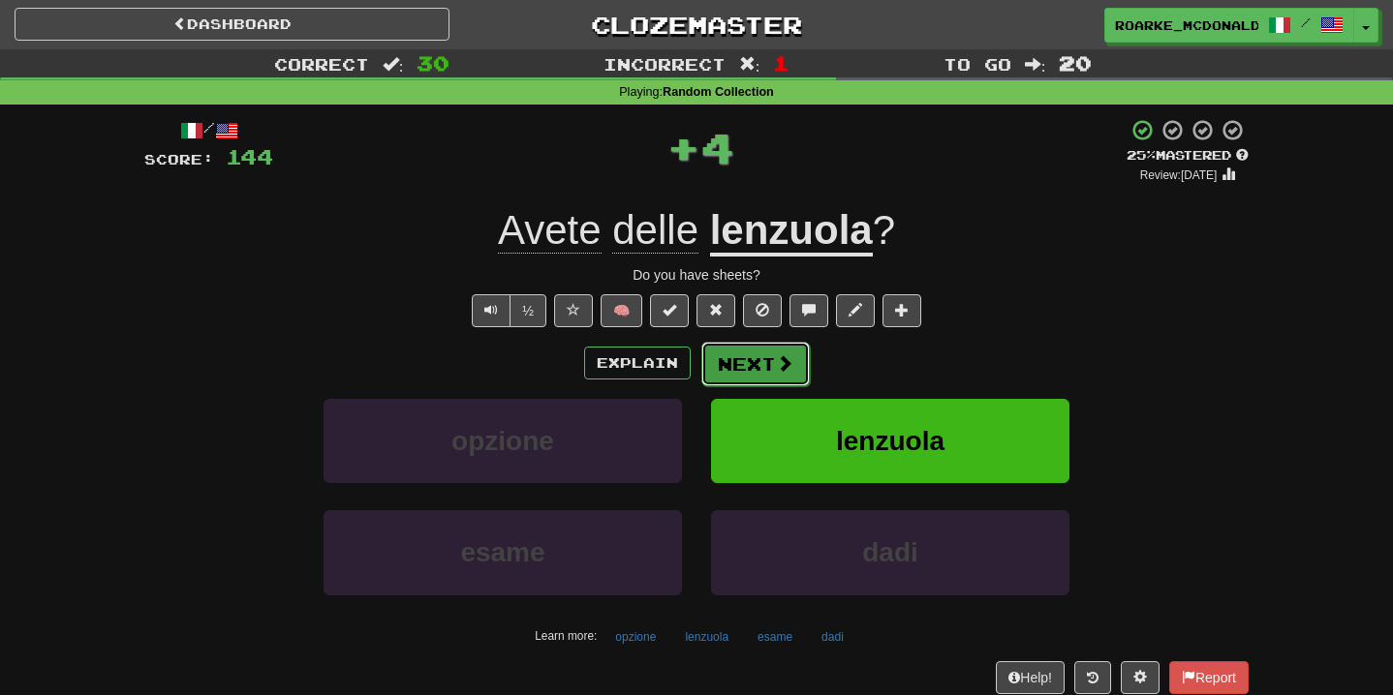
click at [768, 370] on button "Next" at bounding box center [755, 364] width 108 height 45
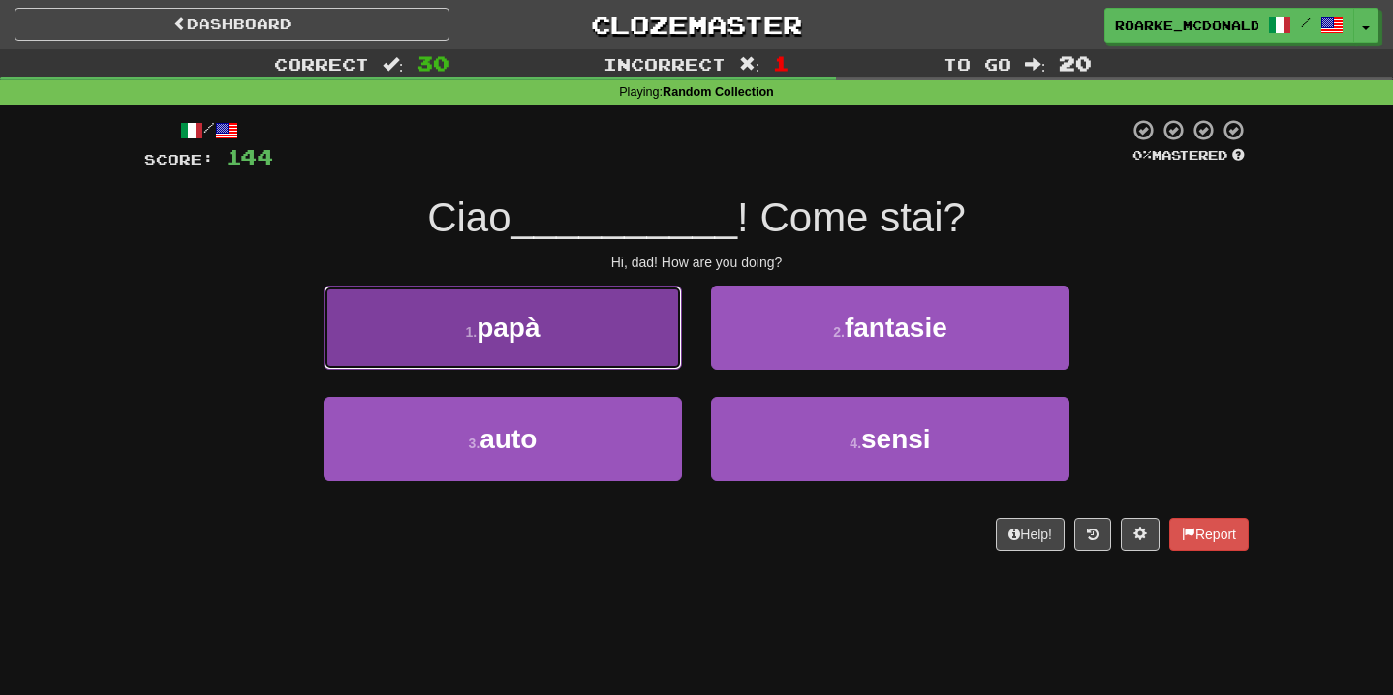
click at [589, 327] on button "1 . papà" at bounding box center [502, 328] width 358 height 84
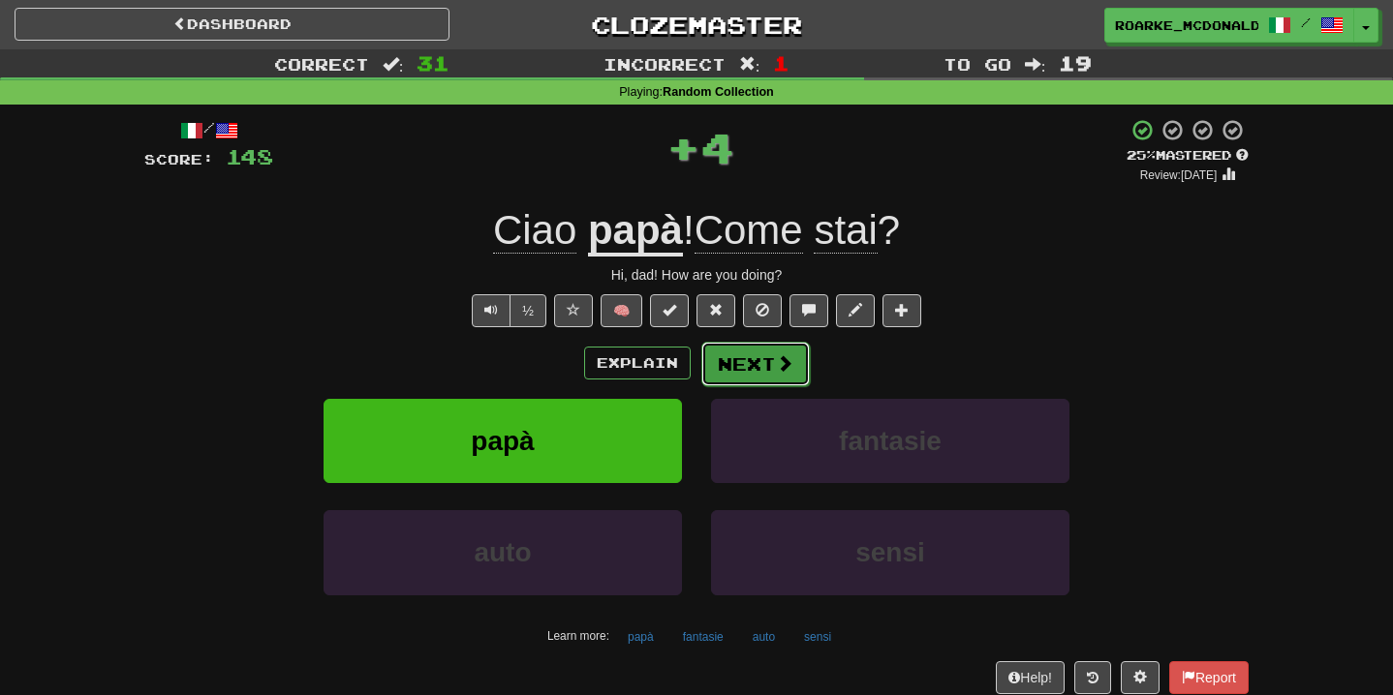
click at [726, 373] on button "Next" at bounding box center [755, 364] width 108 height 45
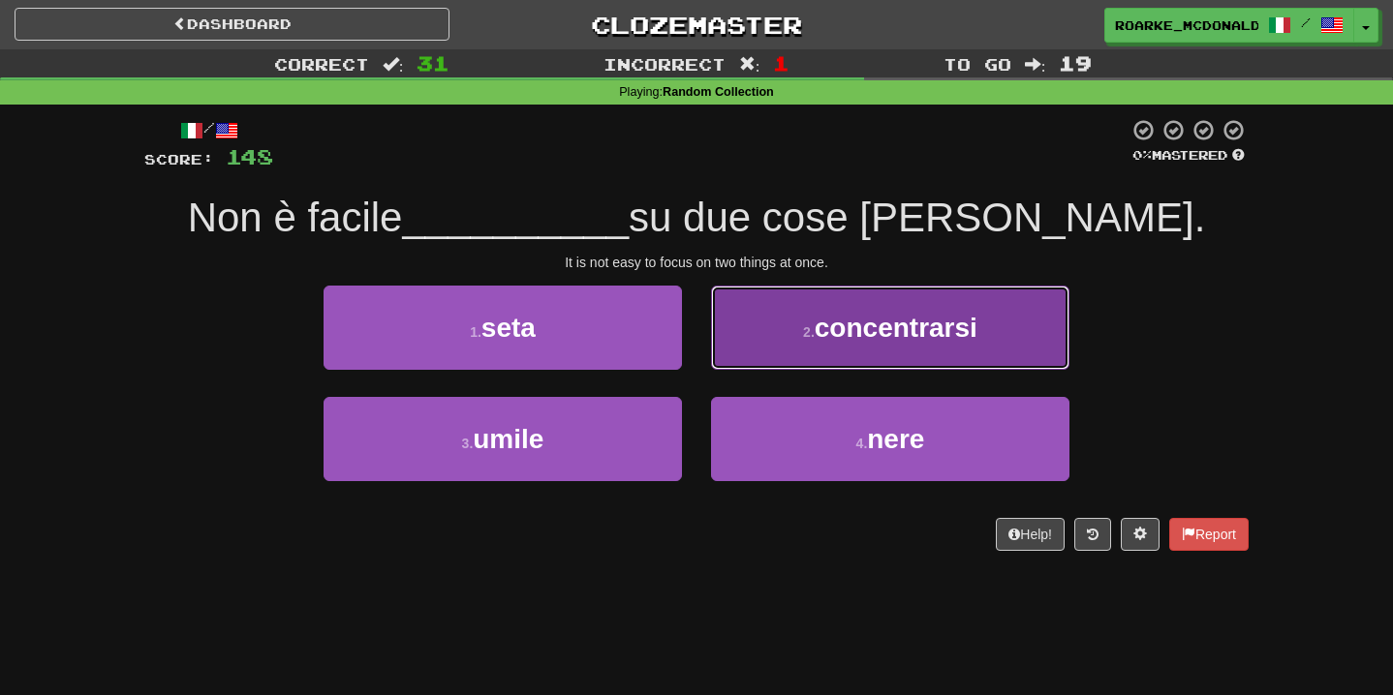
click at [787, 347] on button "2 . concentrarsi" at bounding box center [890, 328] width 358 height 84
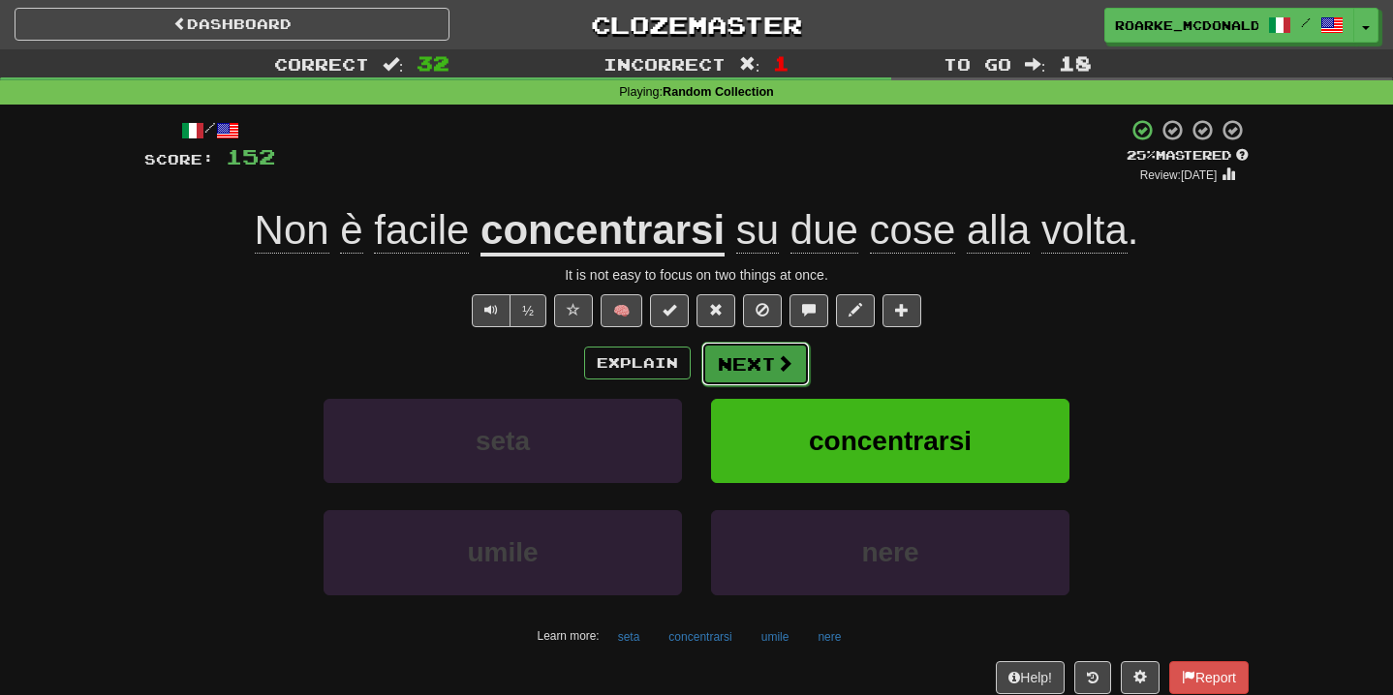
click at [773, 357] on button "Next" at bounding box center [755, 364] width 108 height 45
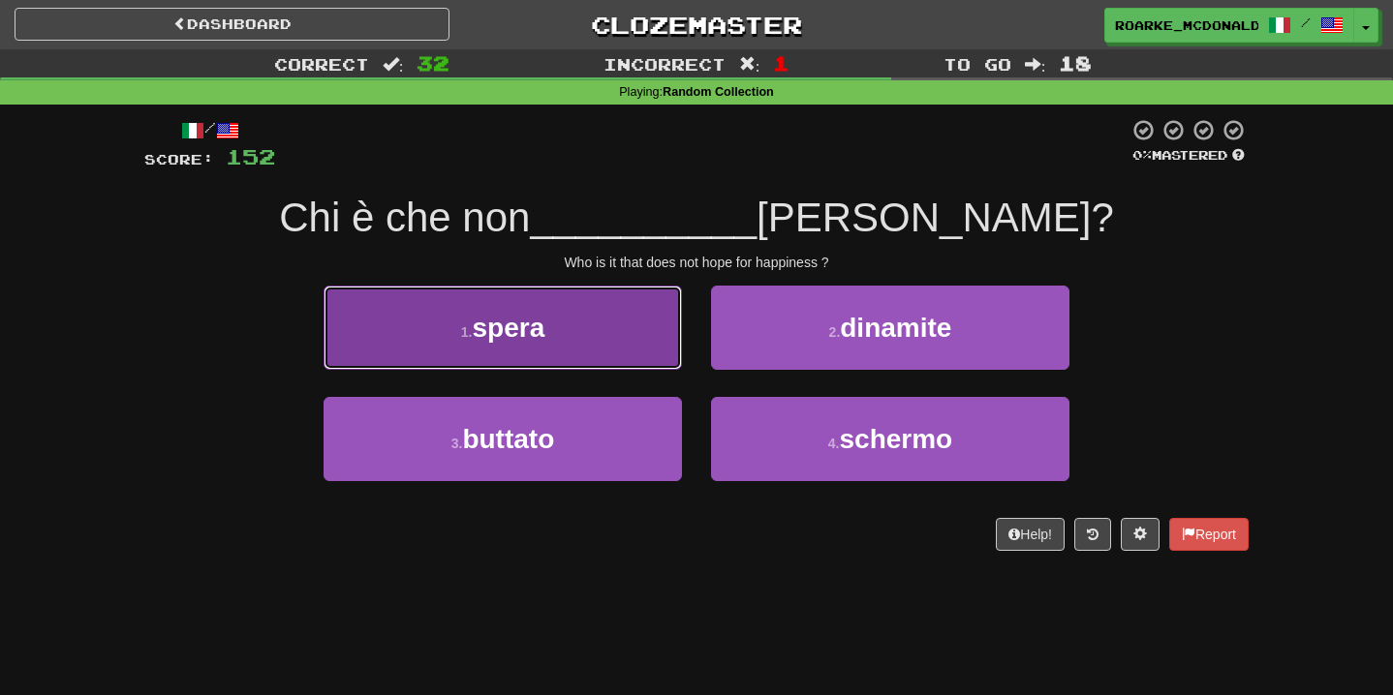
click at [630, 326] on button "1 . spera" at bounding box center [502, 328] width 358 height 84
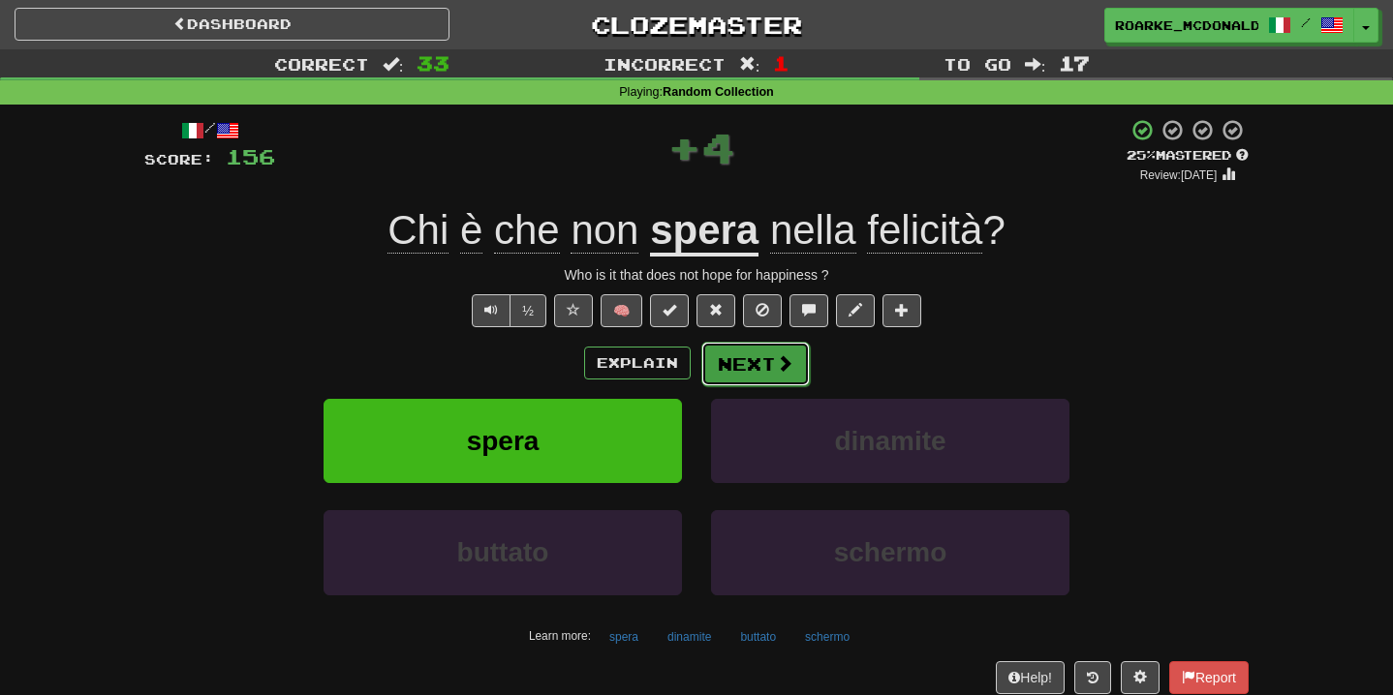
click at [776, 370] on span at bounding box center [784, 362] width 17 height 17
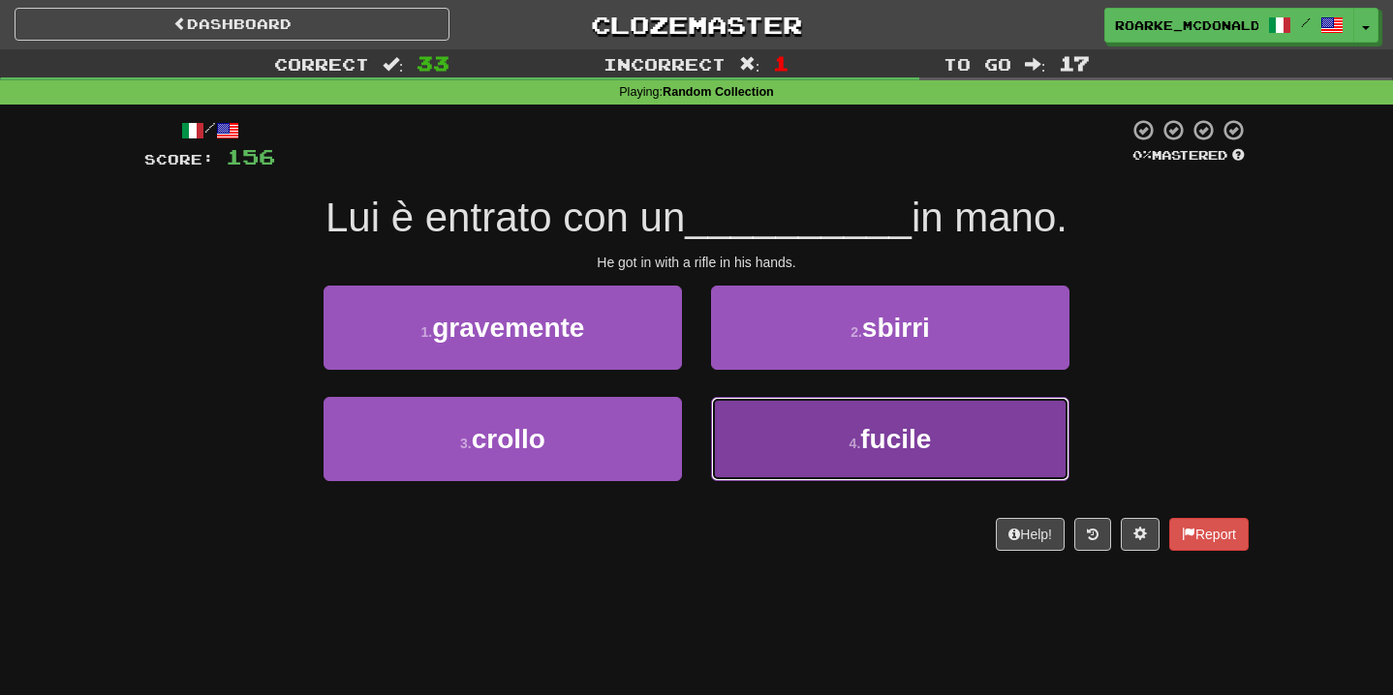
click at [835, 437] on button "4 . fucile" at bounding box center [890, 439] width 358 height 84
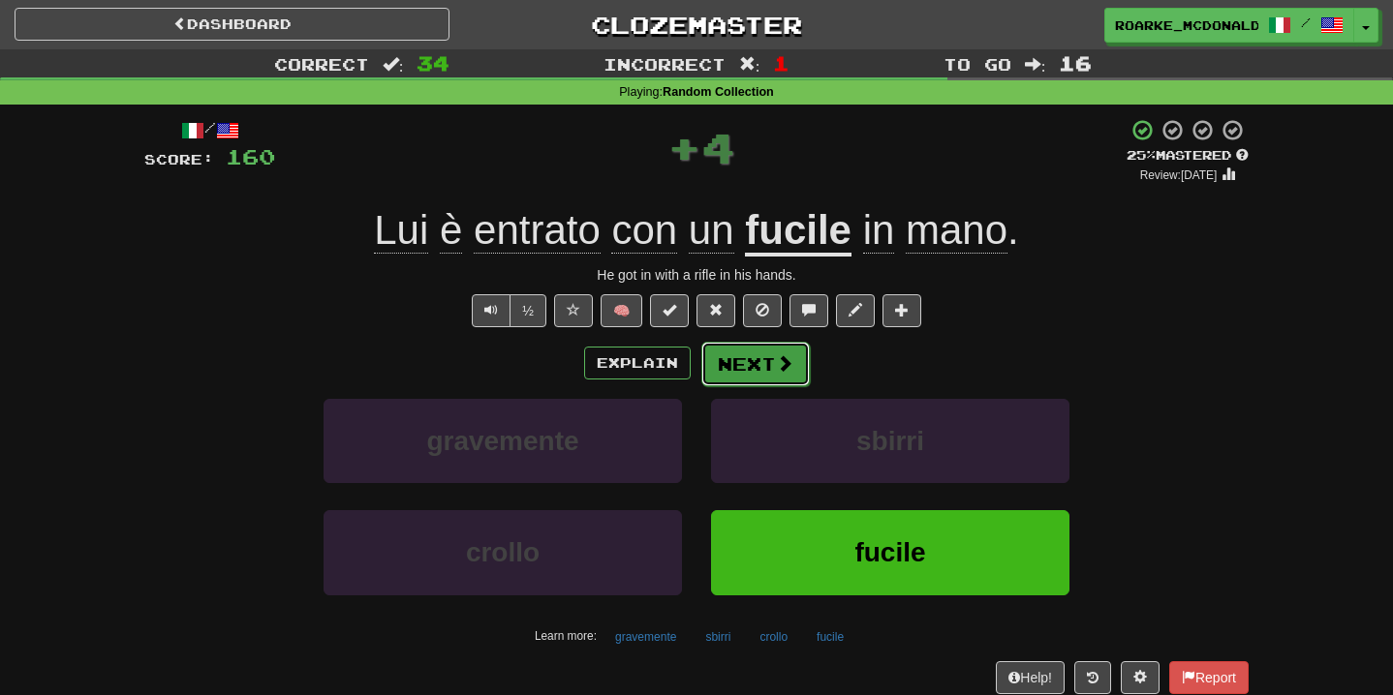
click at [761, 364] on button "Next" at bounding box center [755, 364] width 108 height 45
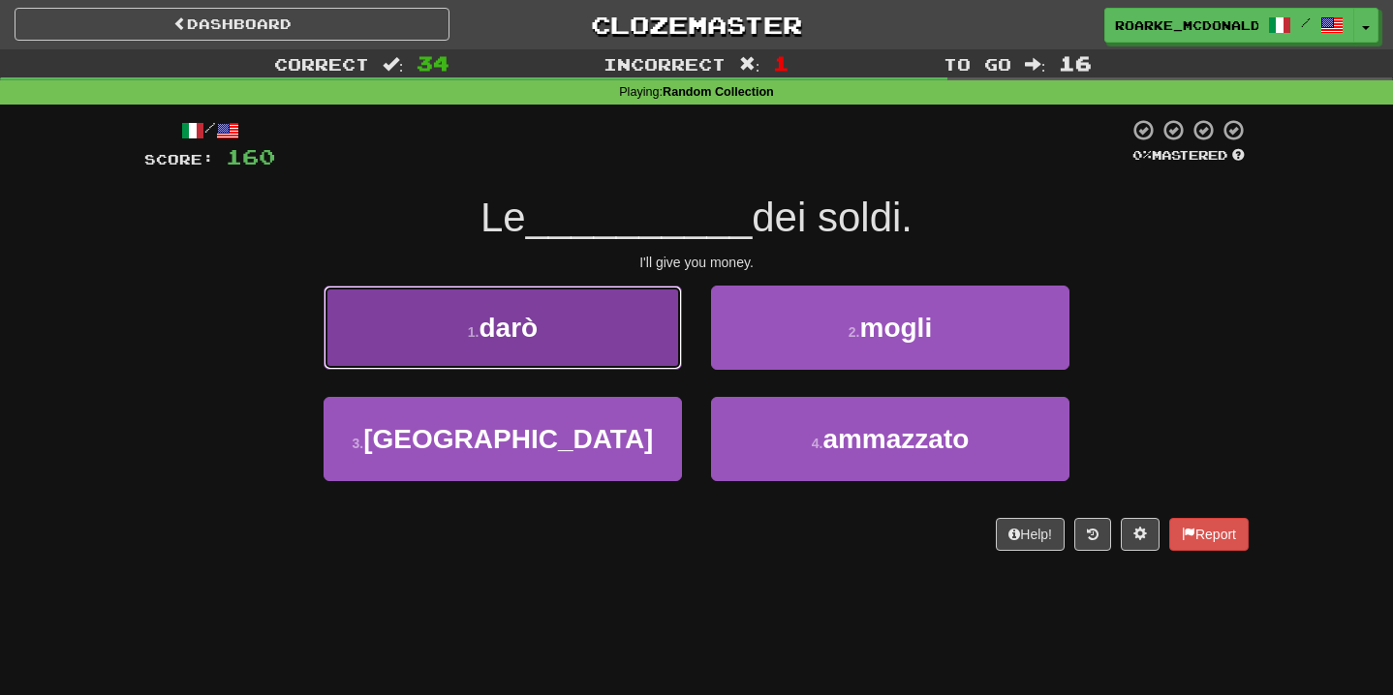
click at [579, 344] on button "1 . darò" at bounding box center [502, 328] width 358 height 84
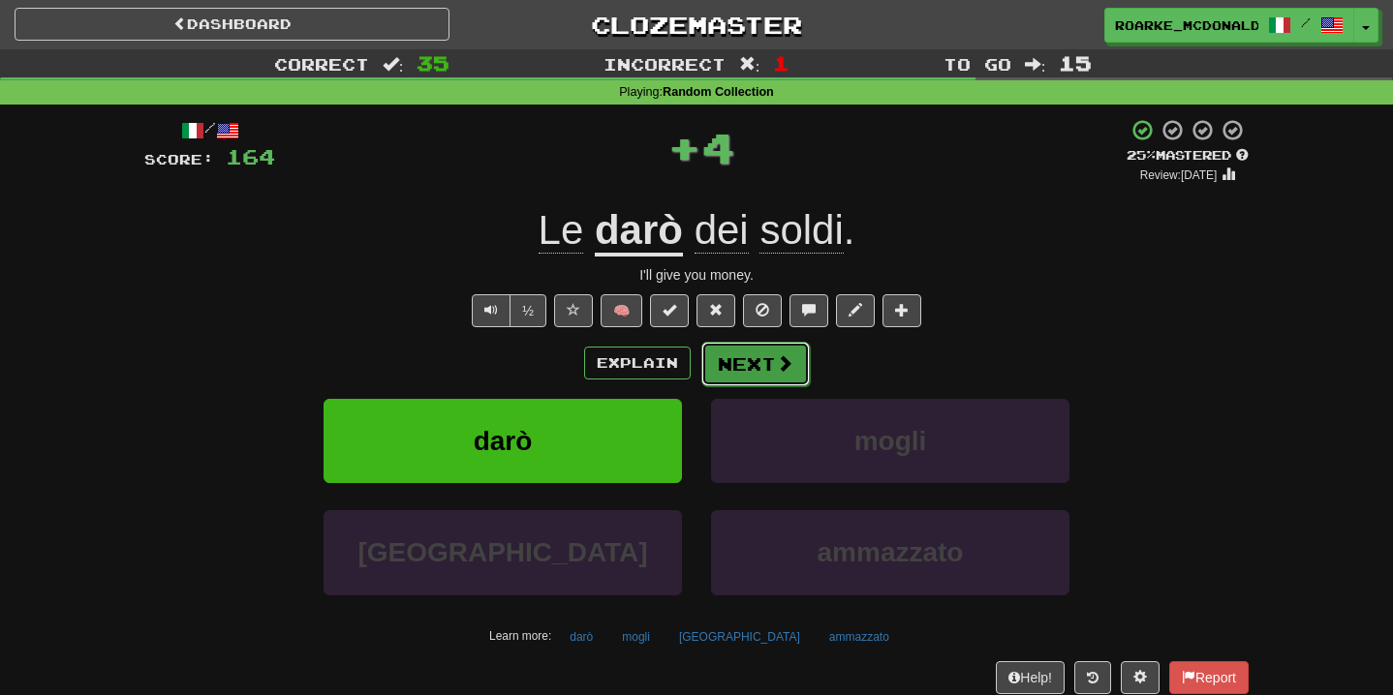
click at [770, 367] on button "Next" at bounding box center [755, 364] width 108 height 45
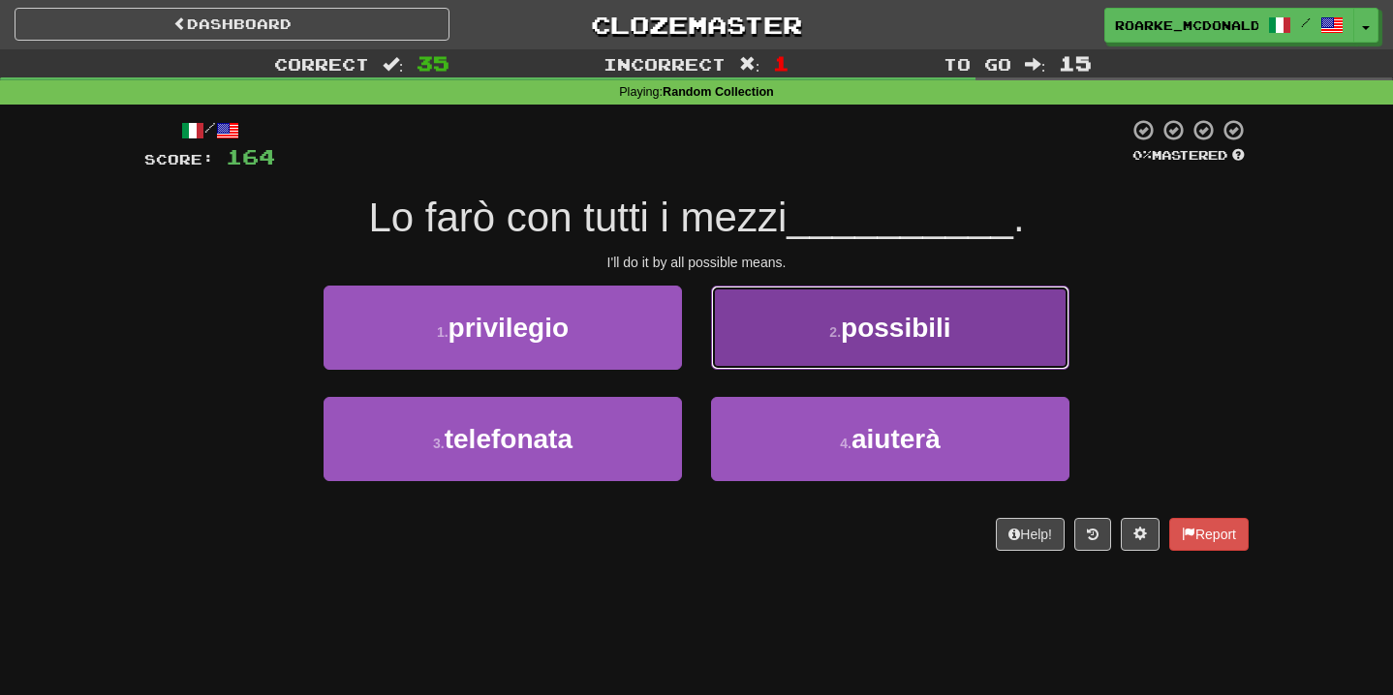
click at [813, 353] on button "2 . possibili" at bounding box center [890, 328] width 358 height 84
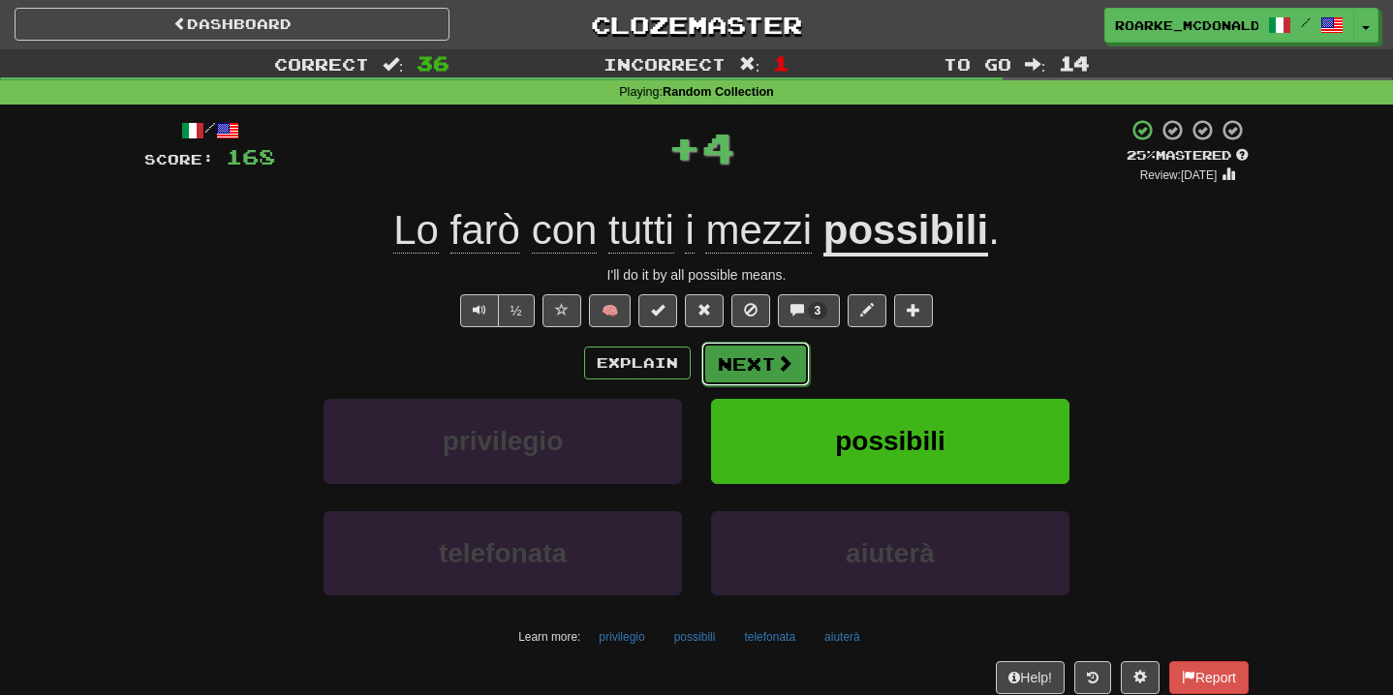
click at [793, 364] on button "Next" at bounding box center [755, 364] width 108 height 45
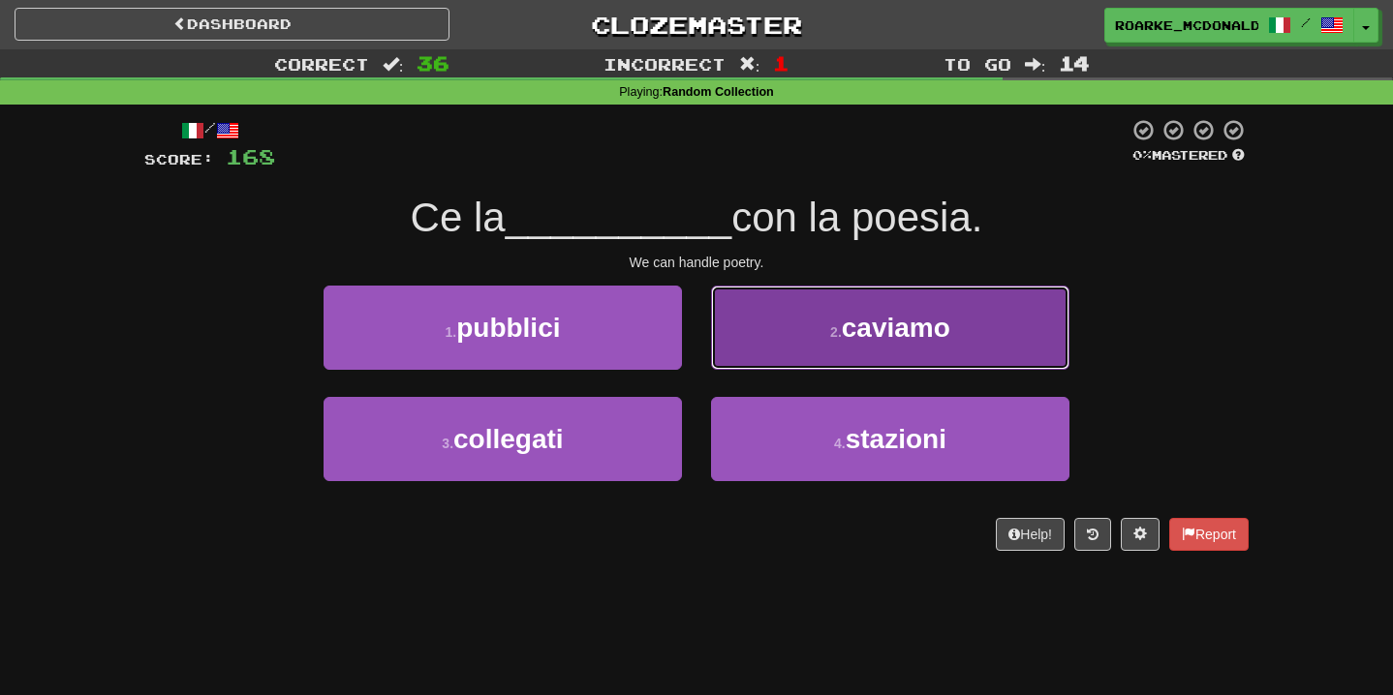
click at [832, 338] on small "2 ." at bounding box center [836, 331] width 12 height 15
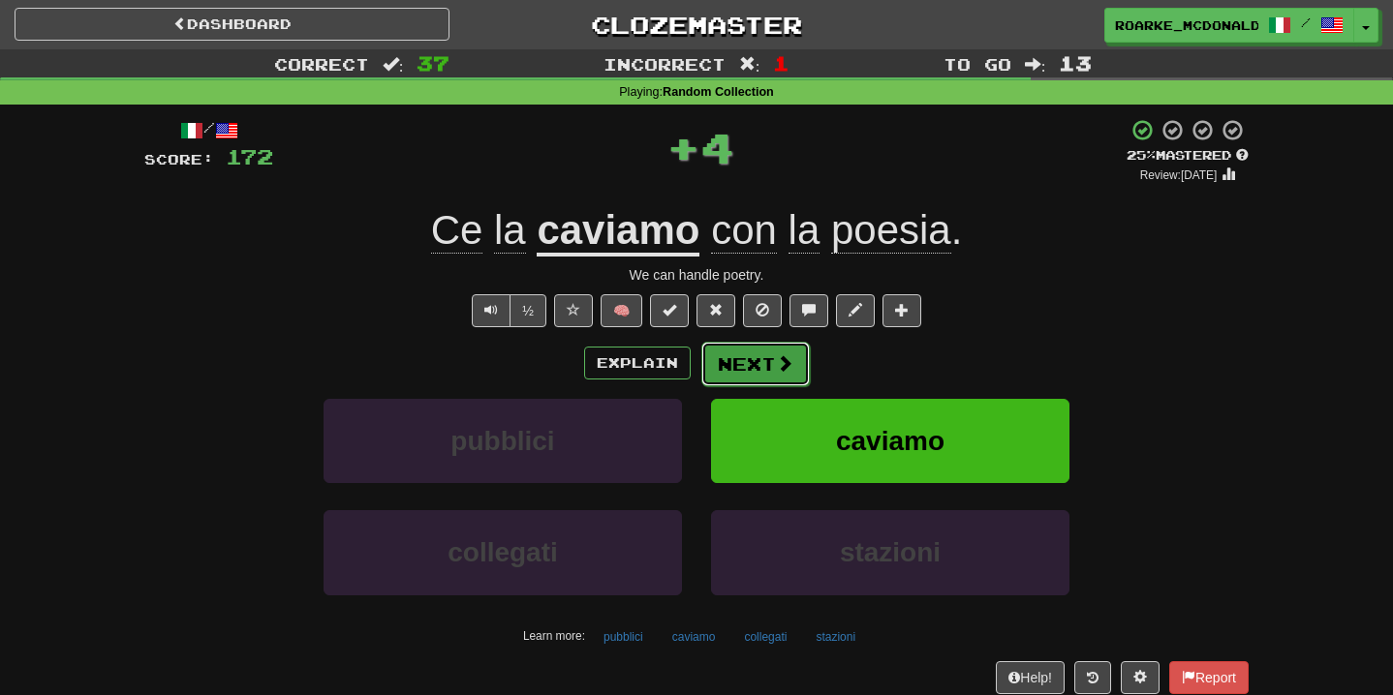
click at [781, 372] on span at bounding box center [784, 362] width 17 height 17
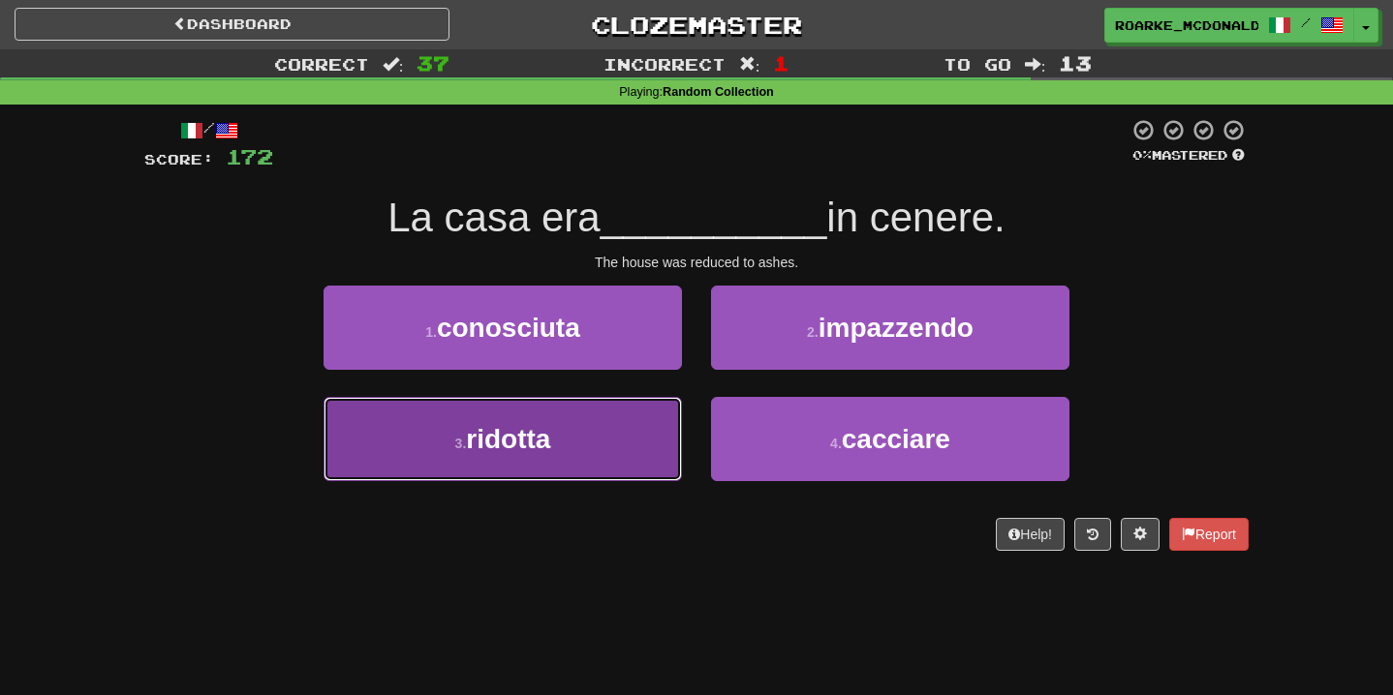
click at [608, 435] on button "3 . ridotta" at bounding box center [502, 439] width 358 height 84
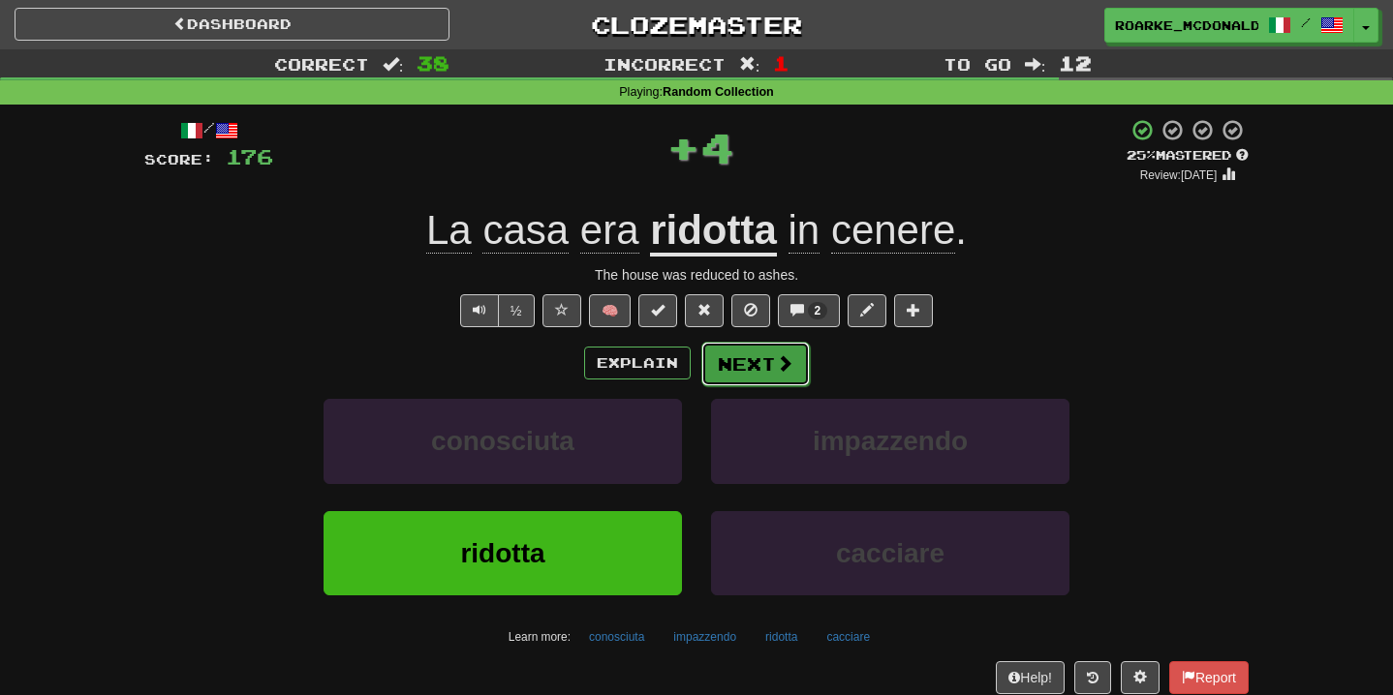
click at [746, 367] on button "Next" at bounding box center [755, 364] width 108 height 45
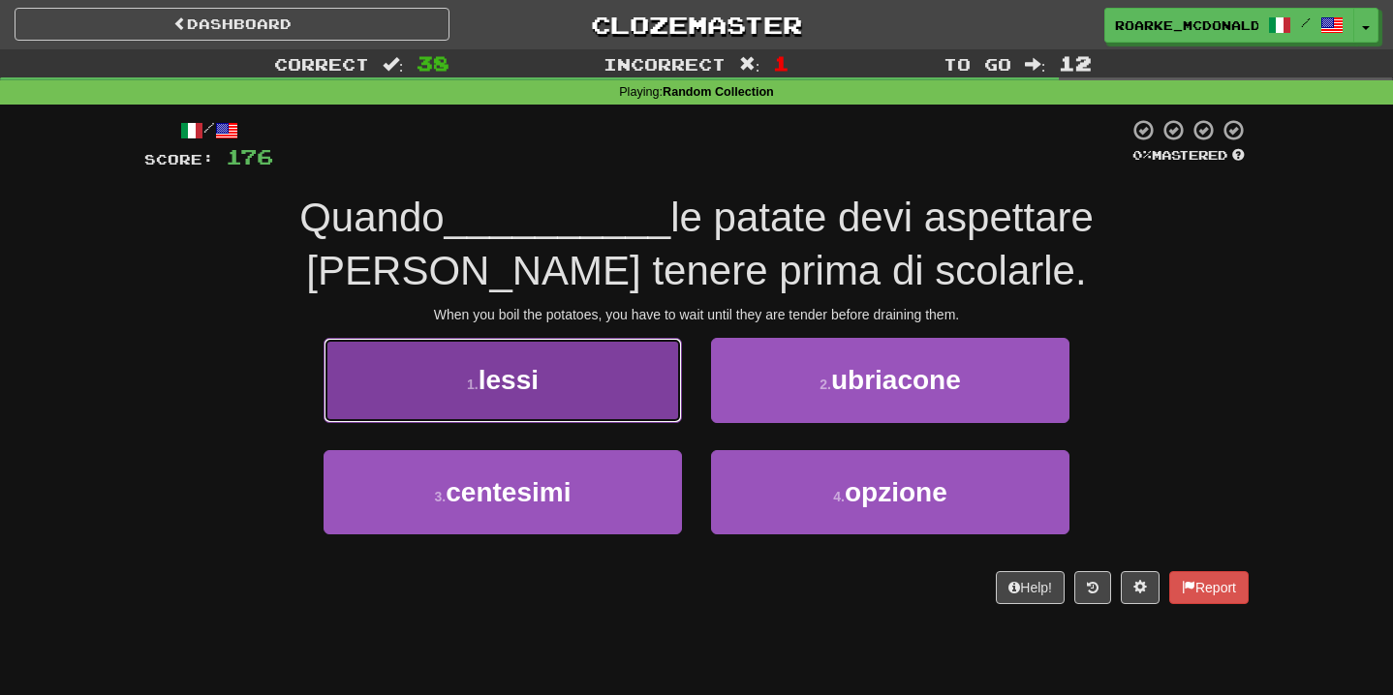
click at [620, 399] on button "1 . lessi" at bounding box center [502, 380] width 358 height 84
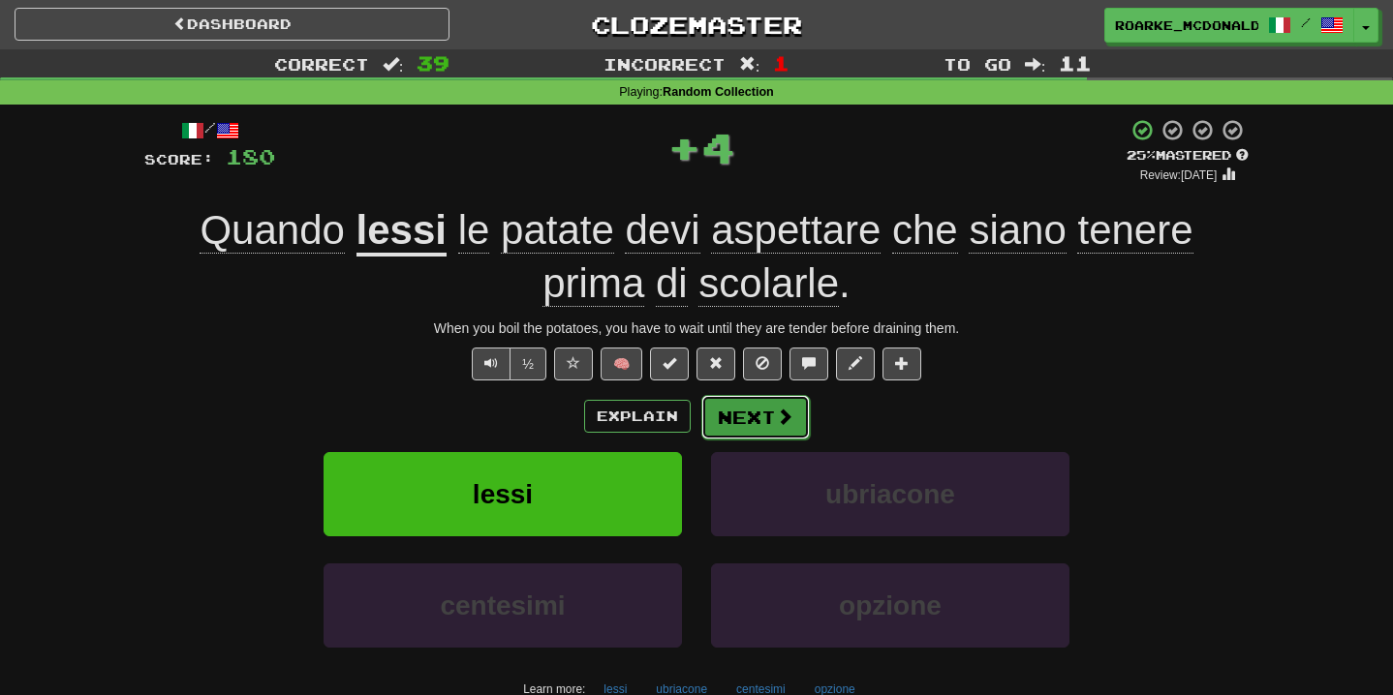
click at [769, 426] on button "Next" at bounding box center [755, 417] width 108 height 45
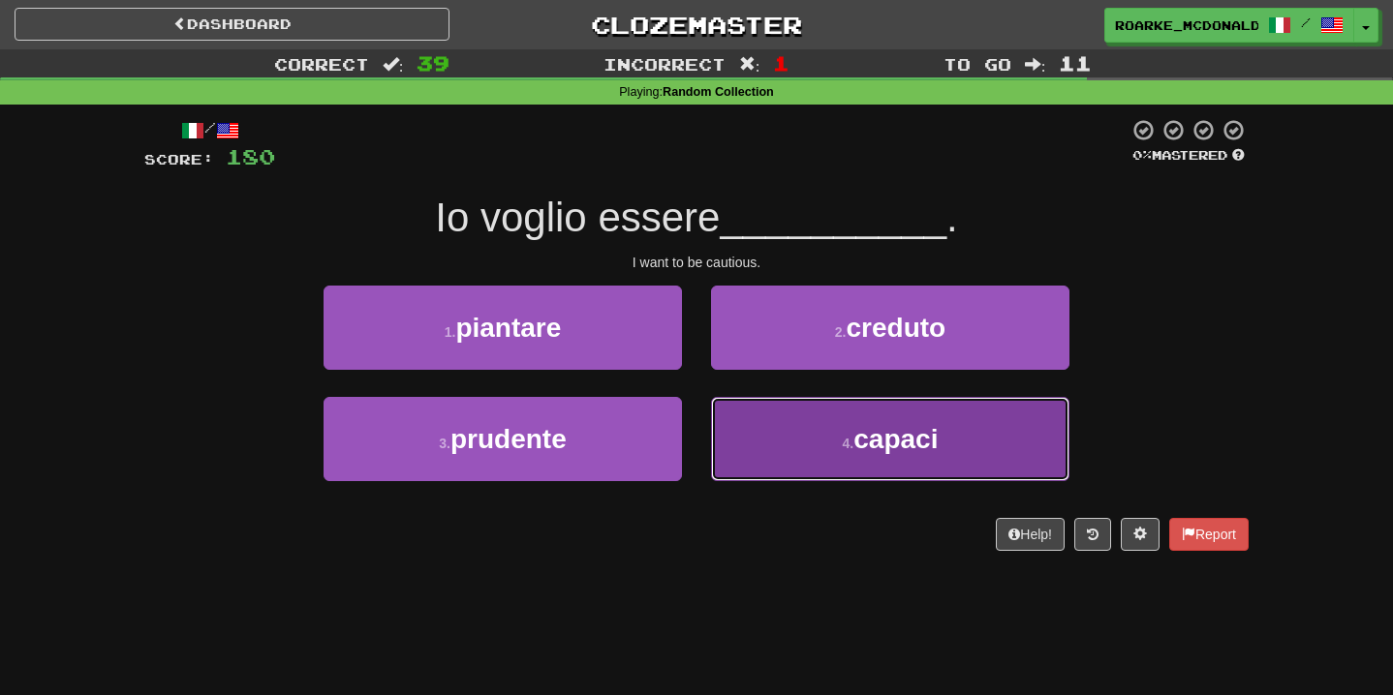
click at [802, 440] on button "4 . capaci" at bounding box center [890, 439] width 358 height 84
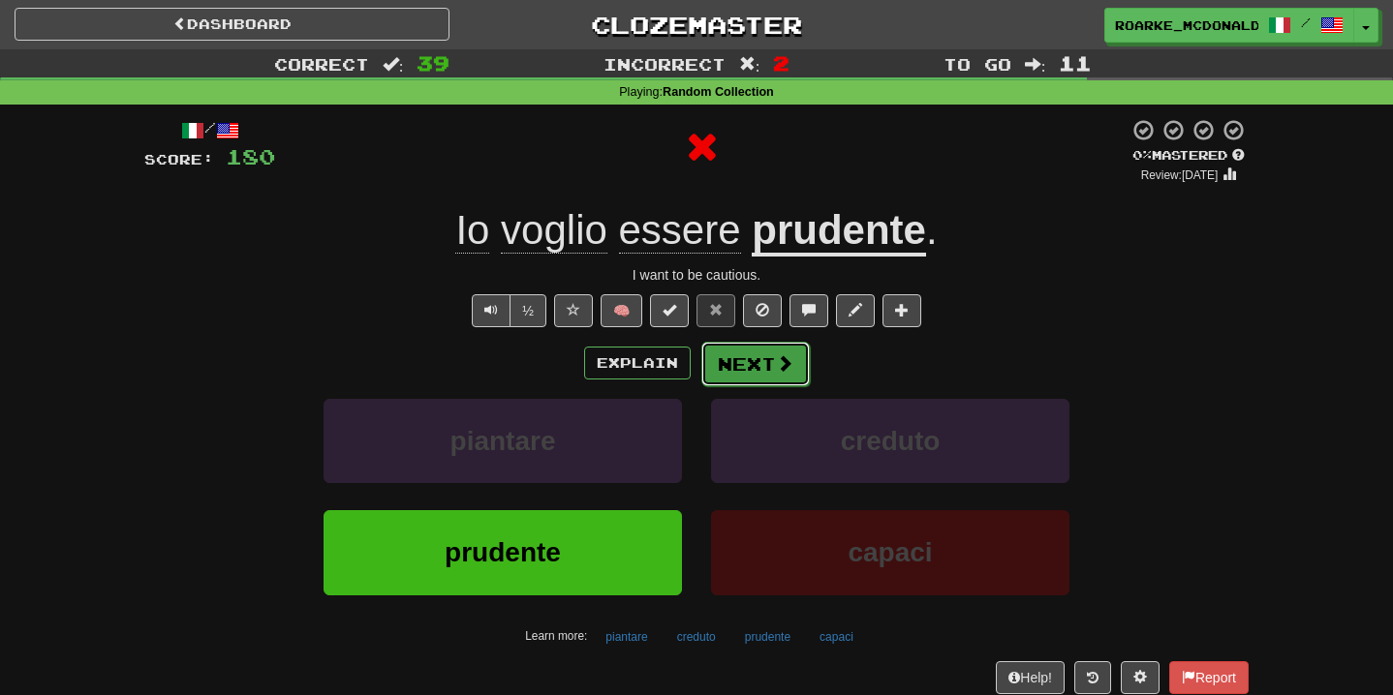
click at [796, 367] on button "Next" at bounding box center [755, 364] width 108 height 45
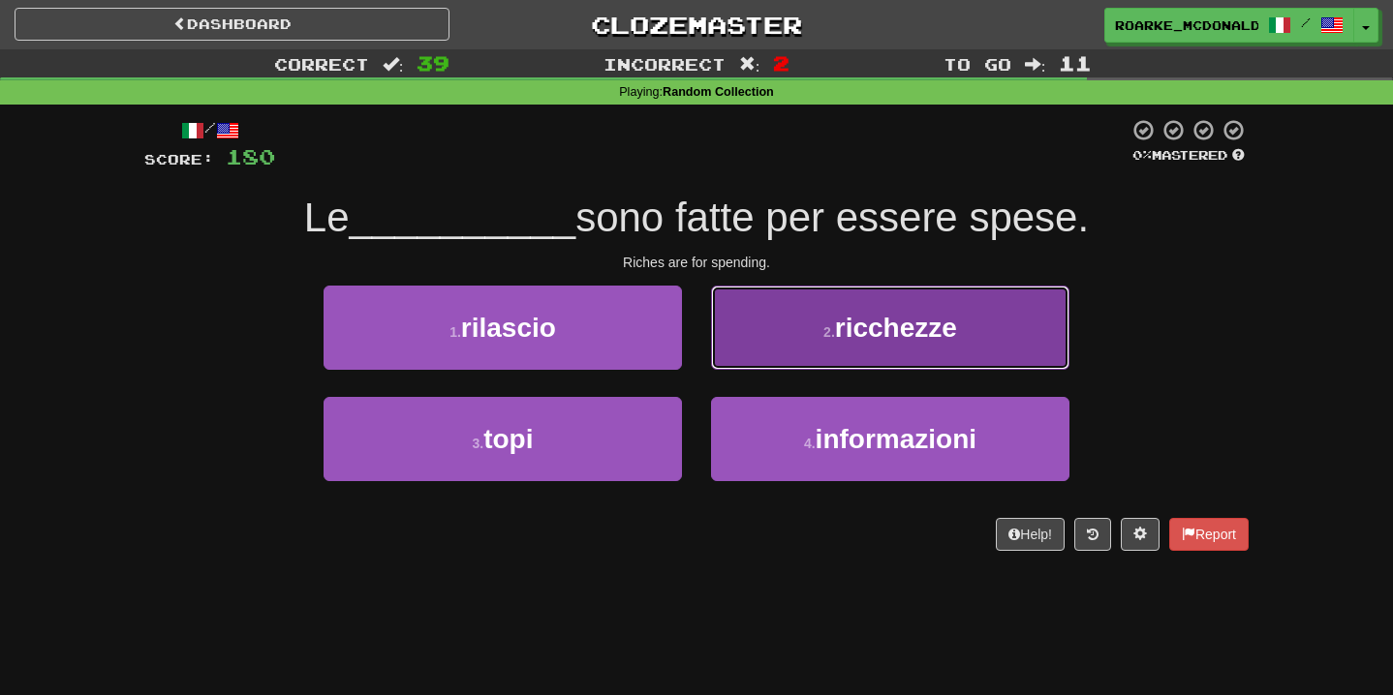
click at [796, 329] on button "2 . ricchezze" at bounding box center [890, 328] width 358 height 84
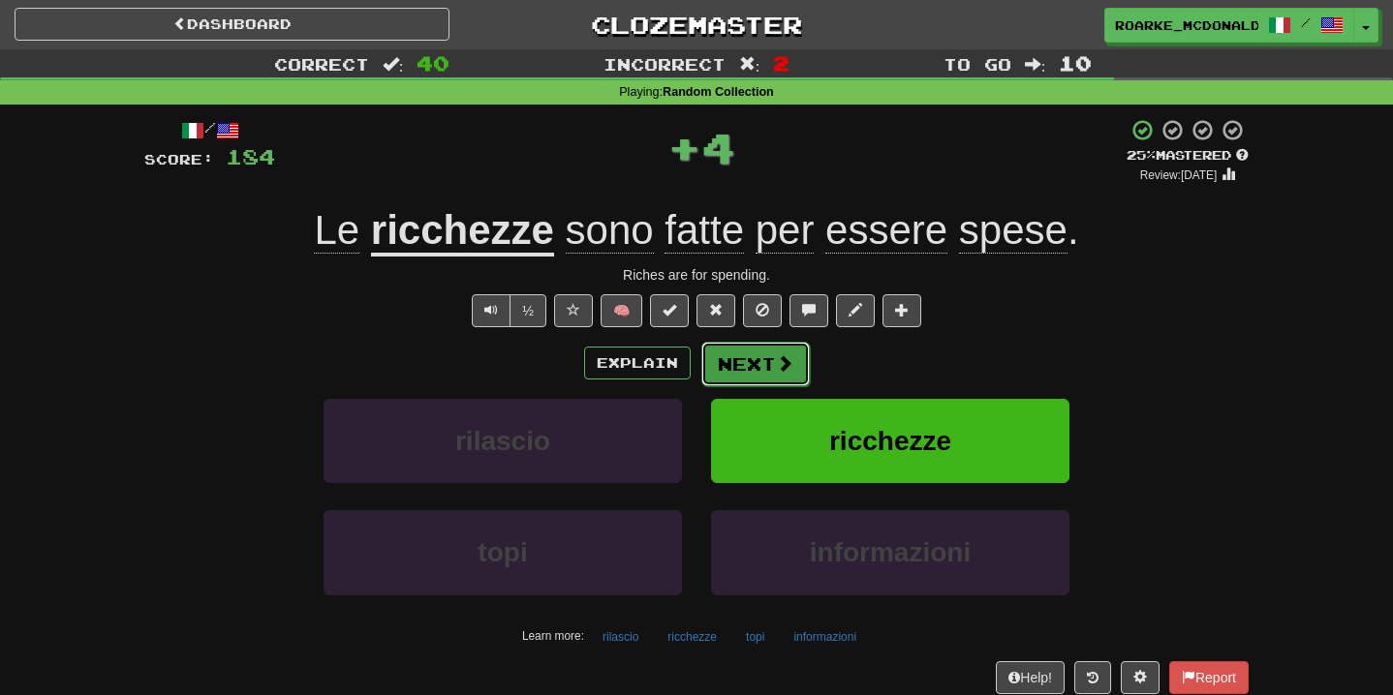
click at [764, 375] on button "Next" at bounding box center [755, 364] width 108 height 45
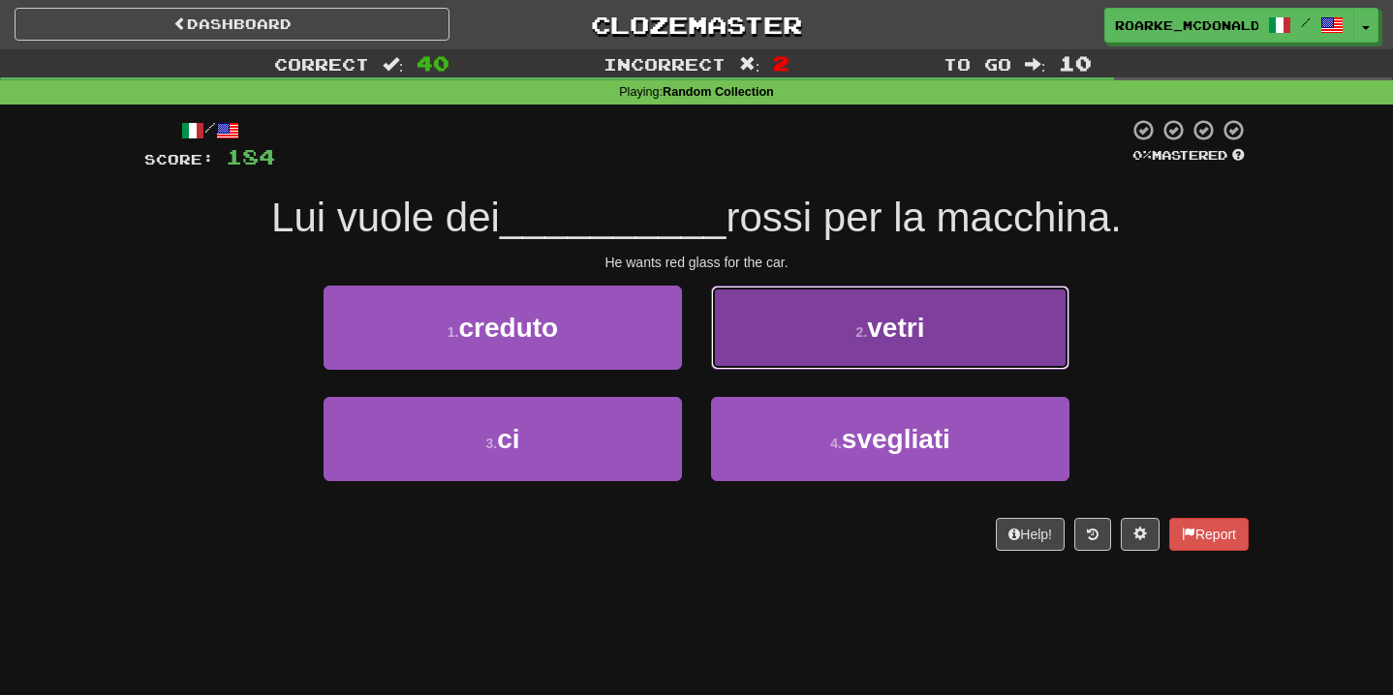
click at [795, 329] on button "2 . vetri" at bounding box center [890, 328] width 358 height 84
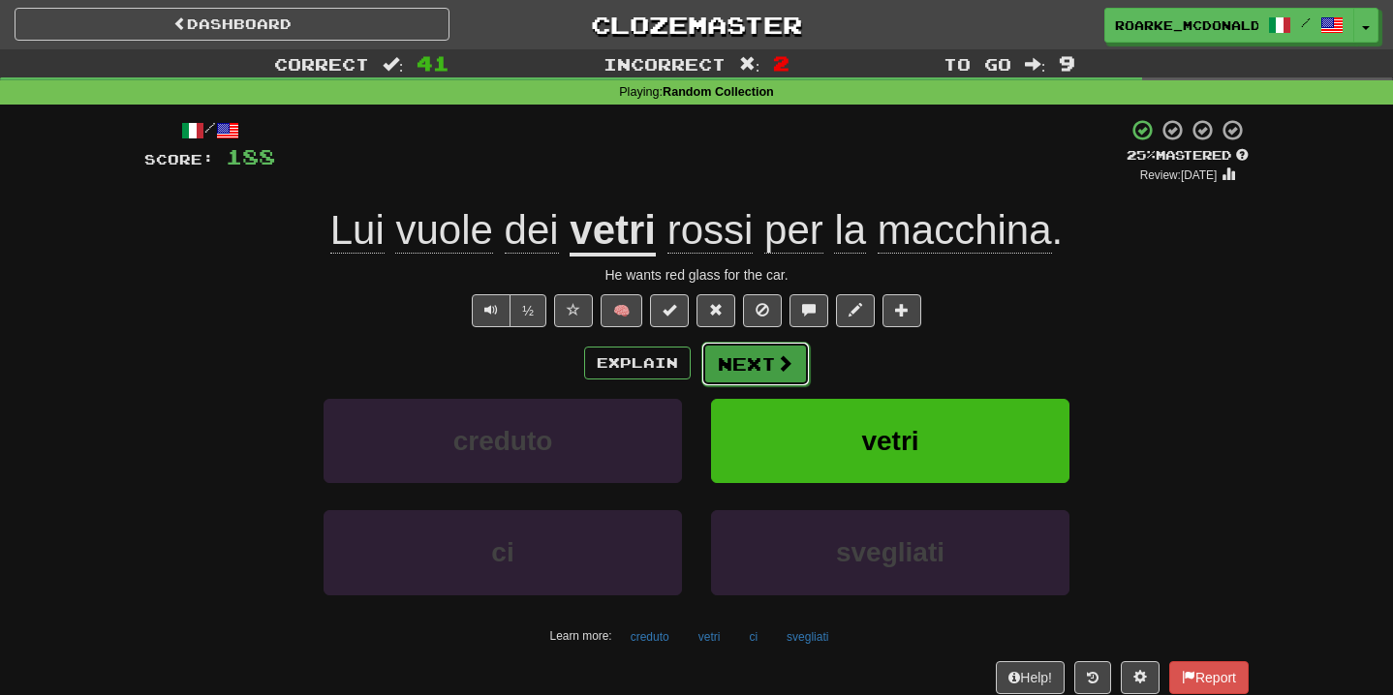
click at [771, 353] on button "Next" at bounding box center [755, 364] width 108 height 45
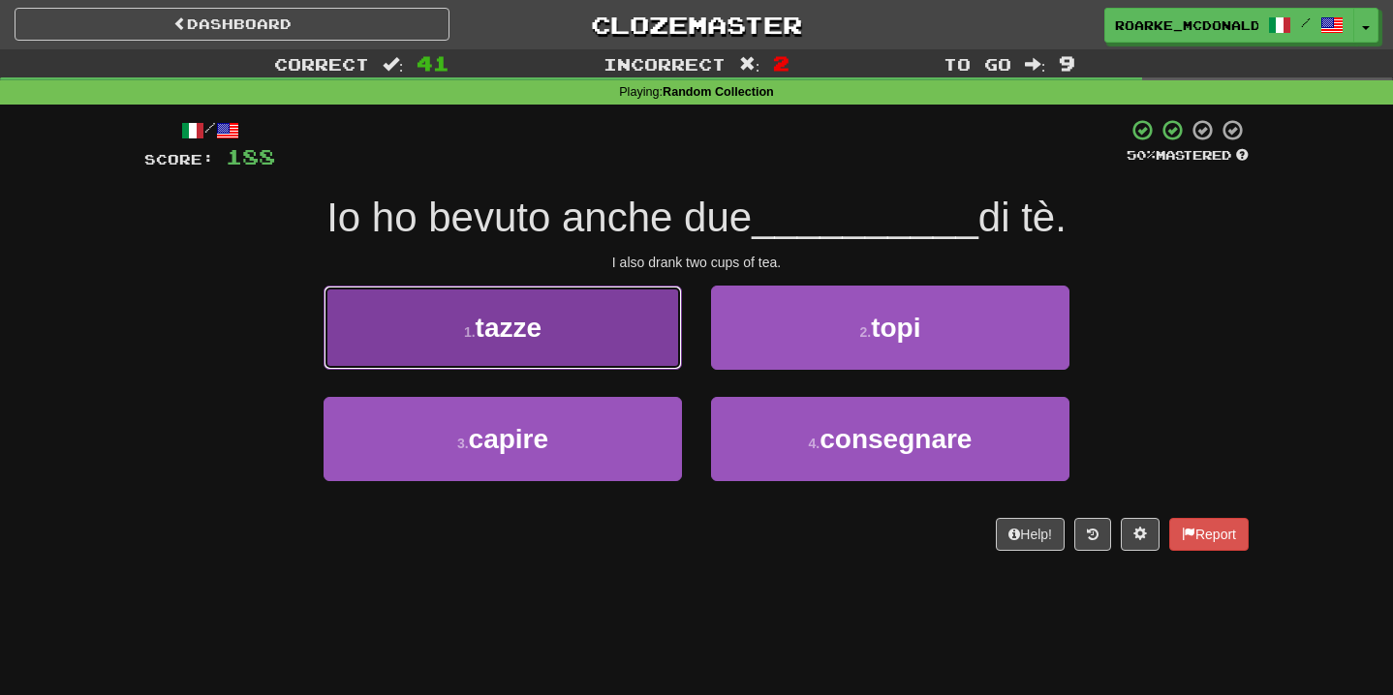
click at [560, 339] on button "1 . tazze" at bounding box center [502, 328] width 358 height 84
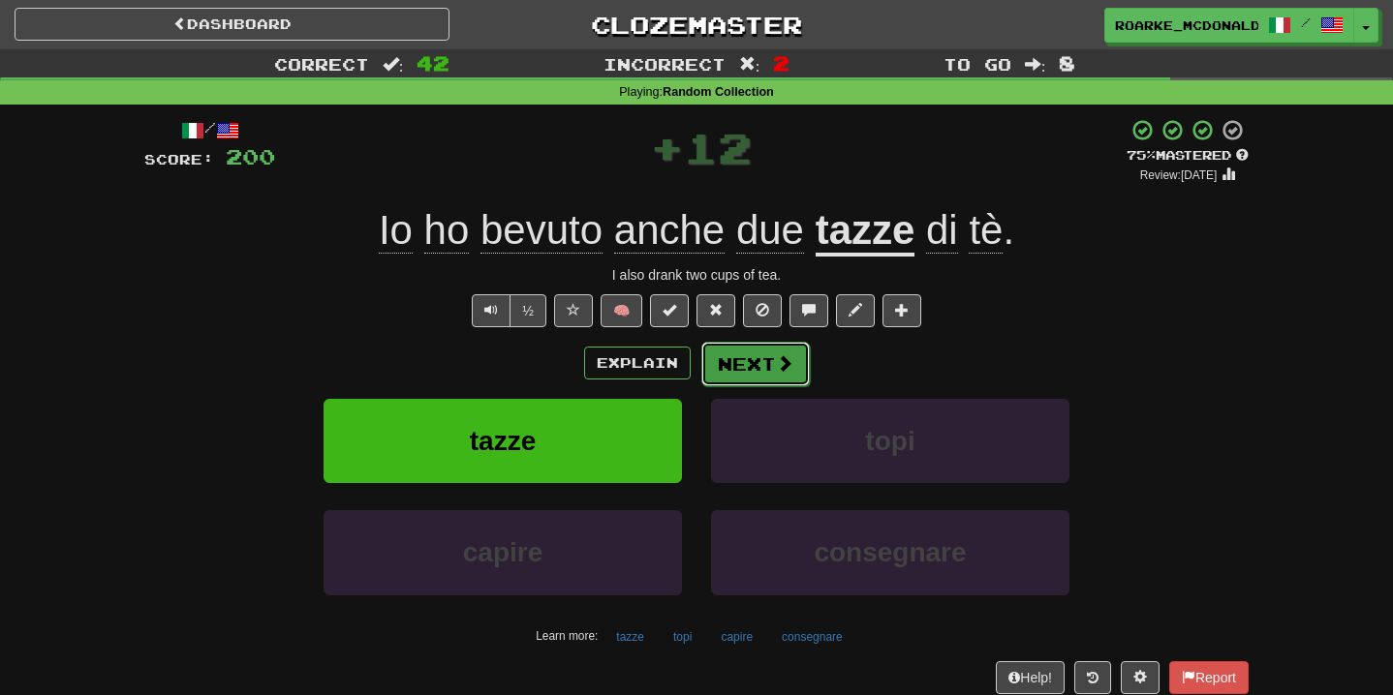
click at [738, 366] on button "Next" at bounding box center [755, 364] width 108 height 45
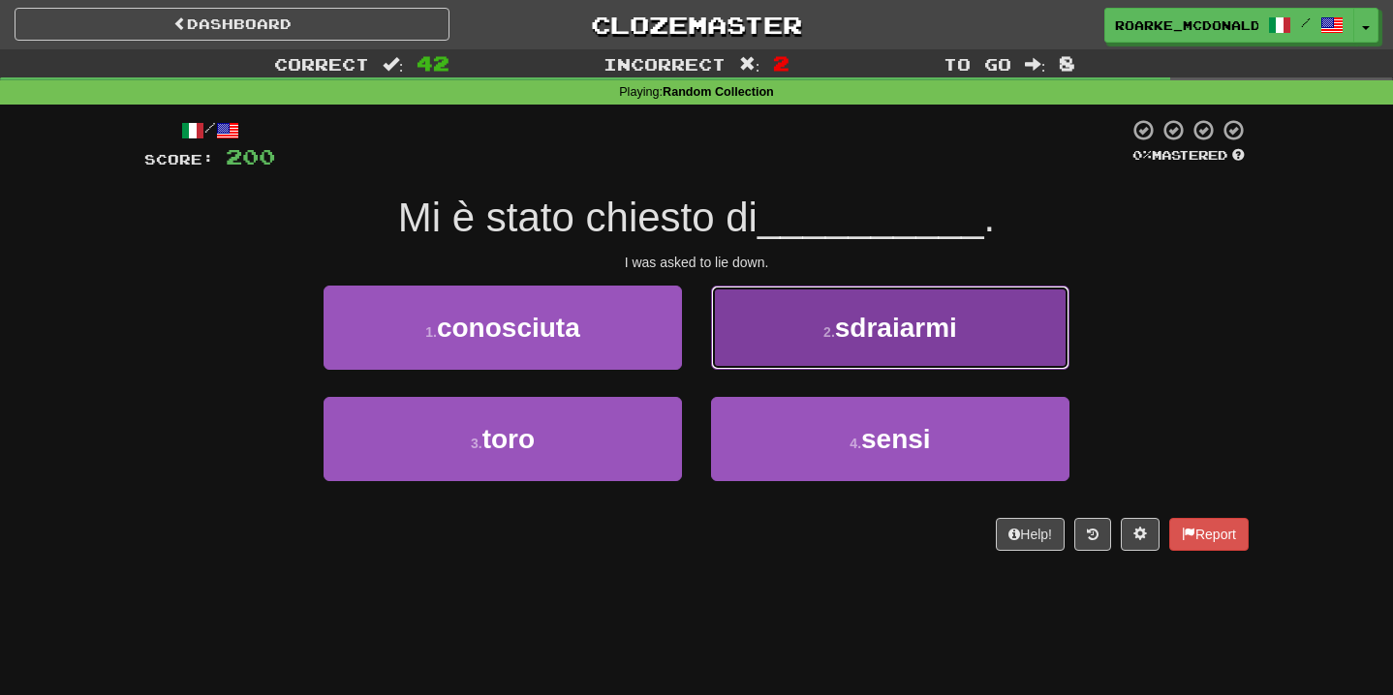
click at [736, 363] on button "2 . sdraiarmi" at bounding box center [890, 328] width 358 height 84
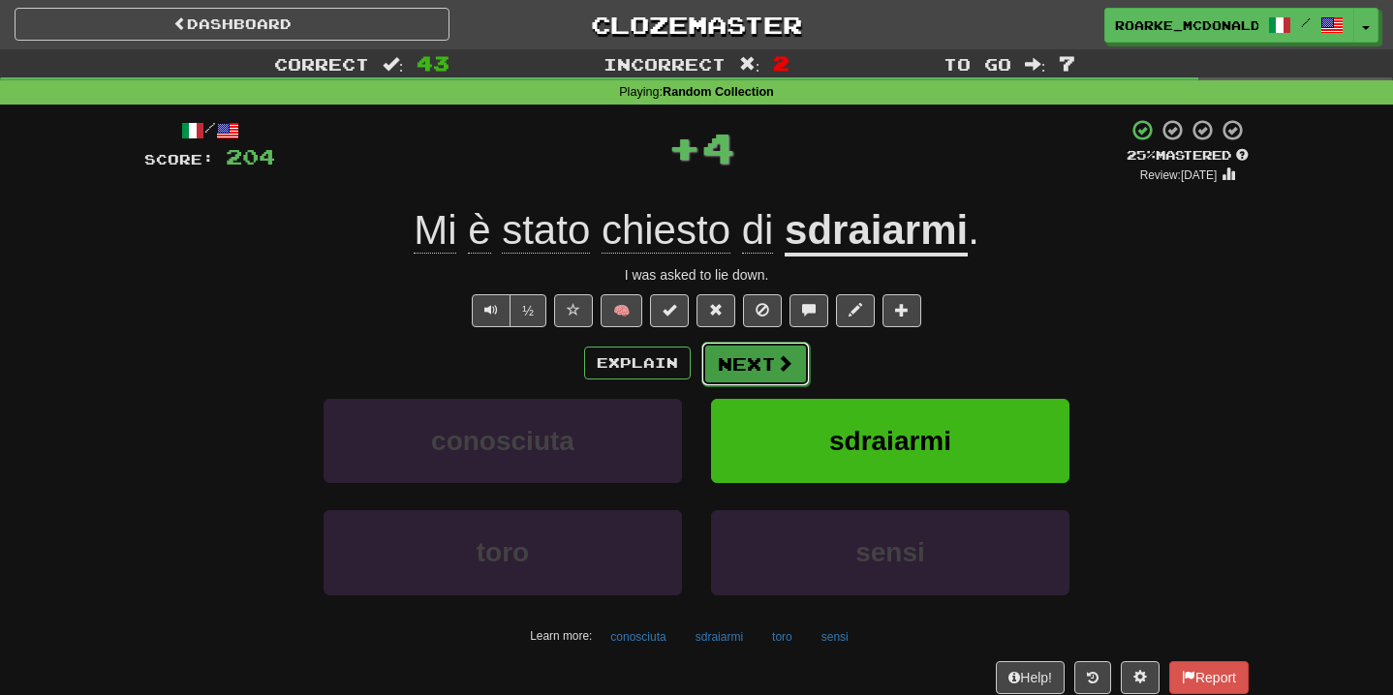
click at [738, 362] on button "Next" at bounding box center [755, 364] width 108 height 45
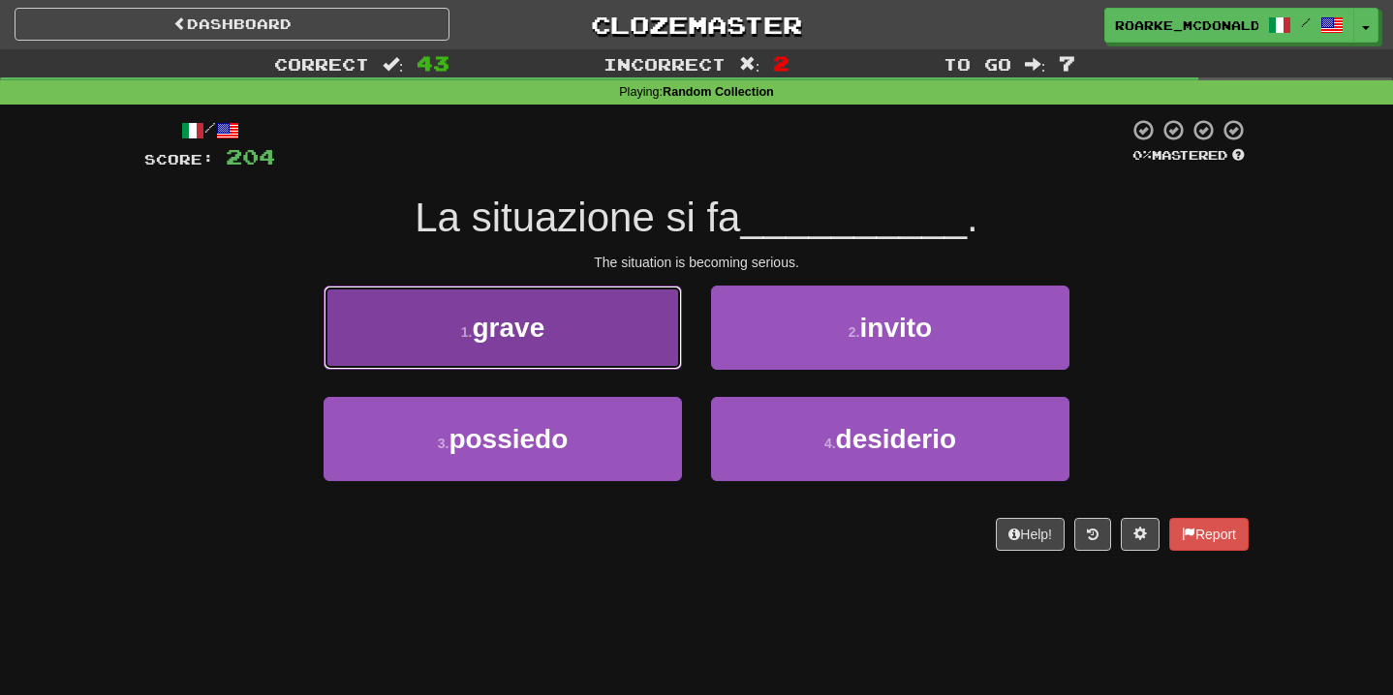
click at [641, 319] on button "1 . grave" at bounding box center [502, 328] width 358 height 84
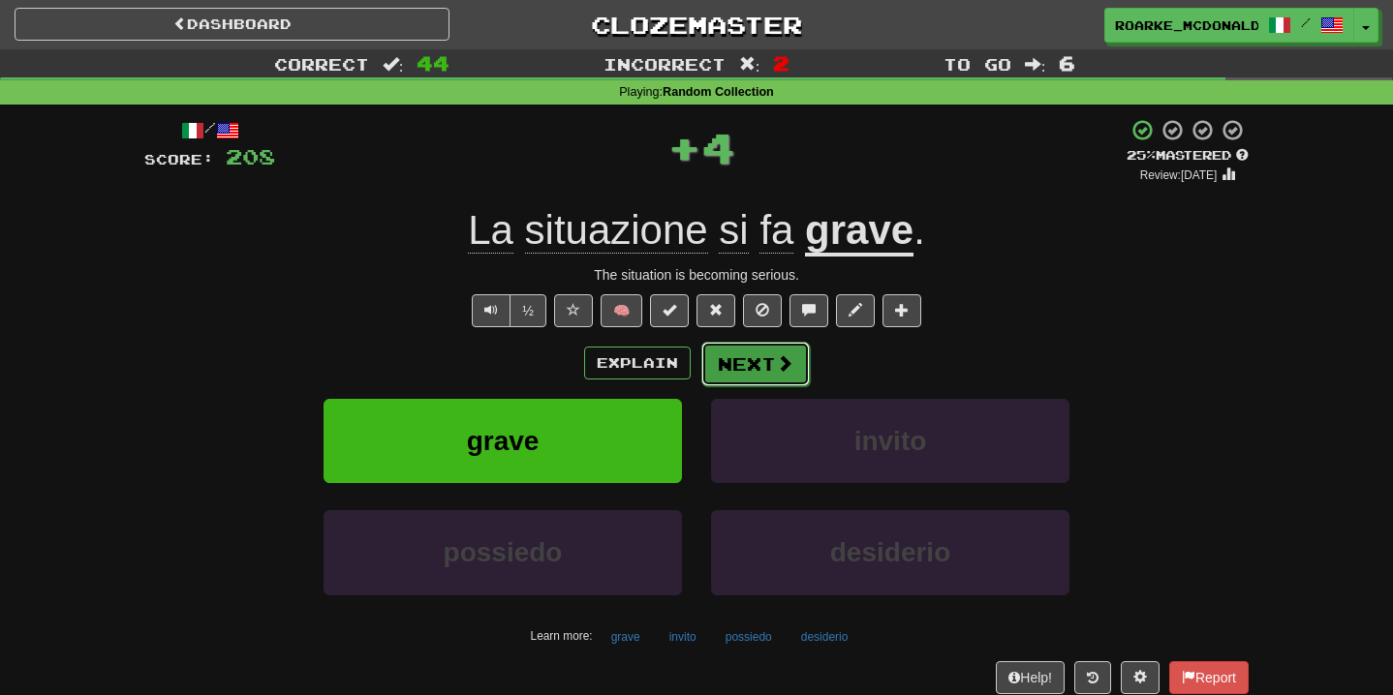
click at [796, 366] on button "Next" at bounding box center [755, 364] width 108 height 45
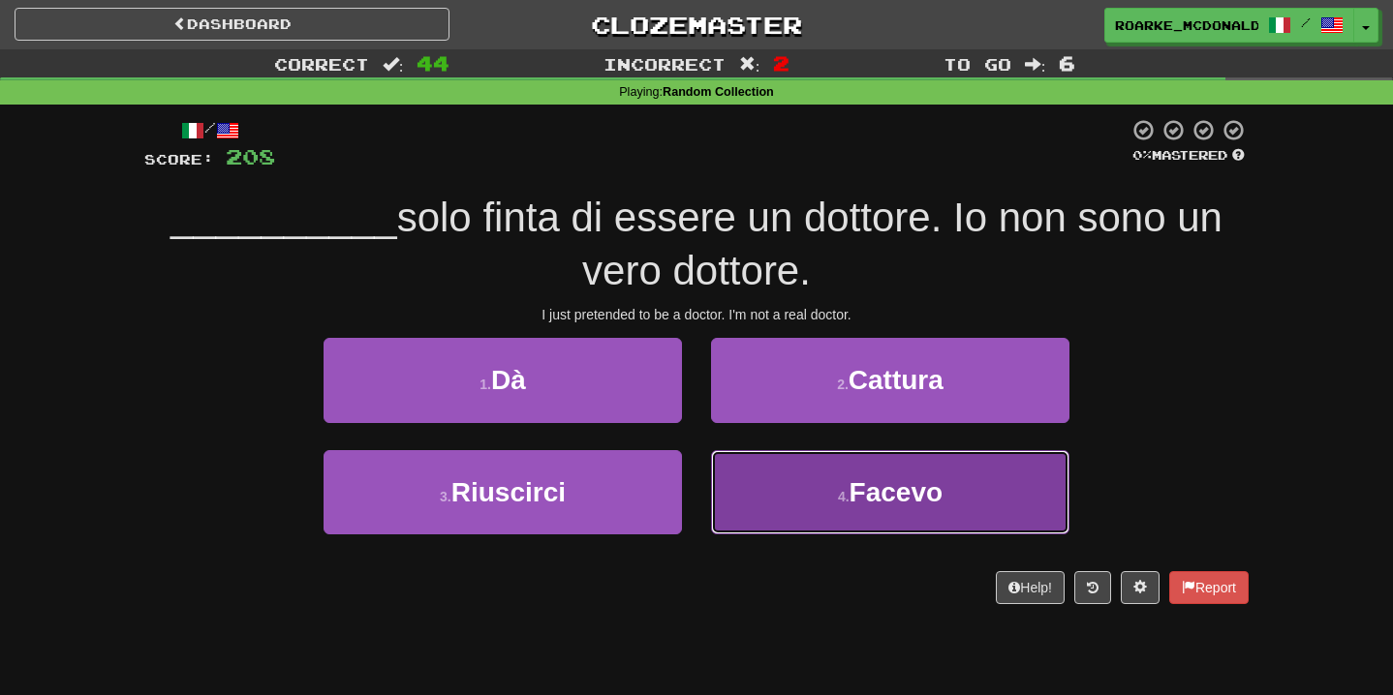
click at [785, 472] on button "4 . Facevo" at bounding box center [890, 492] width 358 height 84
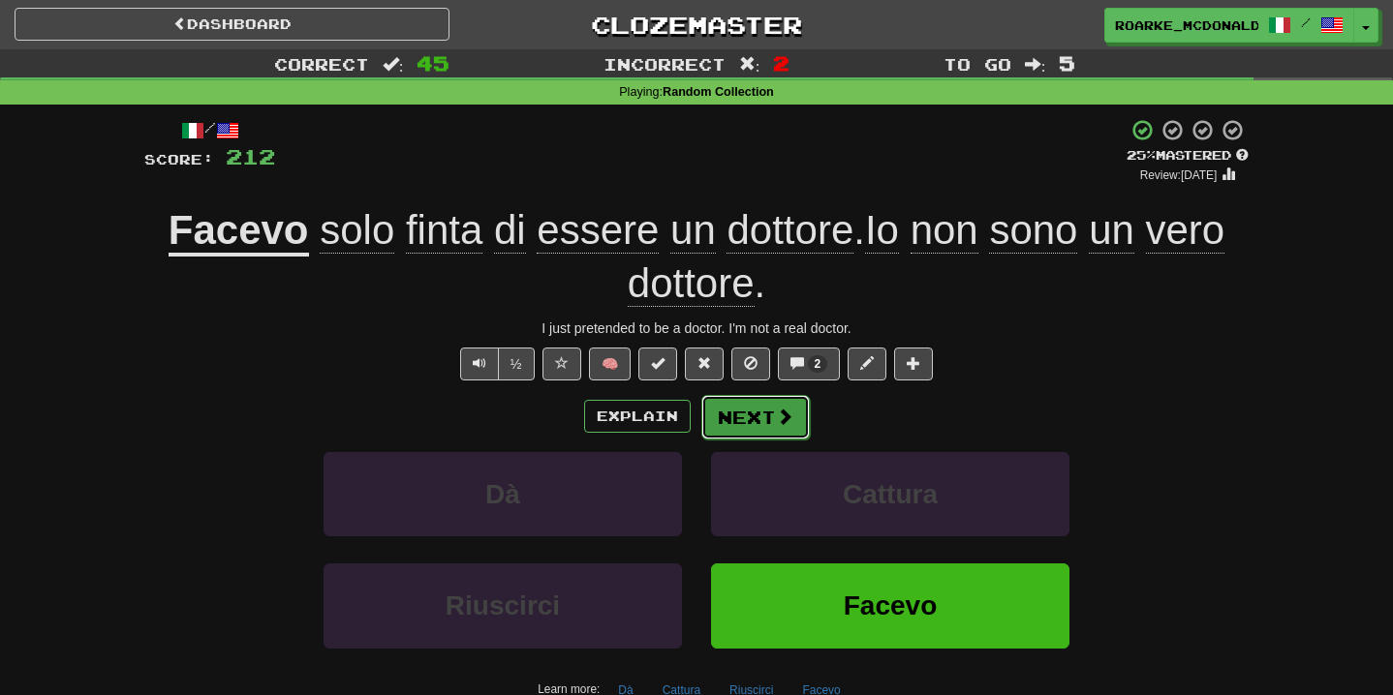
click at [792, 420] on button "Next" at bounding box center [755, 417] width 108 height 45
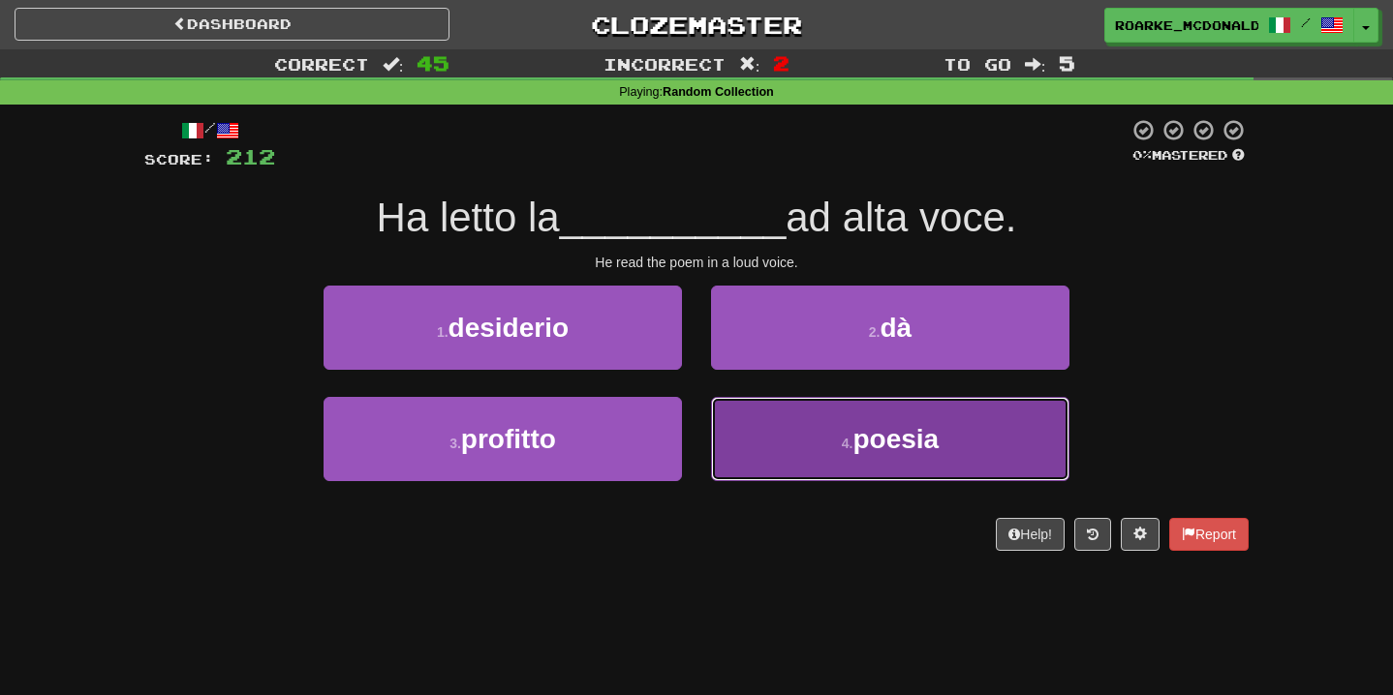
click at [770, 425] on button "4 . poesia" at bounding box center [890, 439] width 358 height 84
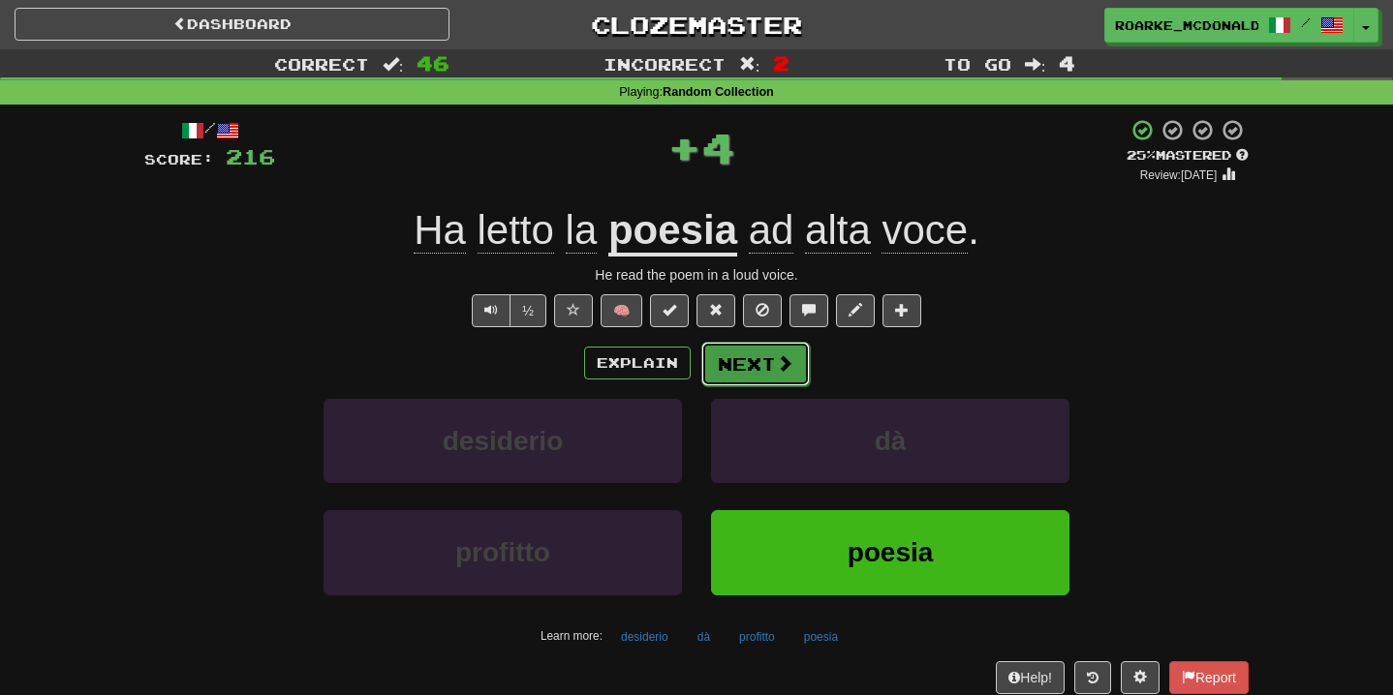
click at [771, 360] on button "Next" at bounding box center [755, 364] width 108 height 45
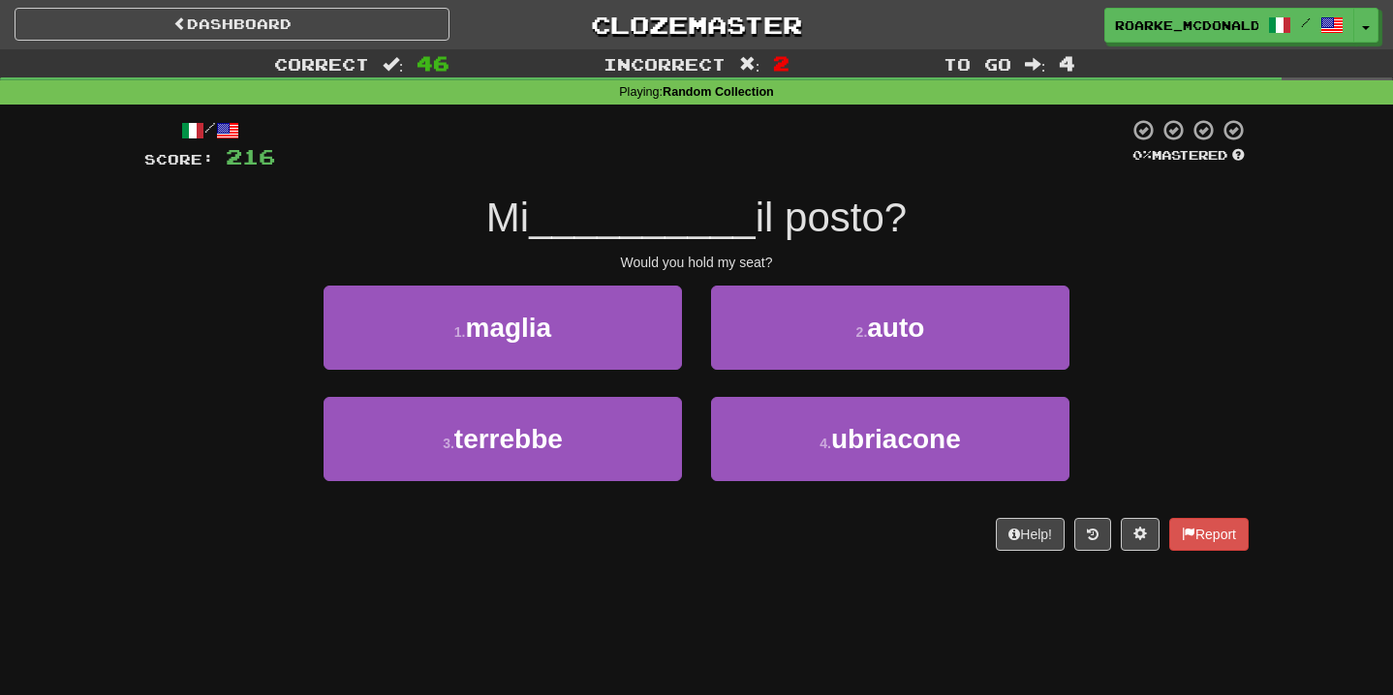
click at [390, 114] on div "/ Score: 216 0 % Mastered Mi __________ il posto? Would you hold my seat? 1 . m…" at bounding box center [696, 342] width 1104 height 474
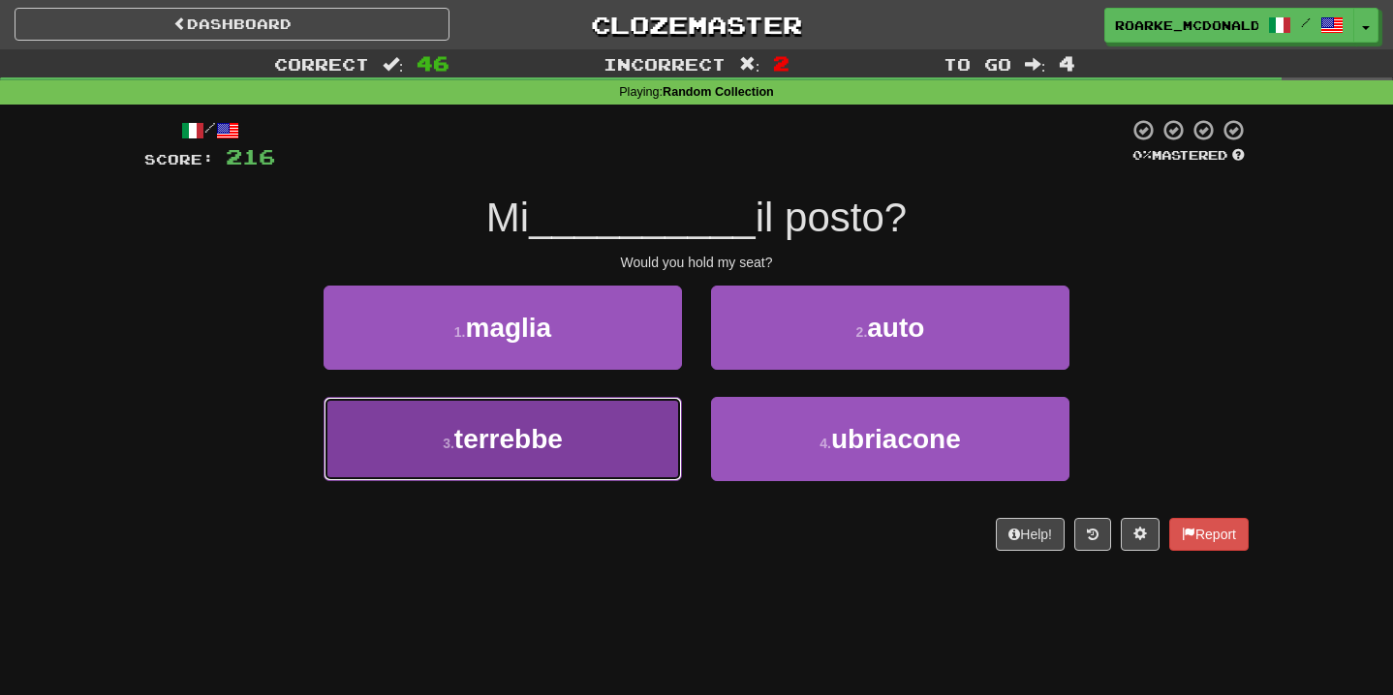
click at [616, 431] on button "3 . terrebbe" at bounding box center [502, 439] width 358 height 84
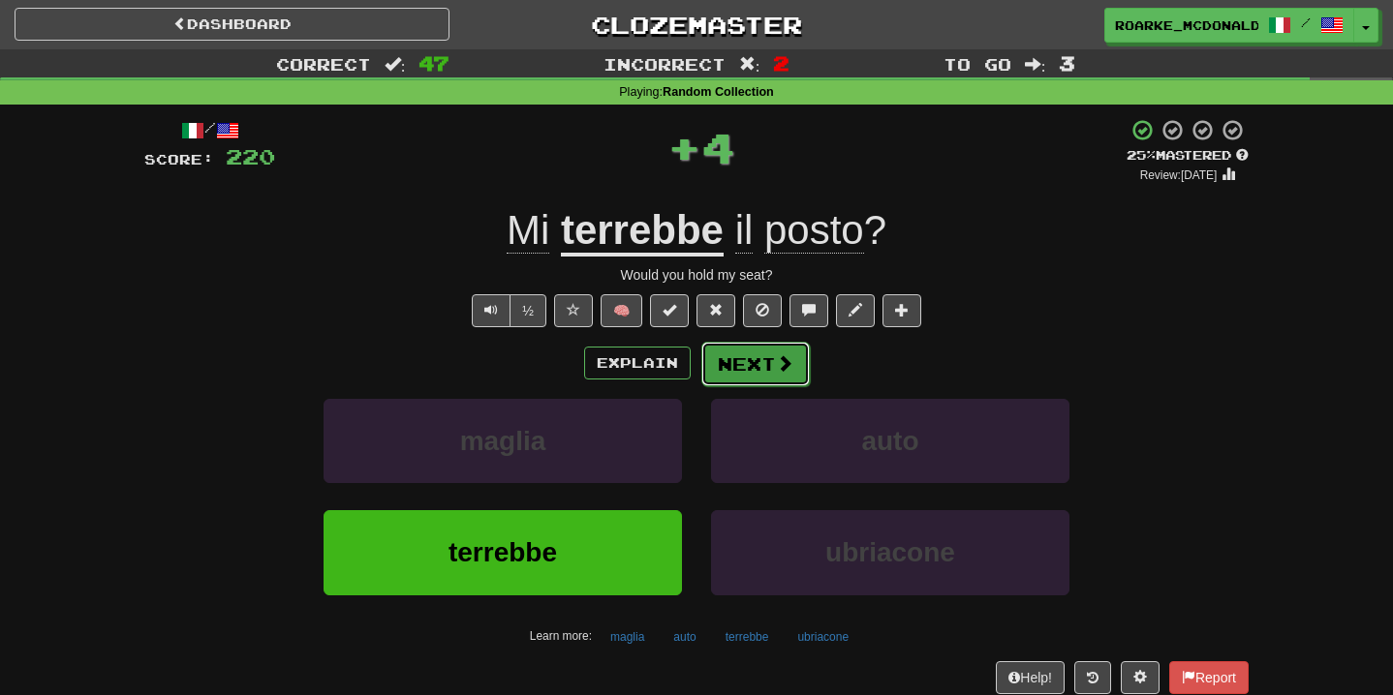
click at [783, 359] on span at bounding box center [784, 362] width 17 height 17
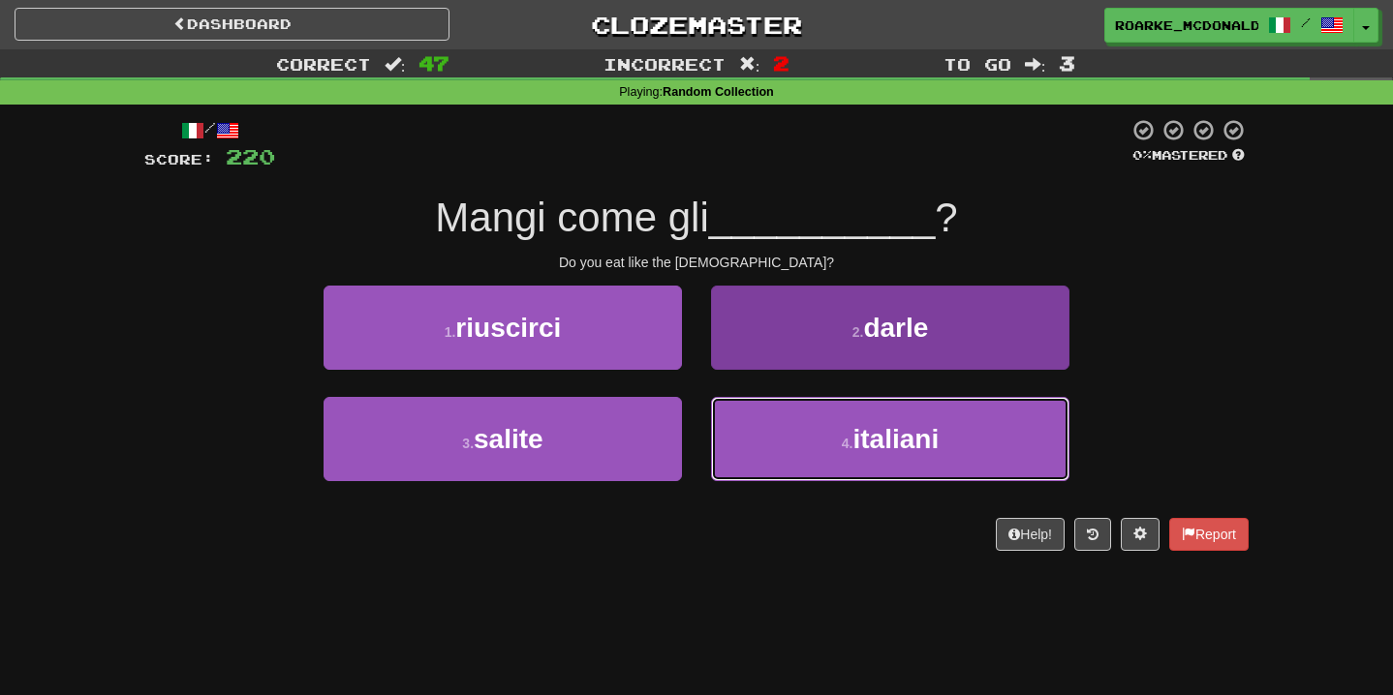
click at [785, 444] on button "4 . italiani" at bounding box center [890, 439] width 358 height 84
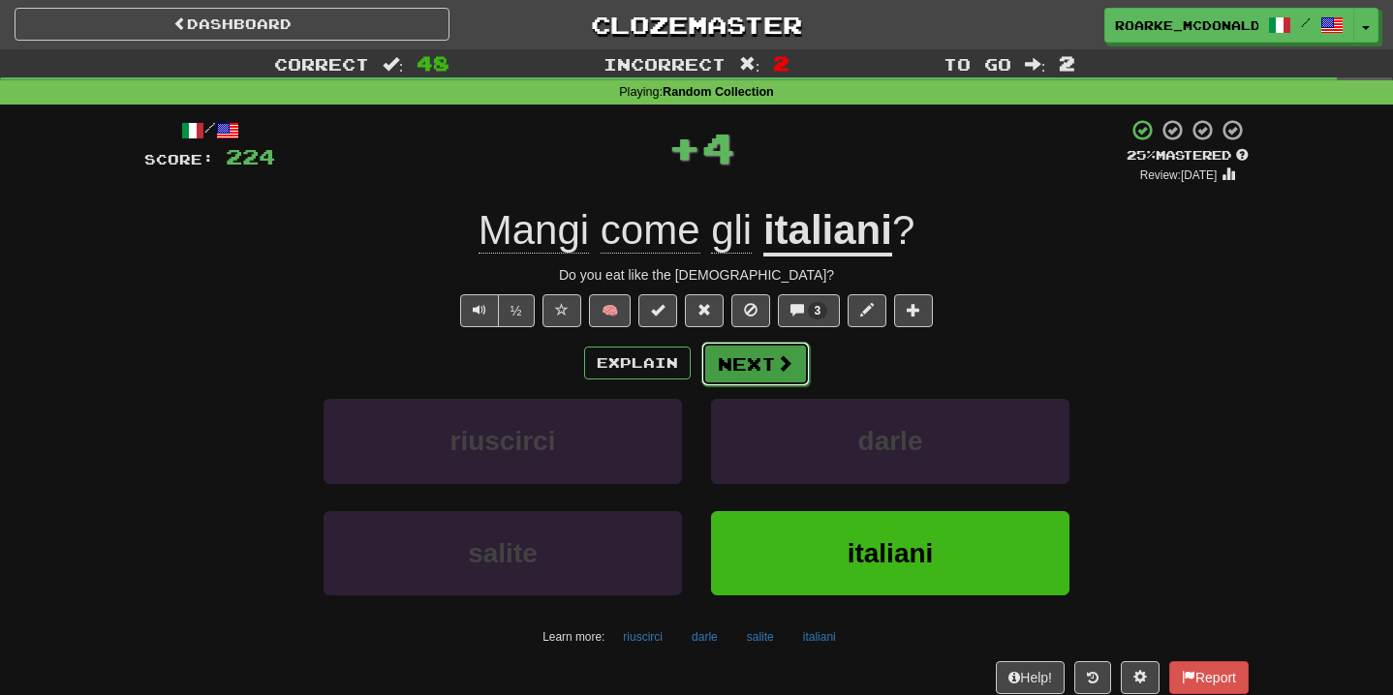
click at [794, 369] on button "Next" at bounding box center [755, 364] width 108 height 45
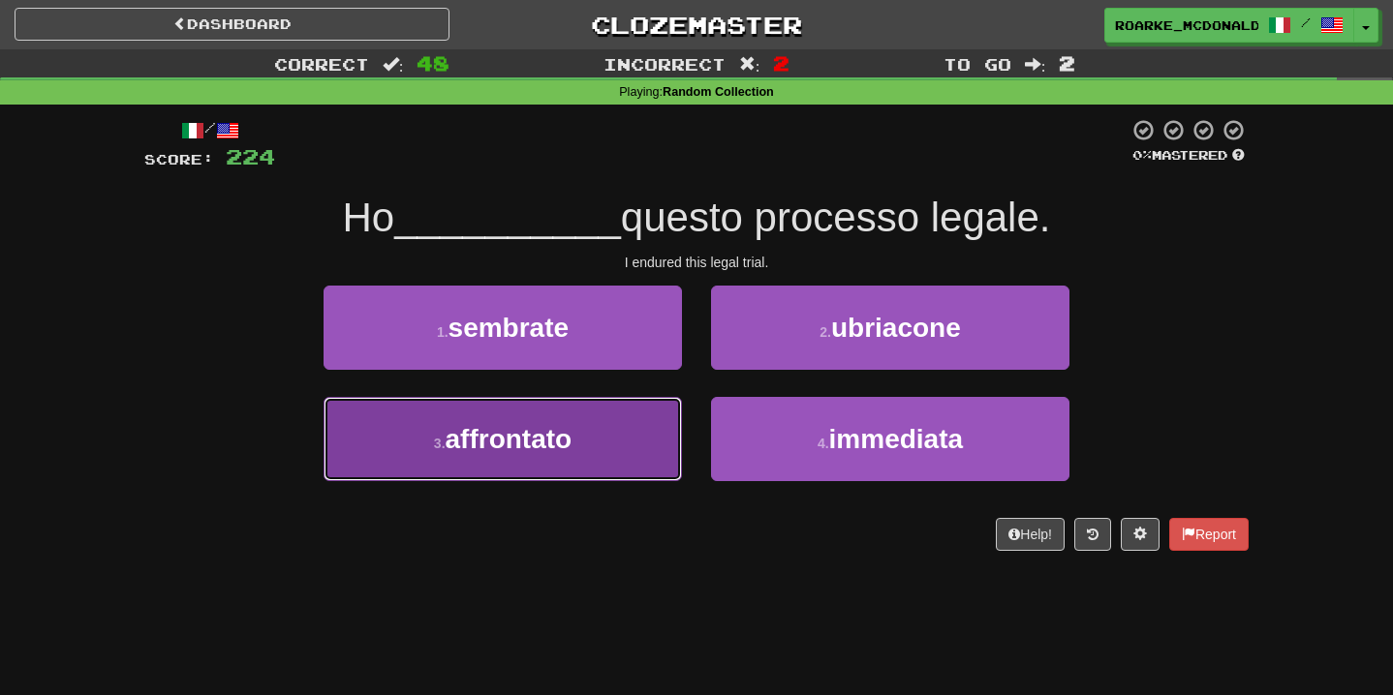
click at [612, 434] on button "3 . affrontato" at bounding box center [502, 439] width 358 height 84
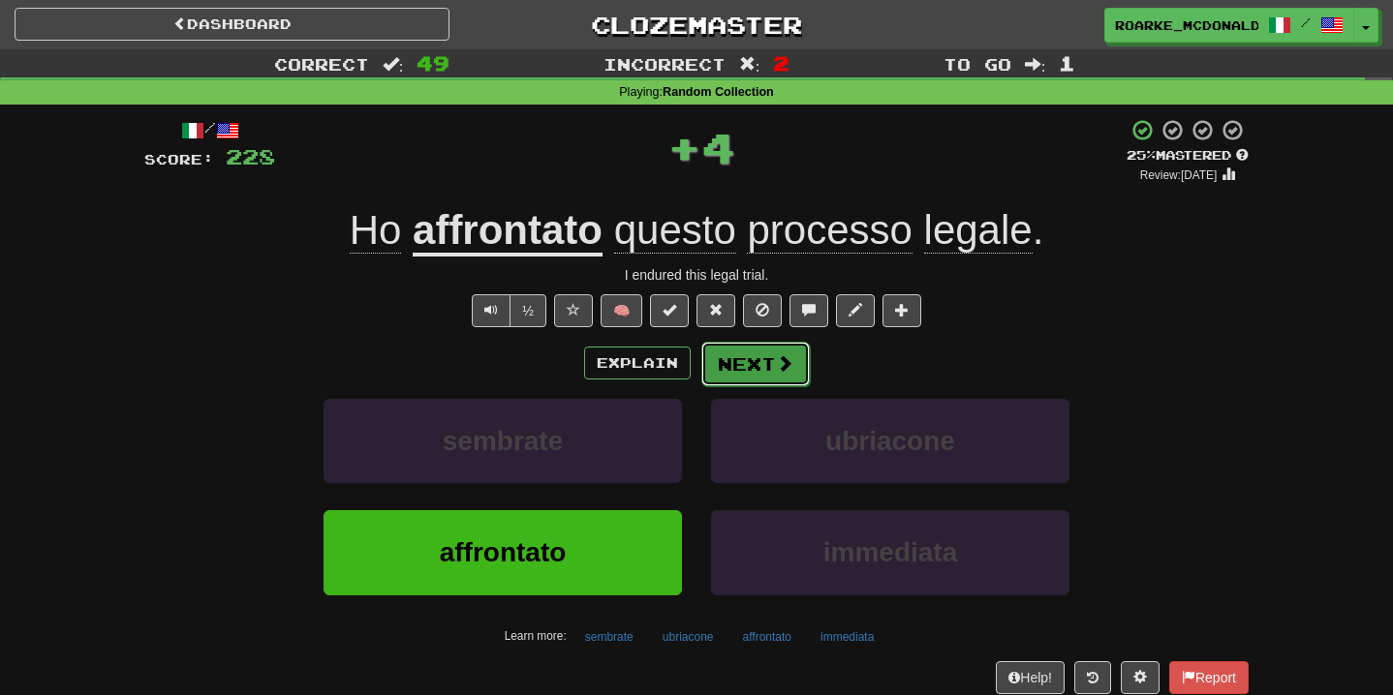
click at [788, 364] on span at bounding box center [784, 362] width 17 height 17
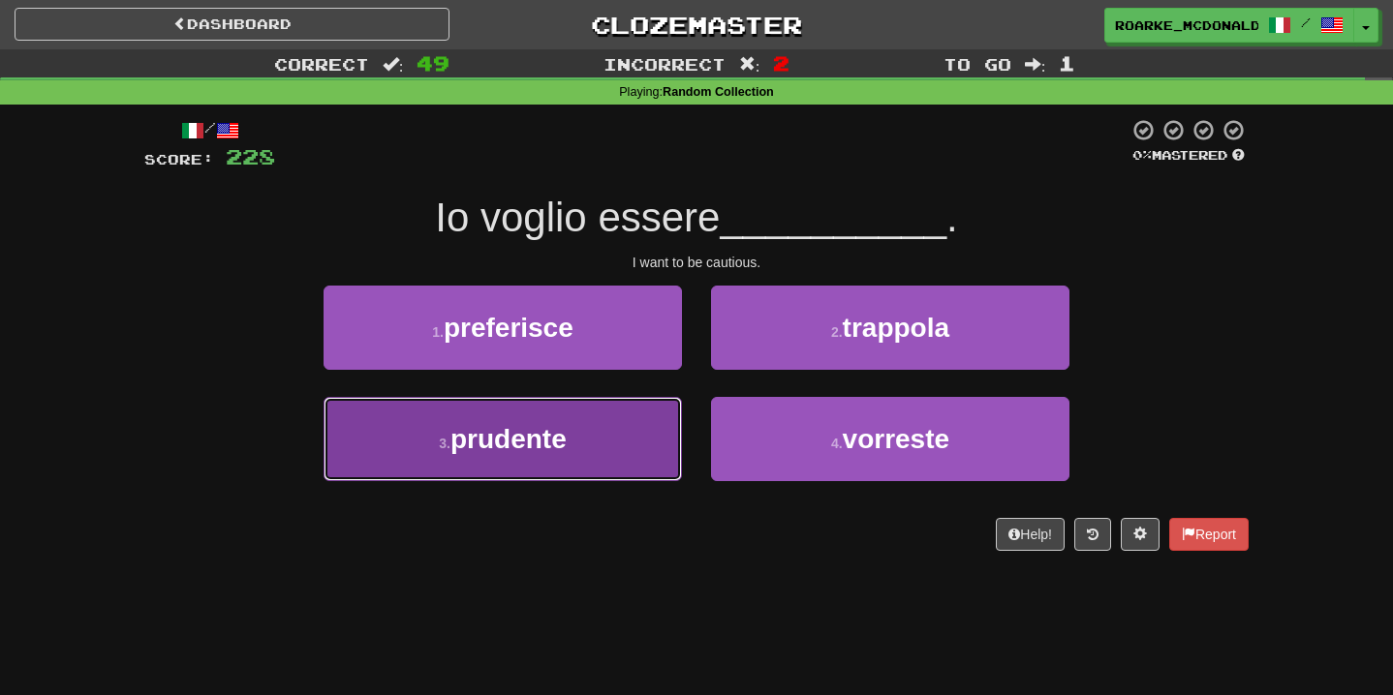
click at [625, 423] on button "3 . prudente" at bounding box center [502, 439] width 358 height 84
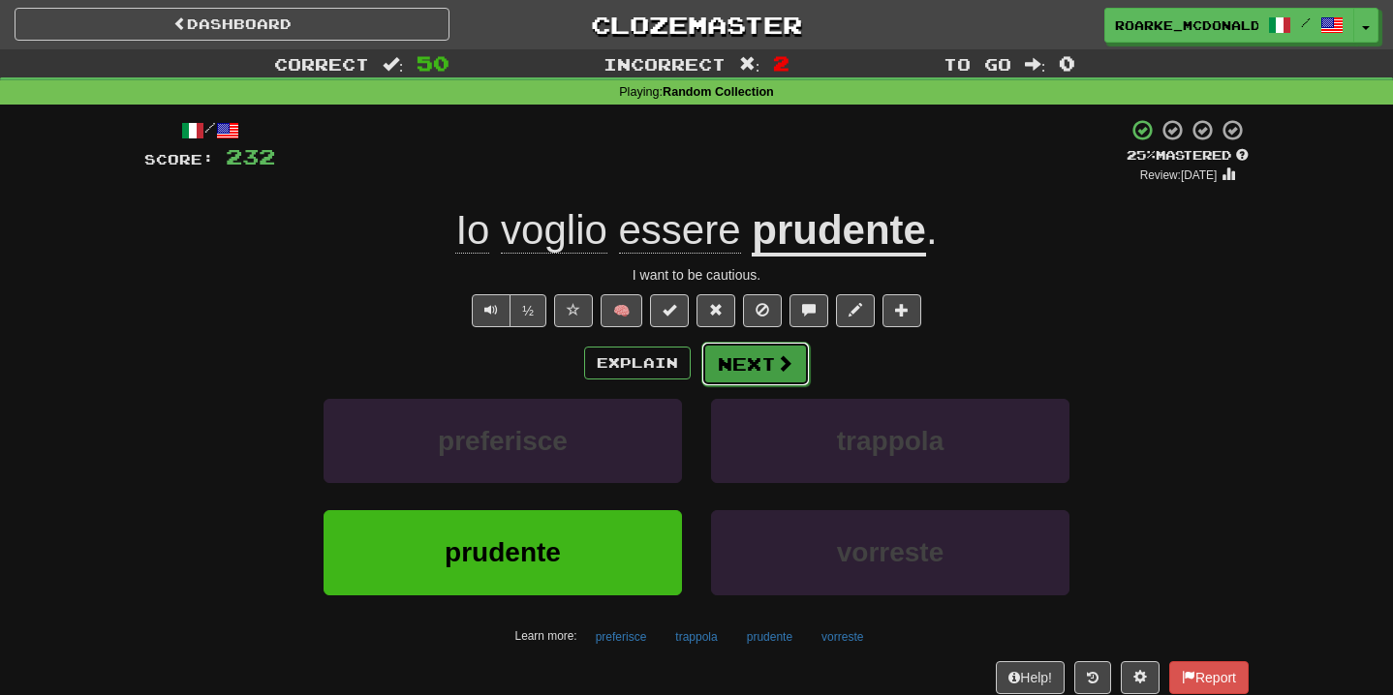
click at [776, 356] on span at bounding box center [784, 362] width 17 height 17
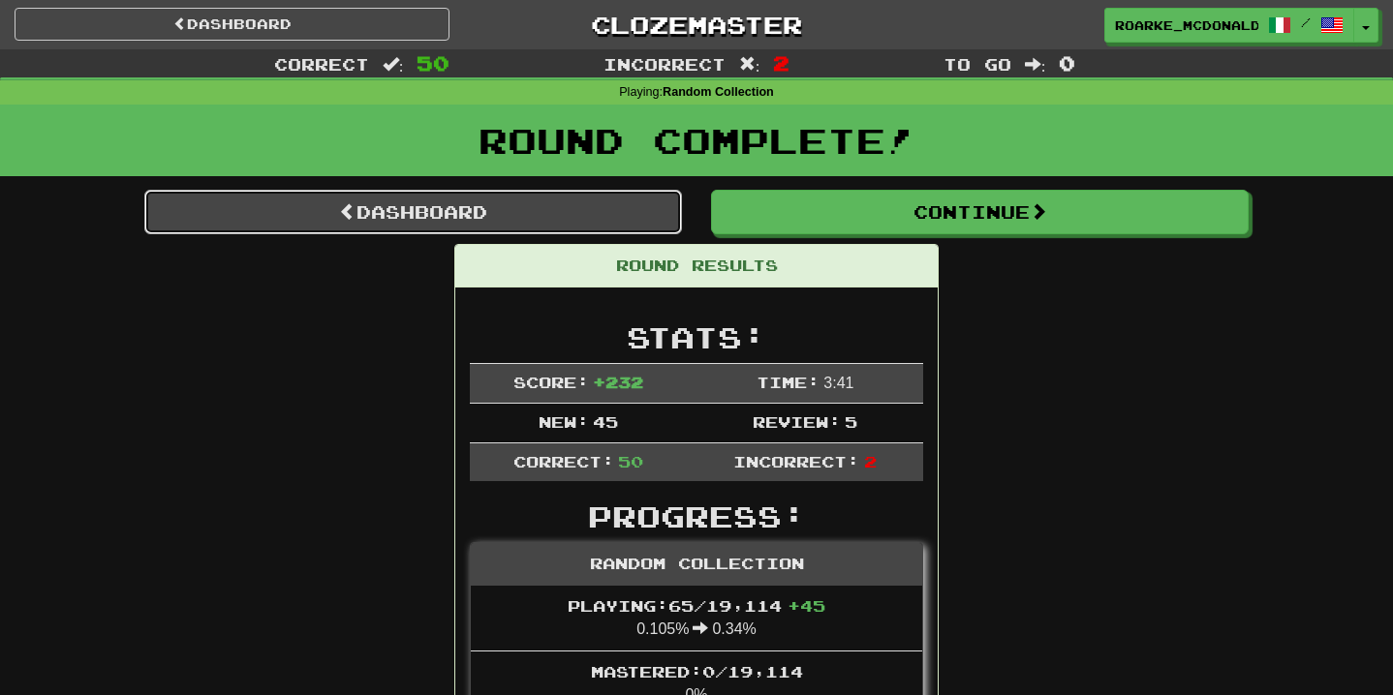
click at [558, 216] on link "Dashboard" at bounding box center [413, 212] width 538 height 45
